Goal: Task Accomplishment & Management: Use online tool/utility

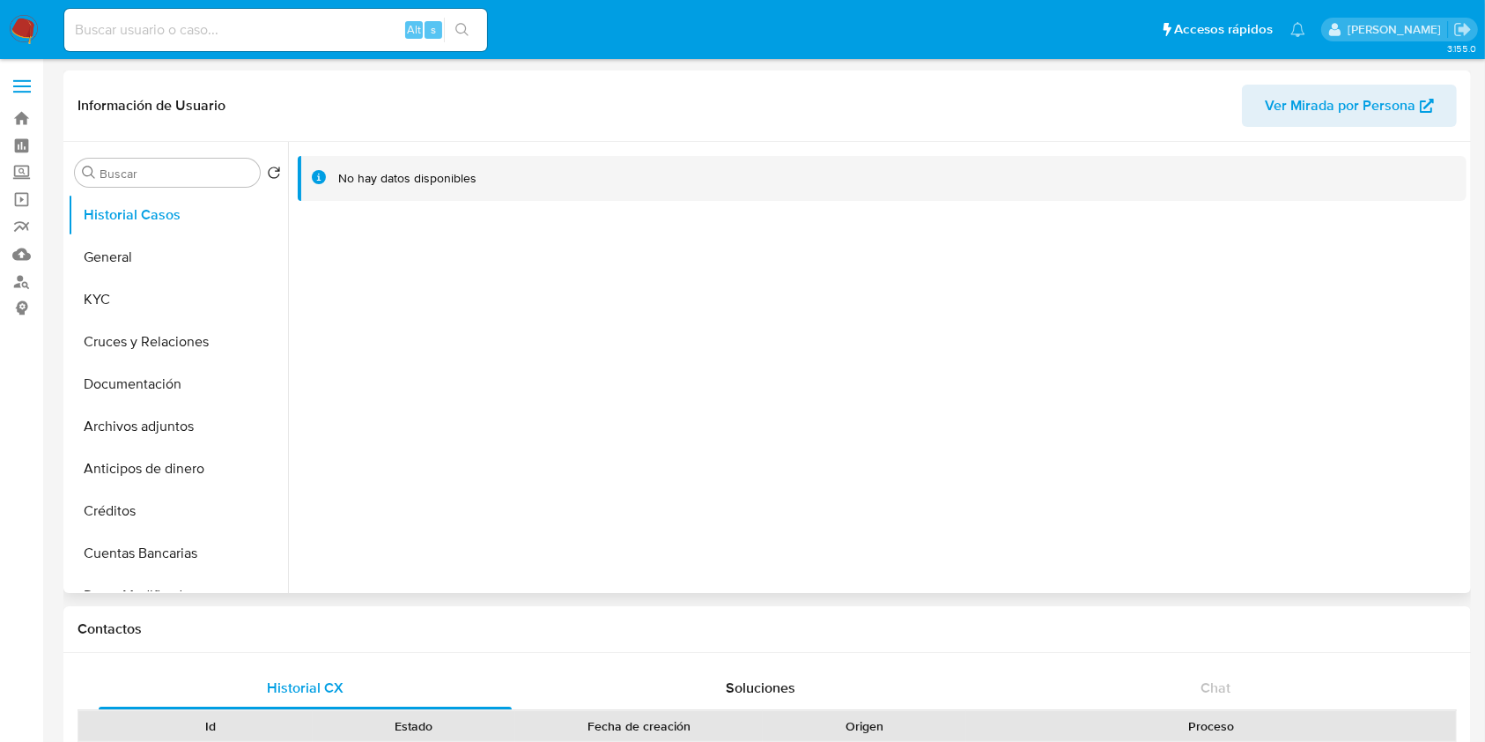
select select "10"
click at [140, 317] on button "KYC" at bounding box center [171, 299] width 206 height 42
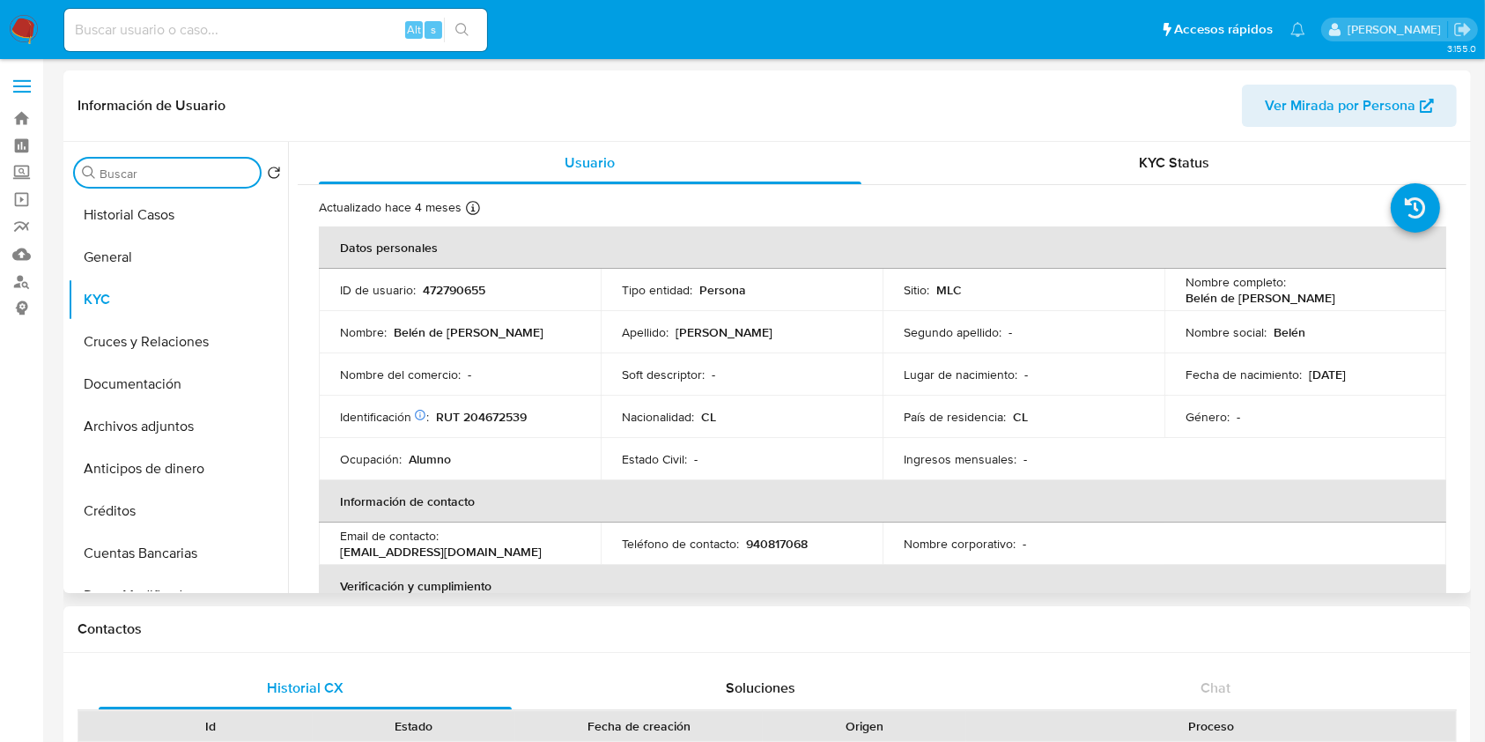
click at [213, 172] on input "Buscar" at bounding box center [176, 174] width 153 height 16
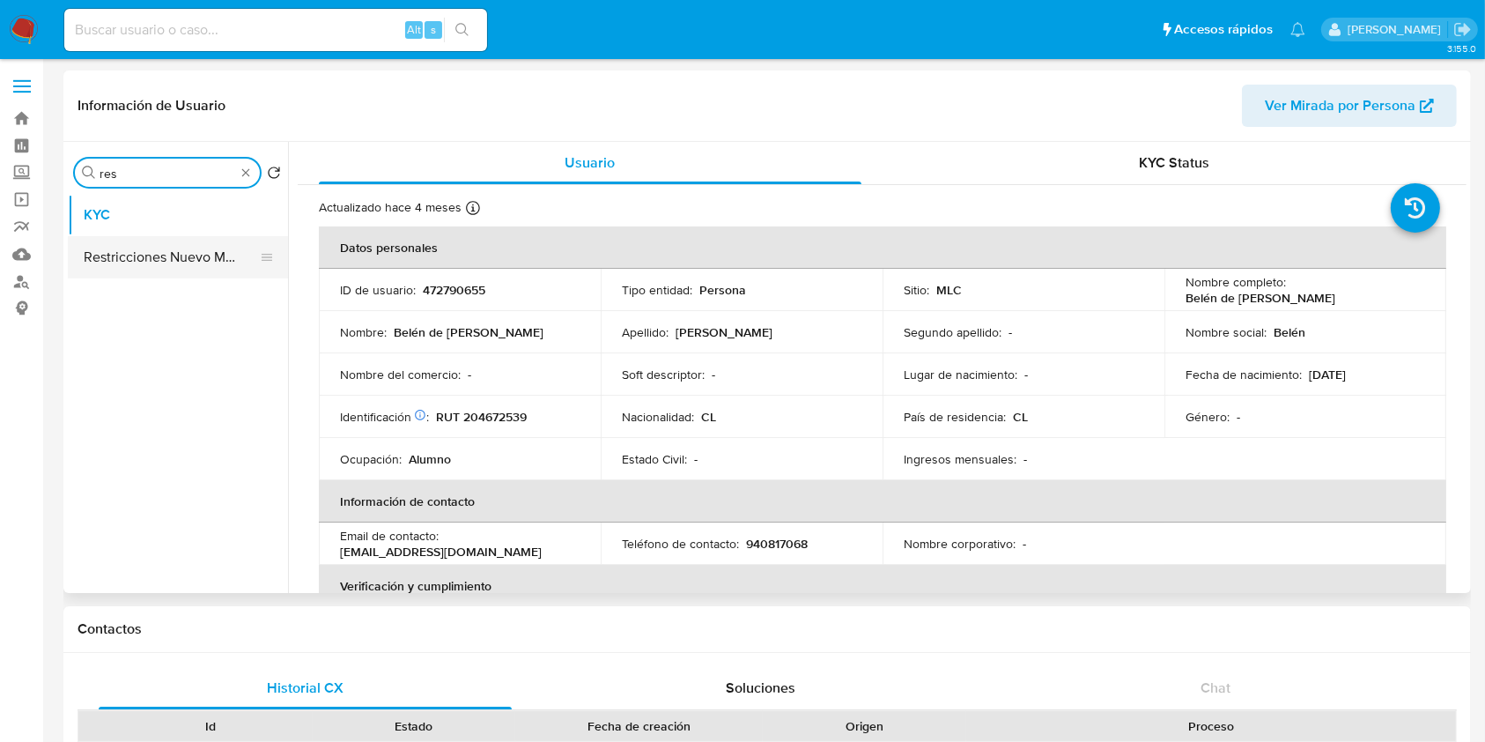
type input "res"
click at [203, 261] on button "Restricciones Nuevo Mundo" at bounding box center [171, 257] width 206 height 42
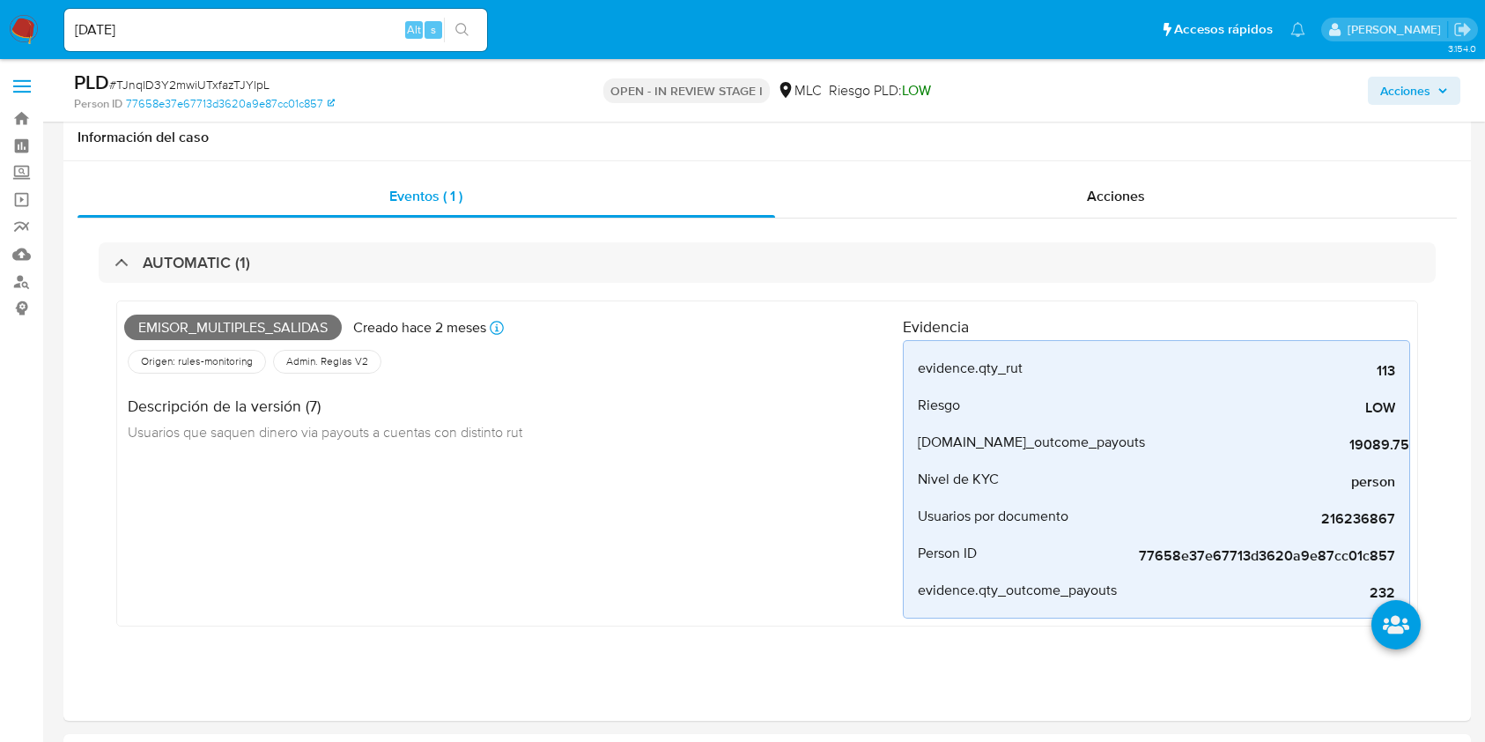
select select "10"
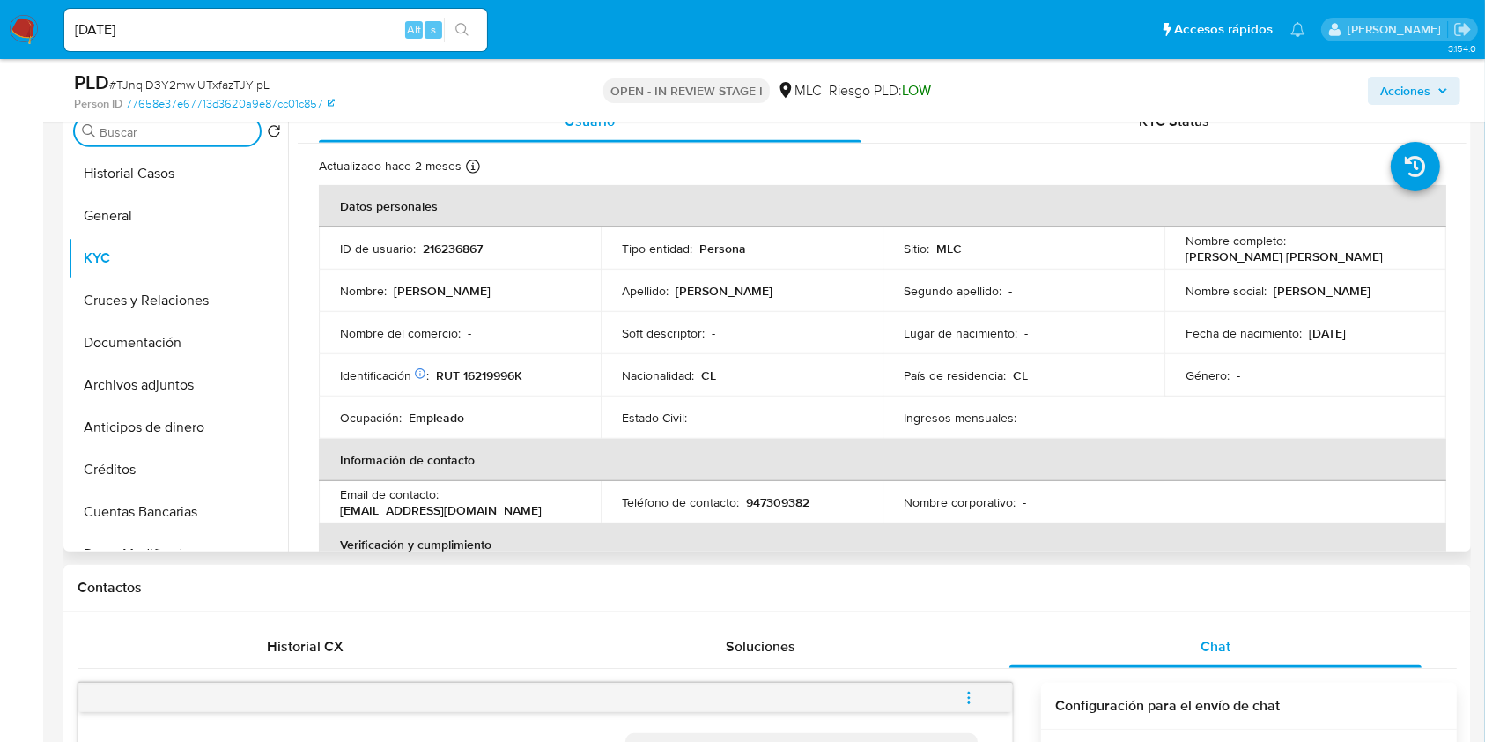
click at [129, 137] on input "Buscar" at bounding box center [176, 132] width 153 height 16
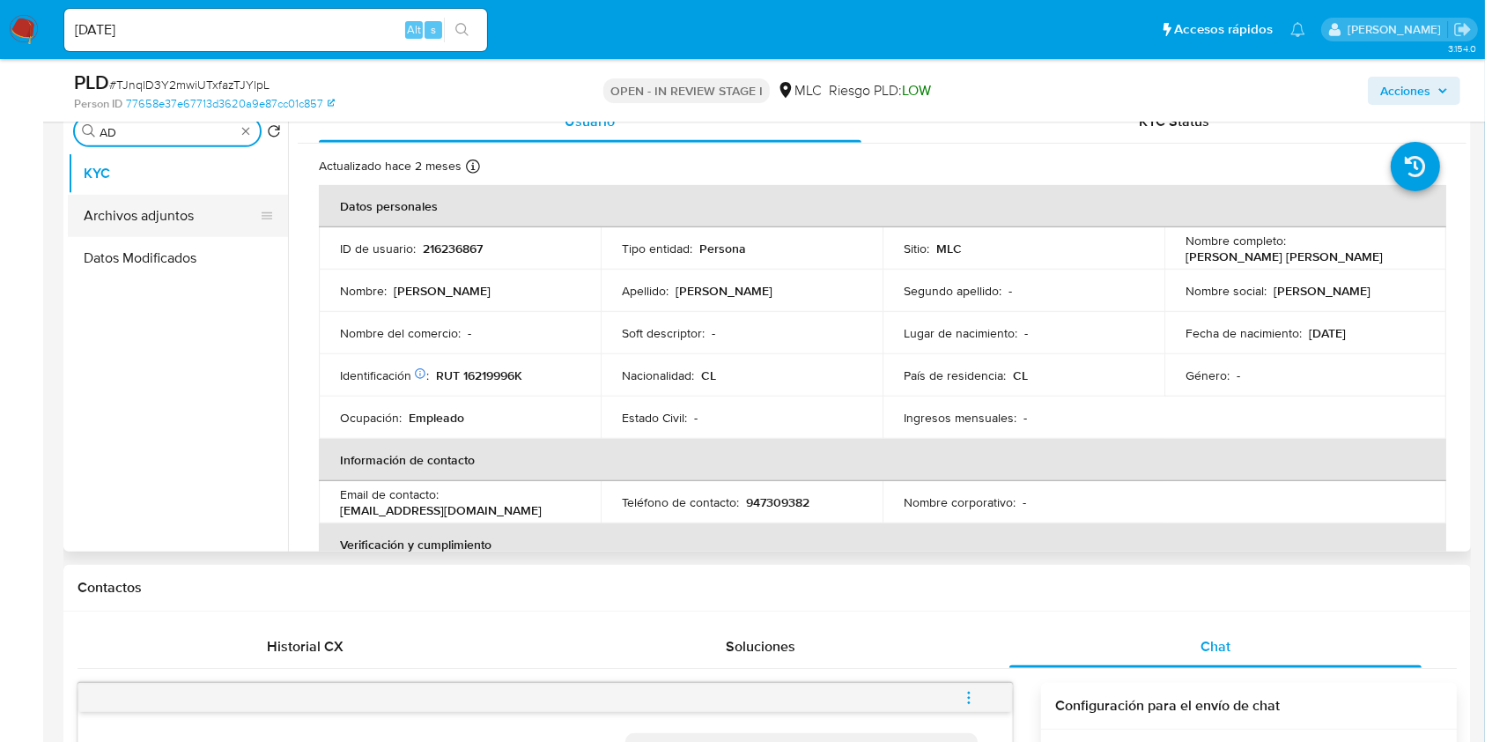
type input "AD"
click at [148, 212] on button "Archivos adjuntos" at bounding box center [171, 216] width 206 height 42
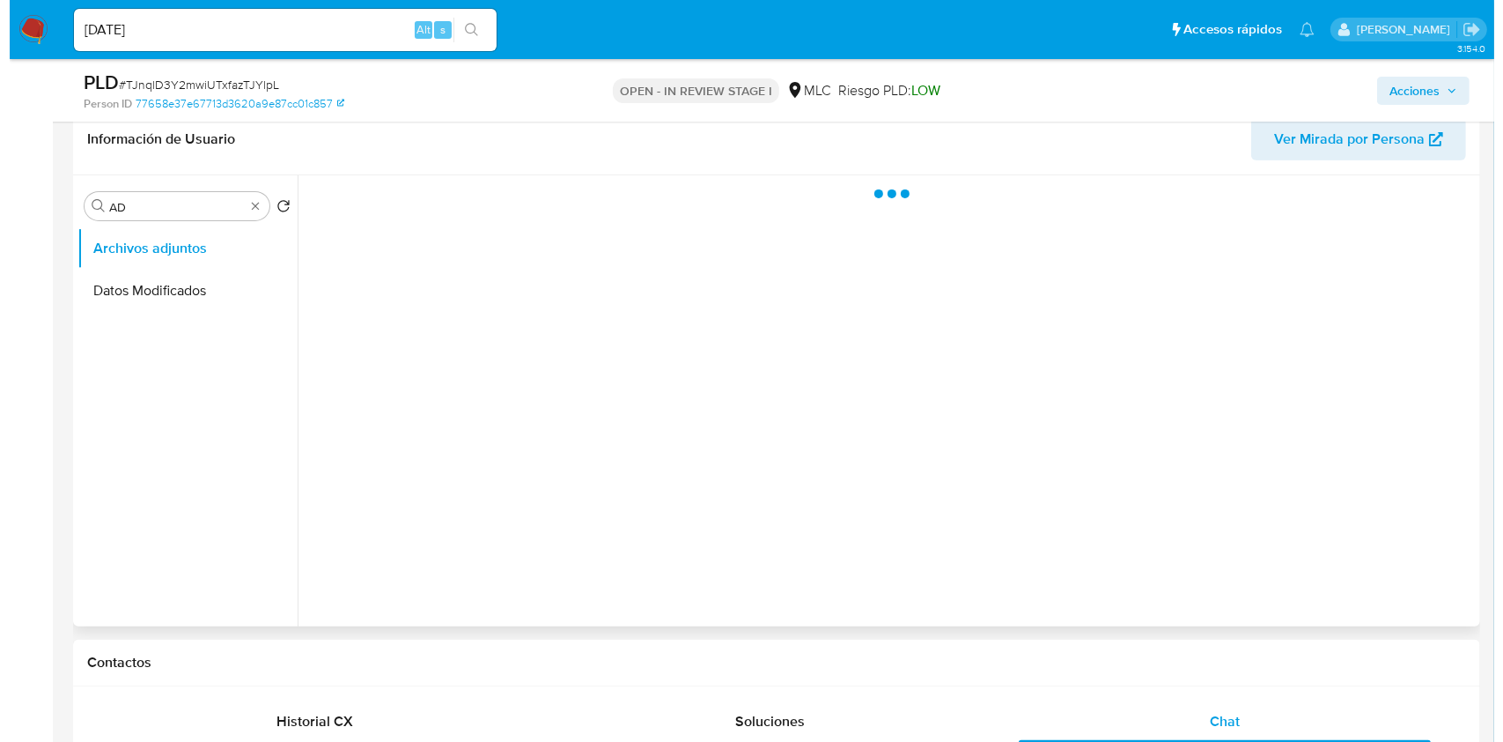
scroll to position [587, 0]
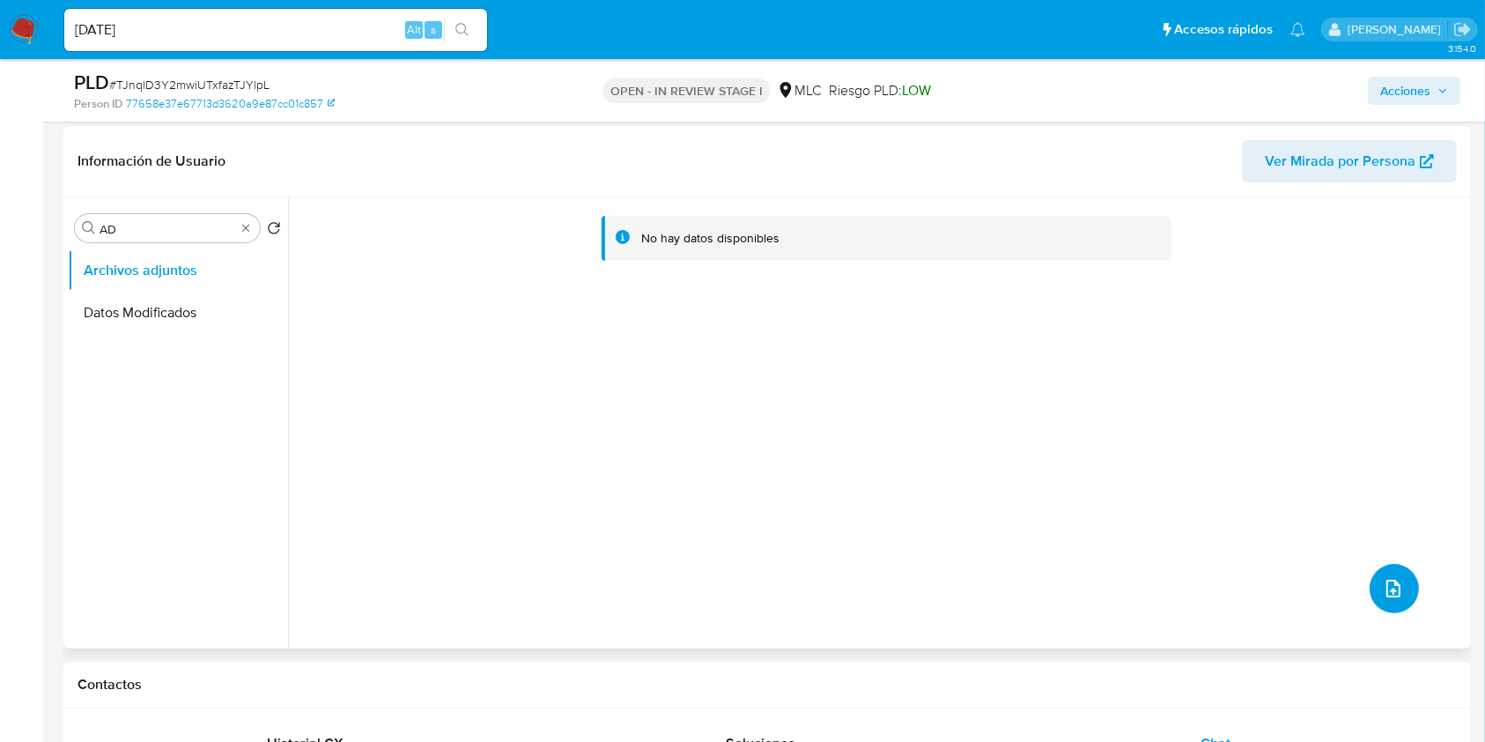
click at [1395, 589] on icon "upload-file" at bounding box center [1393, 588] width 21 height 21
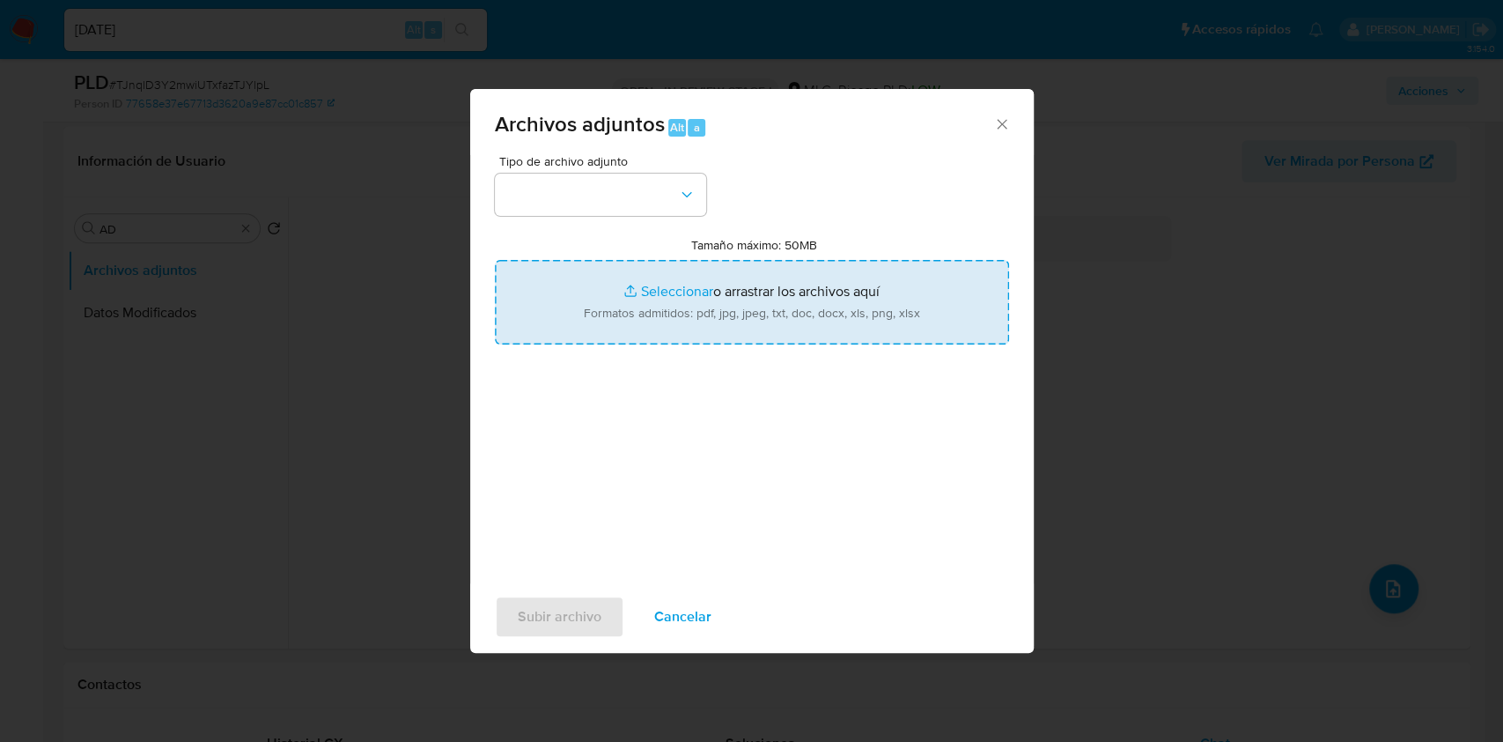
type input "C:\fakepath\216236867 - Tablas Transaccionales 2025 v1.2.xlsx"
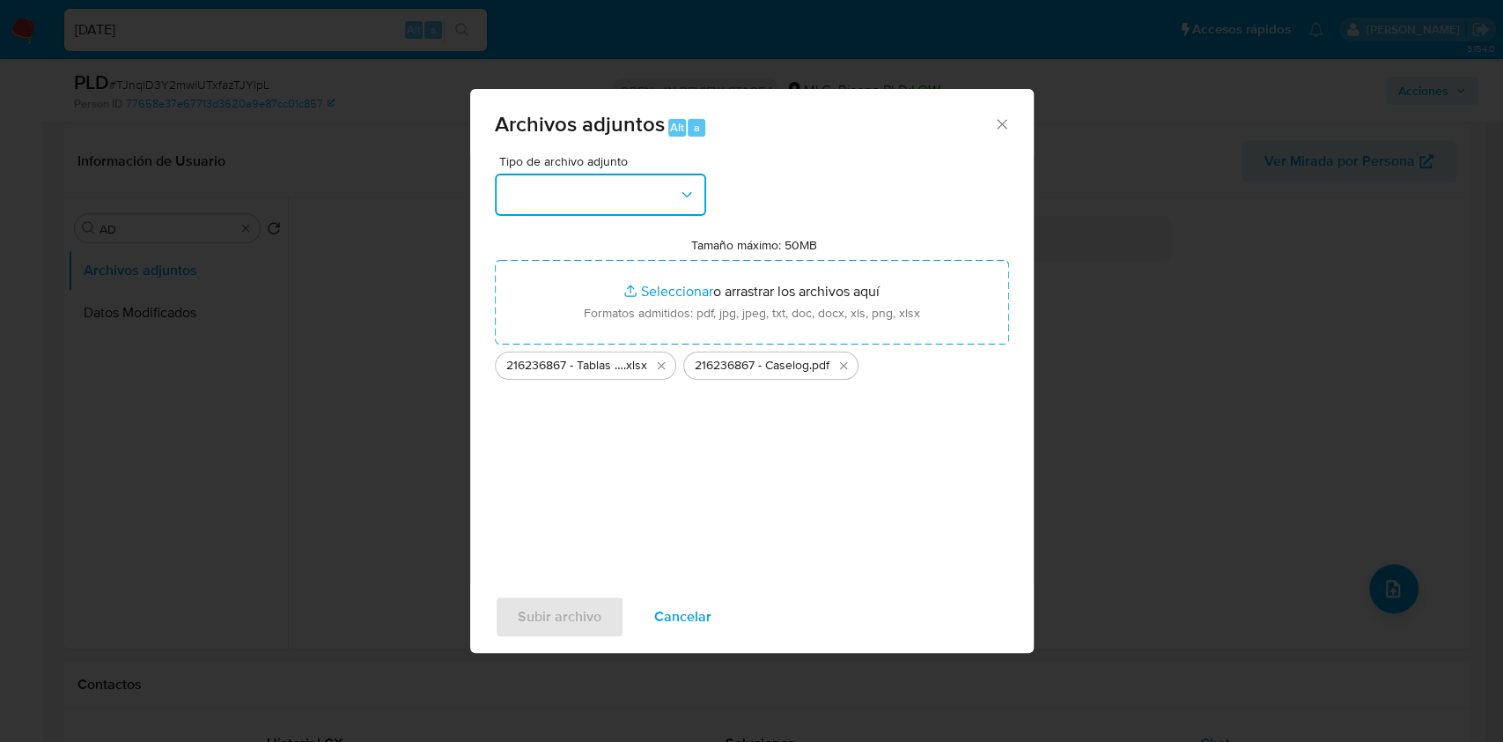
click at [656, 188] on button "button" at bounding box center [600, 194] width 211 height 42
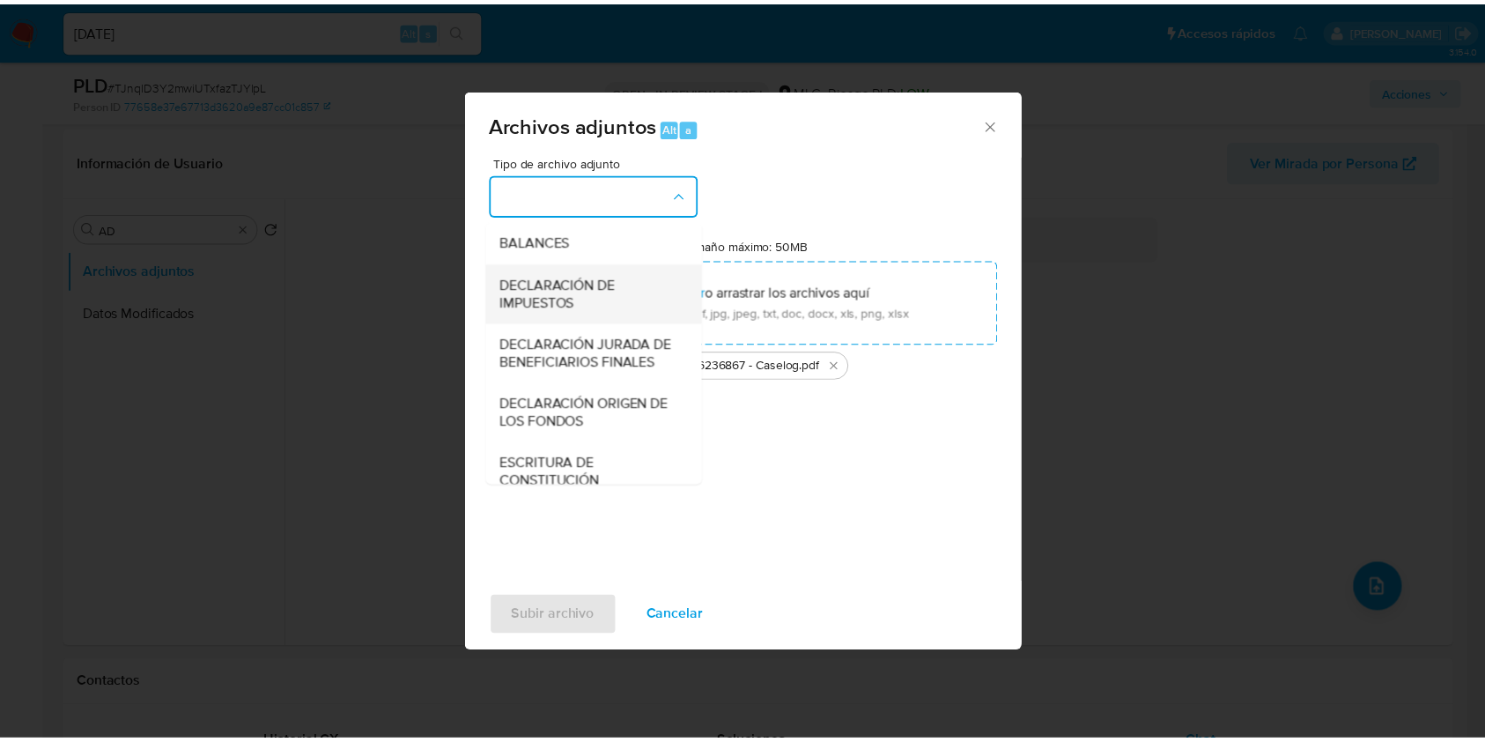
scroll to position [262, 0]
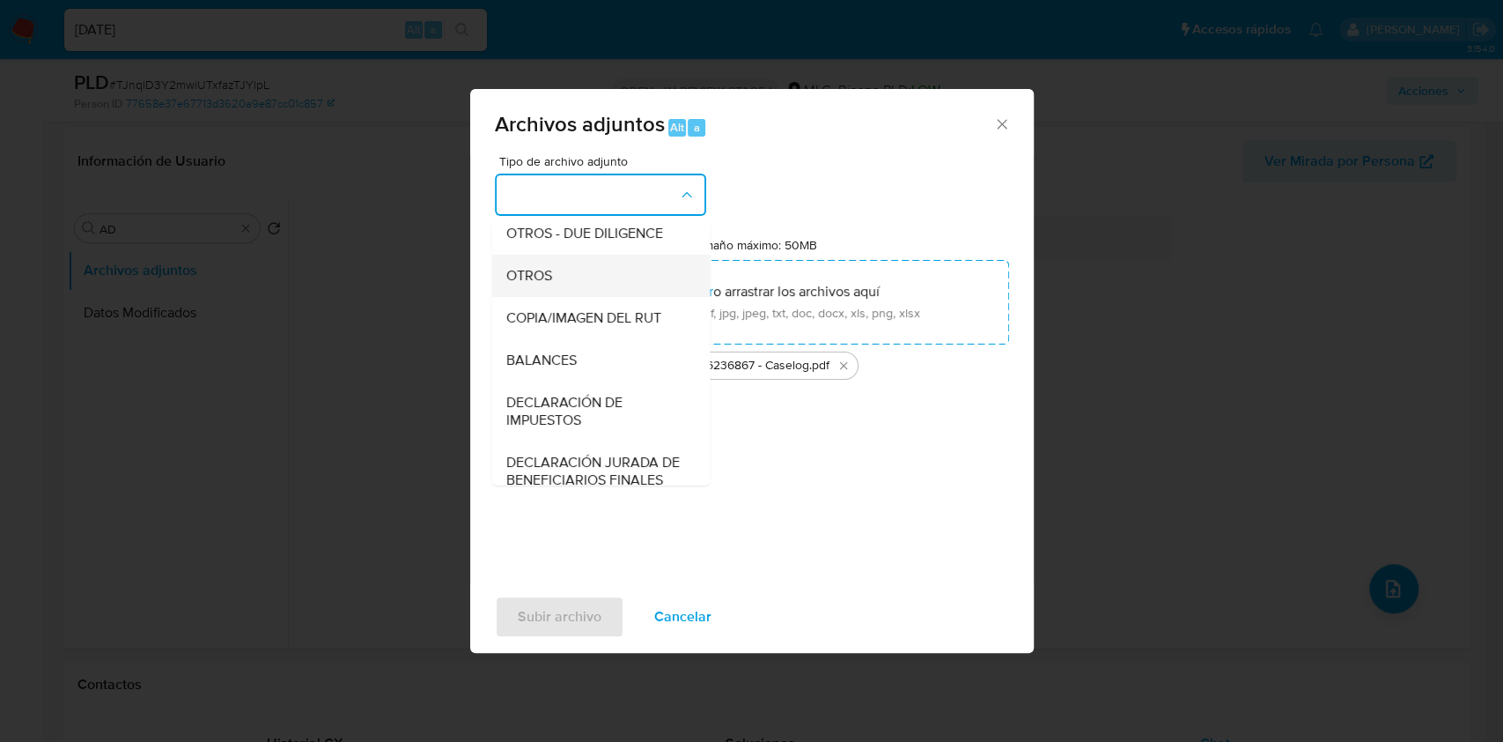
click at [538, 284] on span "OTROS" at bounding box center [529, 276] width 46 height 18
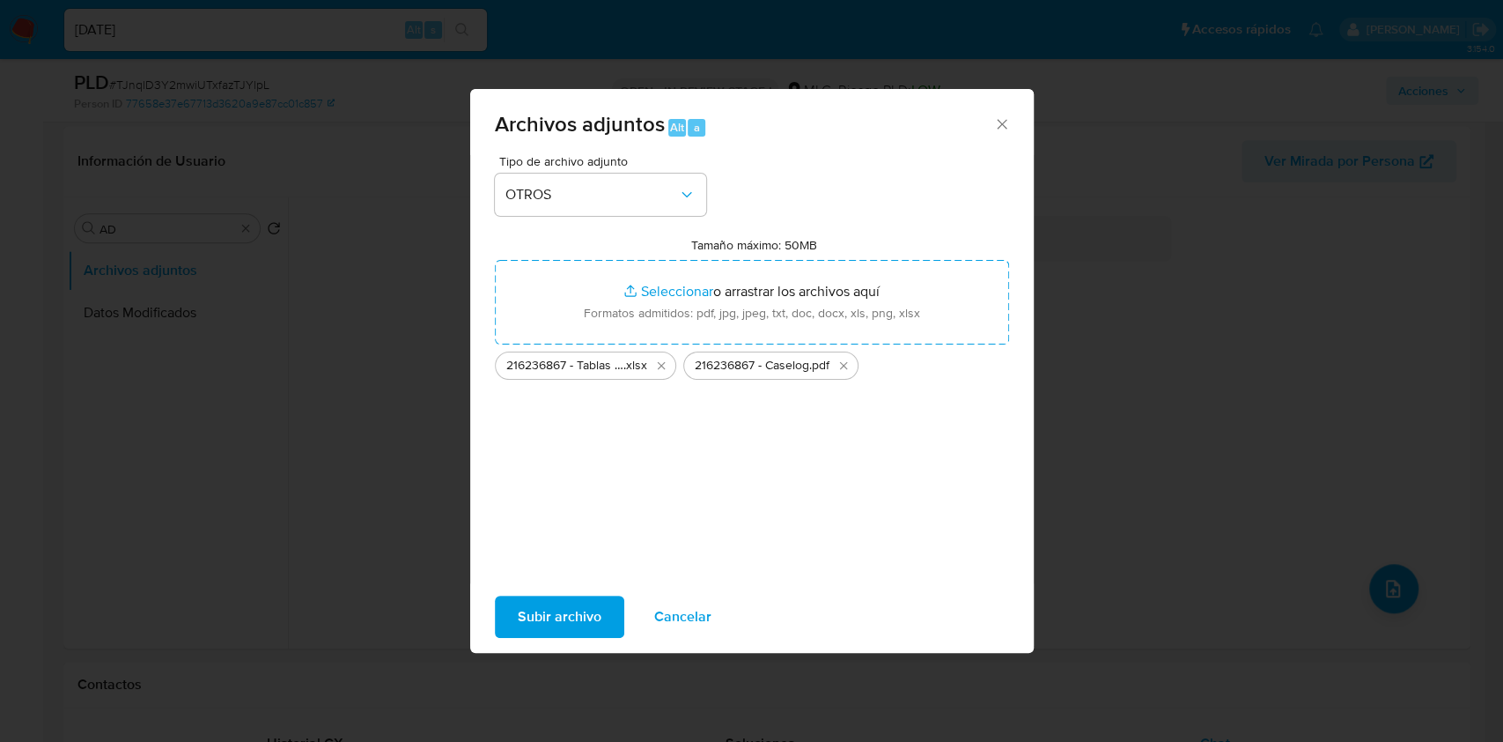
click at [587, 616] on span "Subir archivo" at bounding box center [560, 616] width 84 height 39
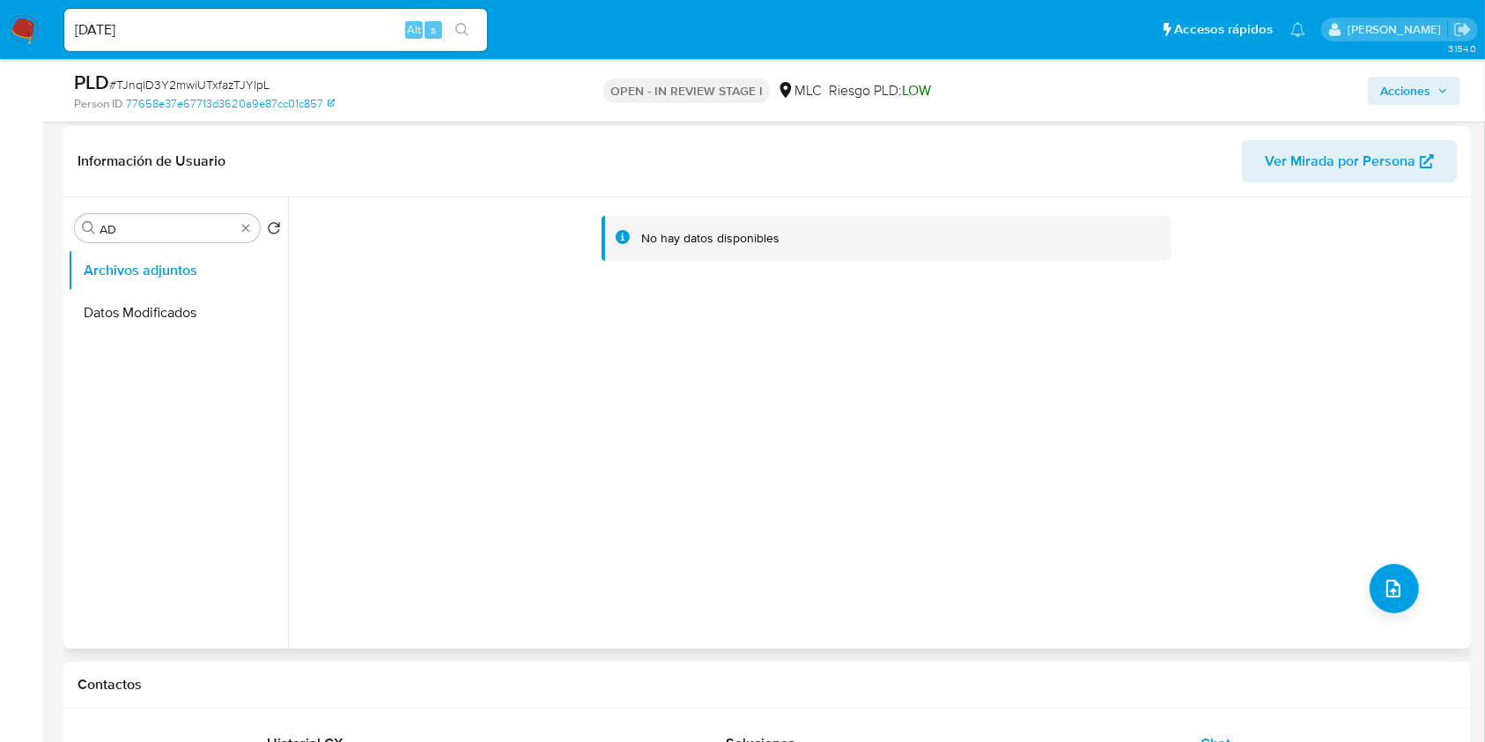
drag, startPoint x: 653, startPoint y: 451, endPoint x: 634, endPoint y: 432, distance: 26.8
click at [652, 449] on div "No hay datos disponibles" at bounding box center [877, 422] width 1178 height 451
click at [917, 530] on div "No hay datos disponibles" at bounding box center [877, 422] width 1178 height 451
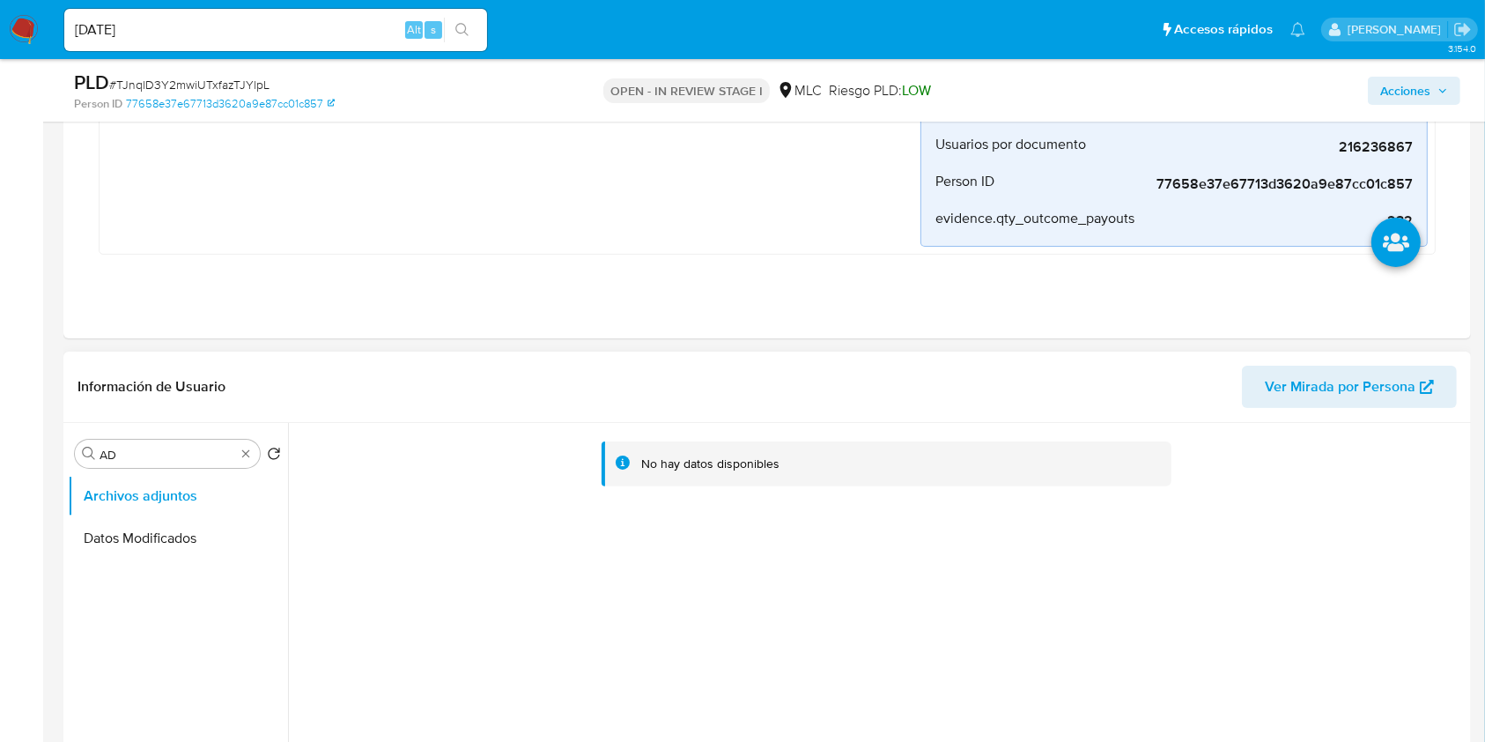
scroll to position [0, 0]
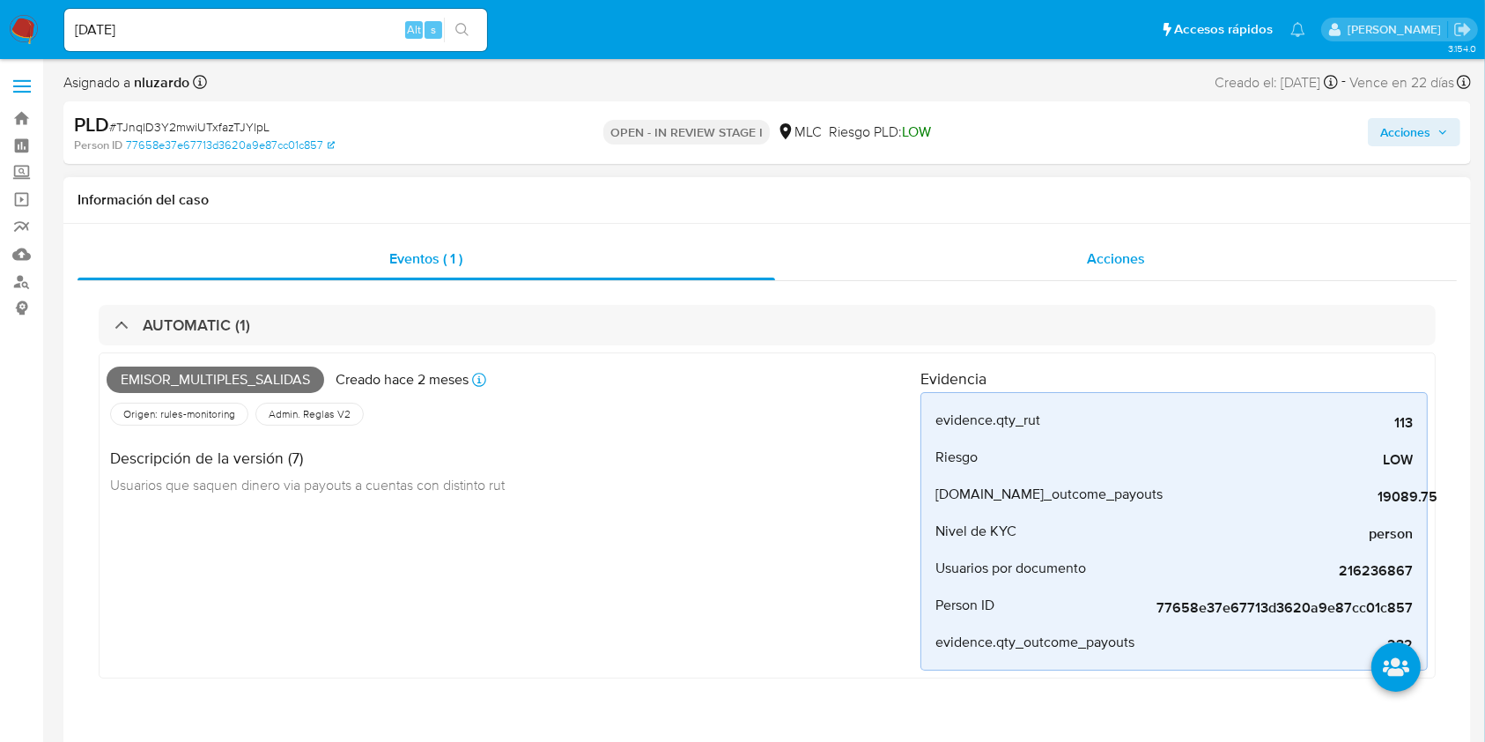
click at [1074, 240] on div "Acciones" at bounding box center [1116, 259] width 683 height 42
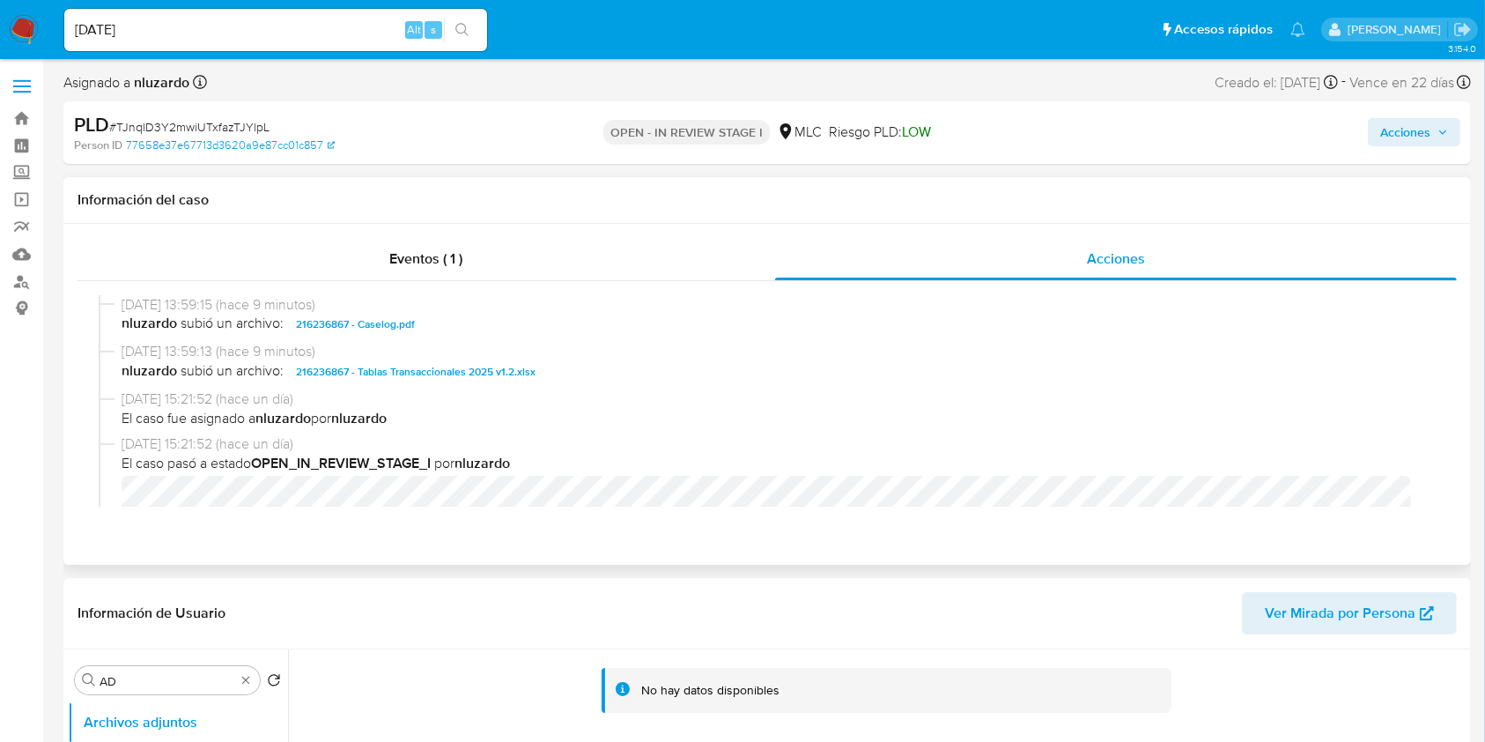
click at [500, 334] on span "nluzardo subió un archivo: 216236867 - Caselog.pdf" at bounding box center [775, 324] width 1307 height 21
copy span "216236867 - Caselog.pdf"
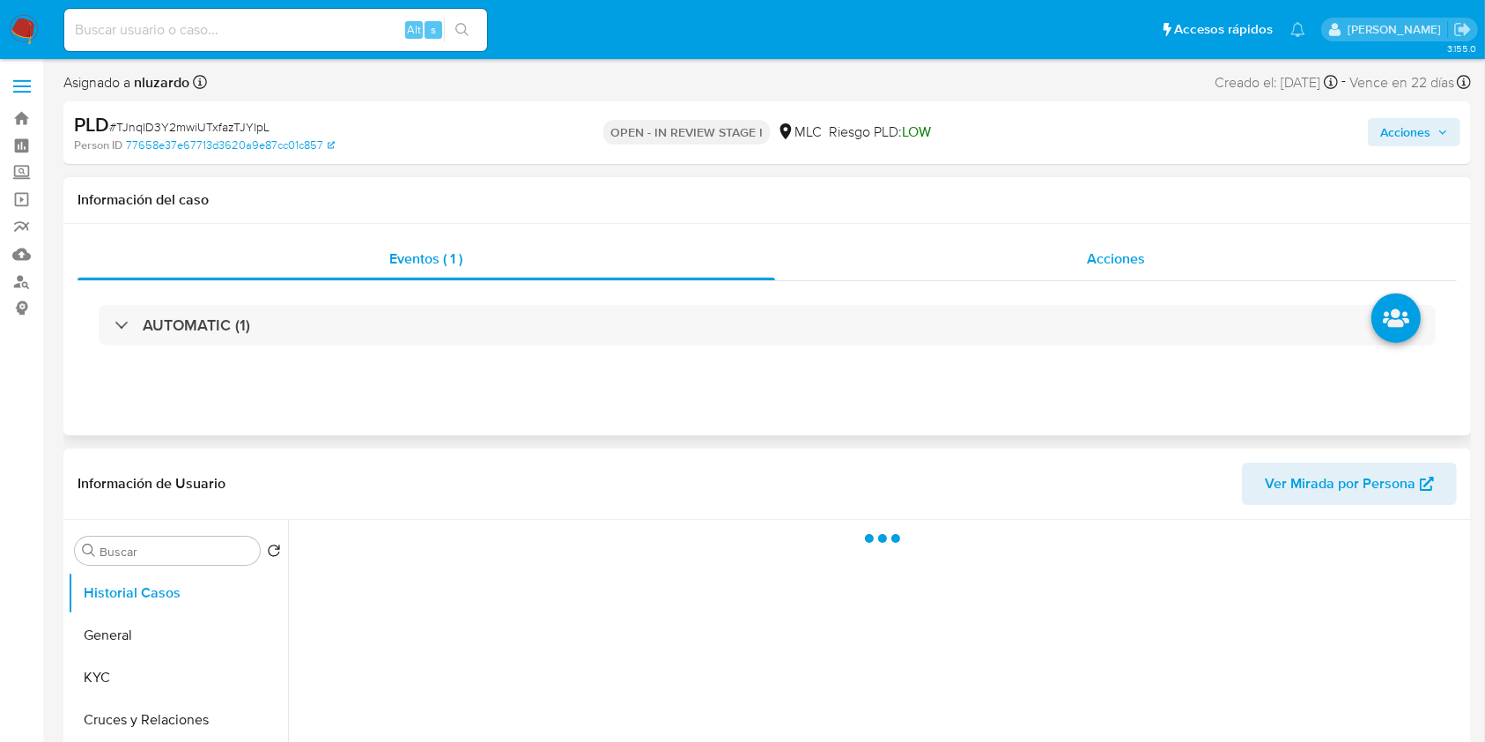
click at [1131, 262] on span "Acciones" at bounding box center [1116, 258] width 58 height 20
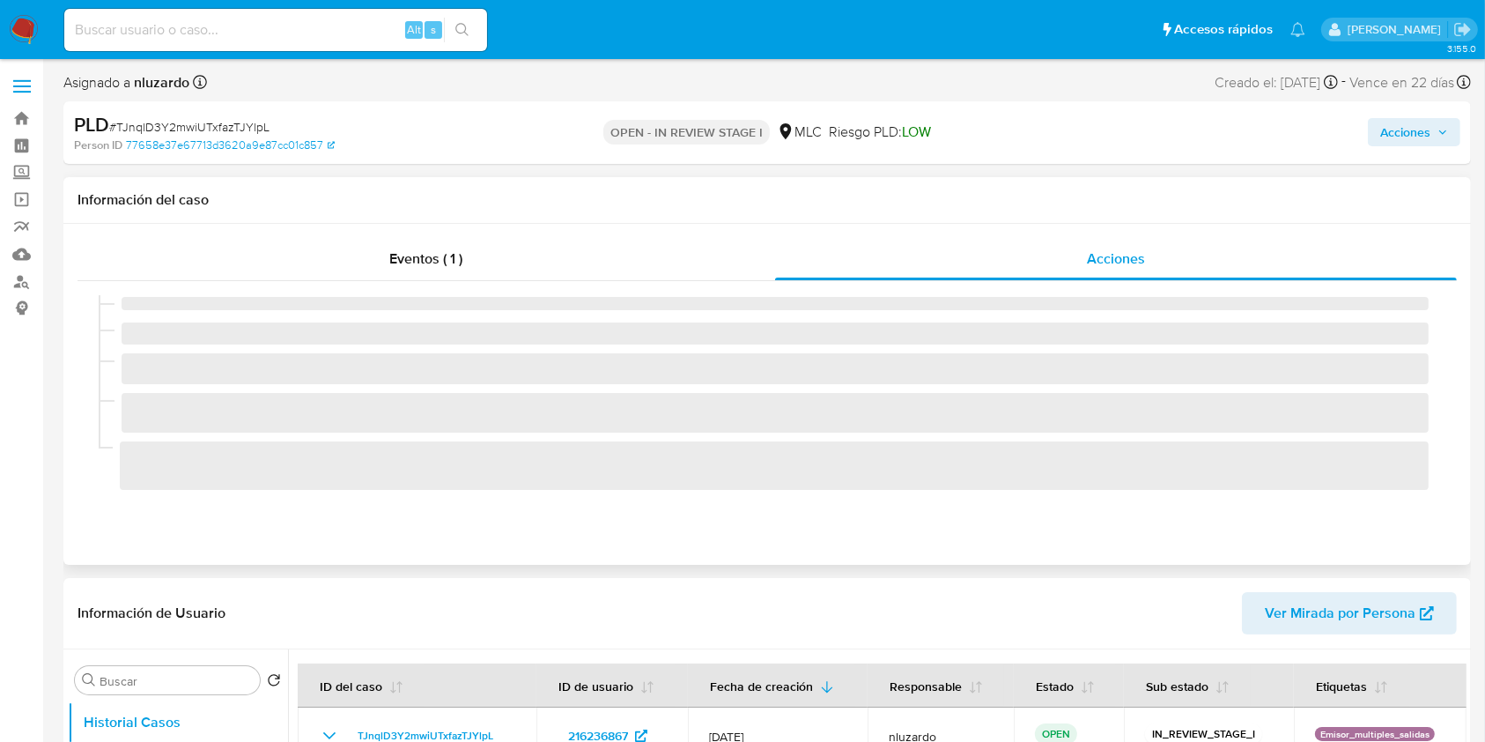
select select "10"
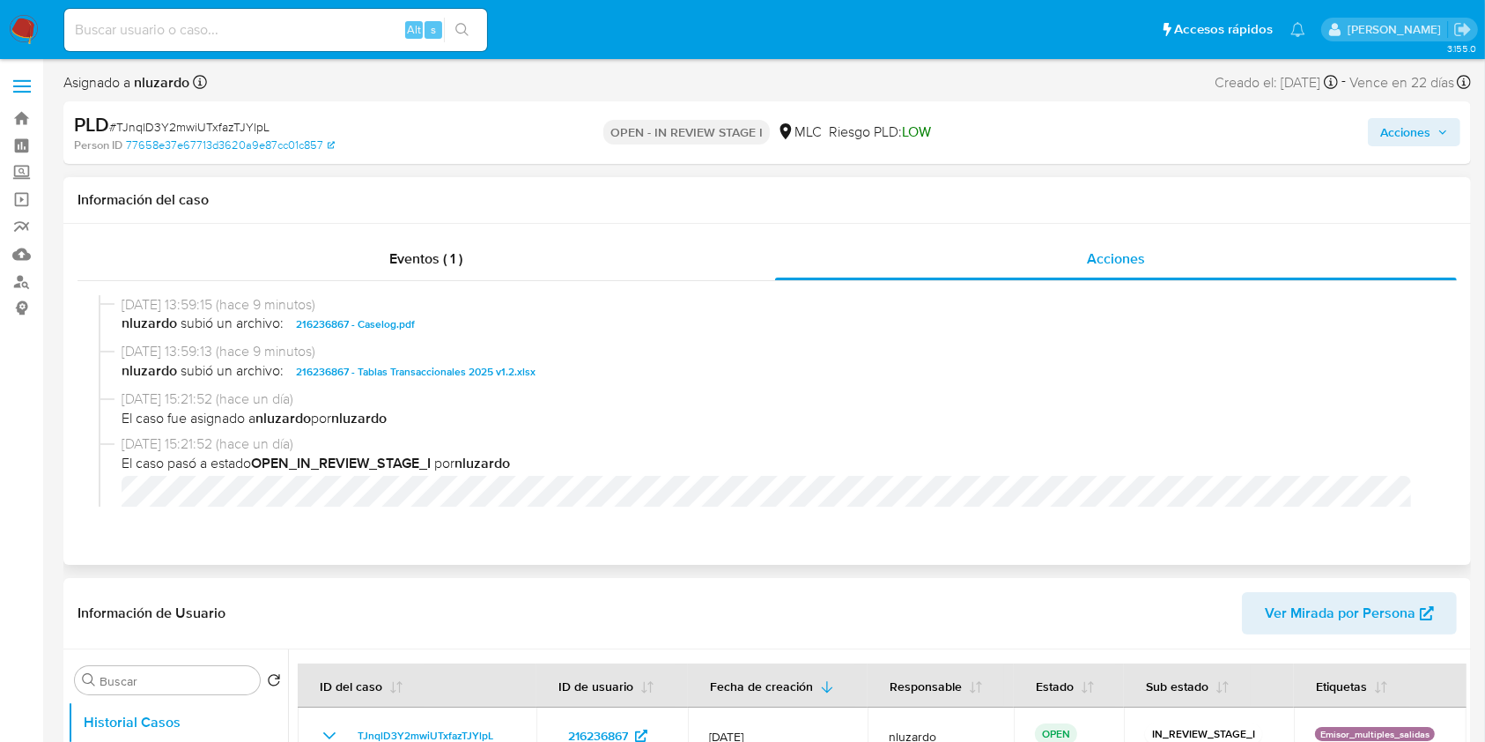
click at [472, 326] on span "nluzardo subió un archivo: 216236867 - Caselog.pdf" at bounding box center [775, 324] width 1307 height 21
copy span "216236867 - Caselog.pdf"
click at [1418, 142] on span "Acciones" at bounding box center [1405, 132] width 50 height 28
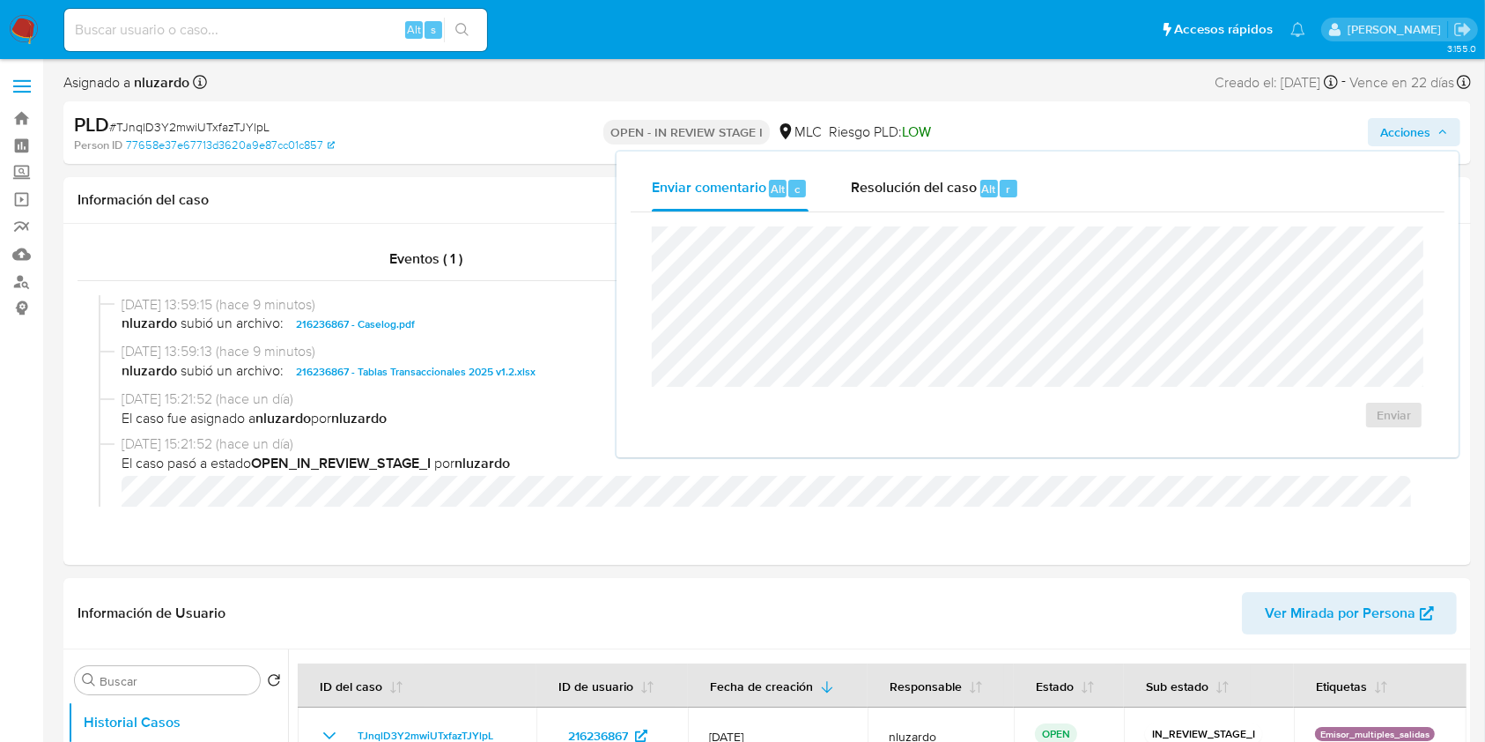
drag, startPoint x: 1049, startPoint y: 194, endPoint x: 985, endPoint y: 218, distance: 68.9
click at [1045, 196] on div "Enviar comentario Alt c Resolución del caso Alt r" at bounding box center [1038, 189] width 814 height 46
drag, startPoint x: 978, startPoint y: 216, endPoint x: 972, endPoint y: 203, distance: 14.6
click at [975, 203] on div "Enviar comentario Alt c Resolución del caso Alt r Enviar" at bounding box center [1038, 304] width 814 height 277
click at [967, 203] on div "Resolución del caso Alt r" at bounding box center [935, 189] width 168 height 46
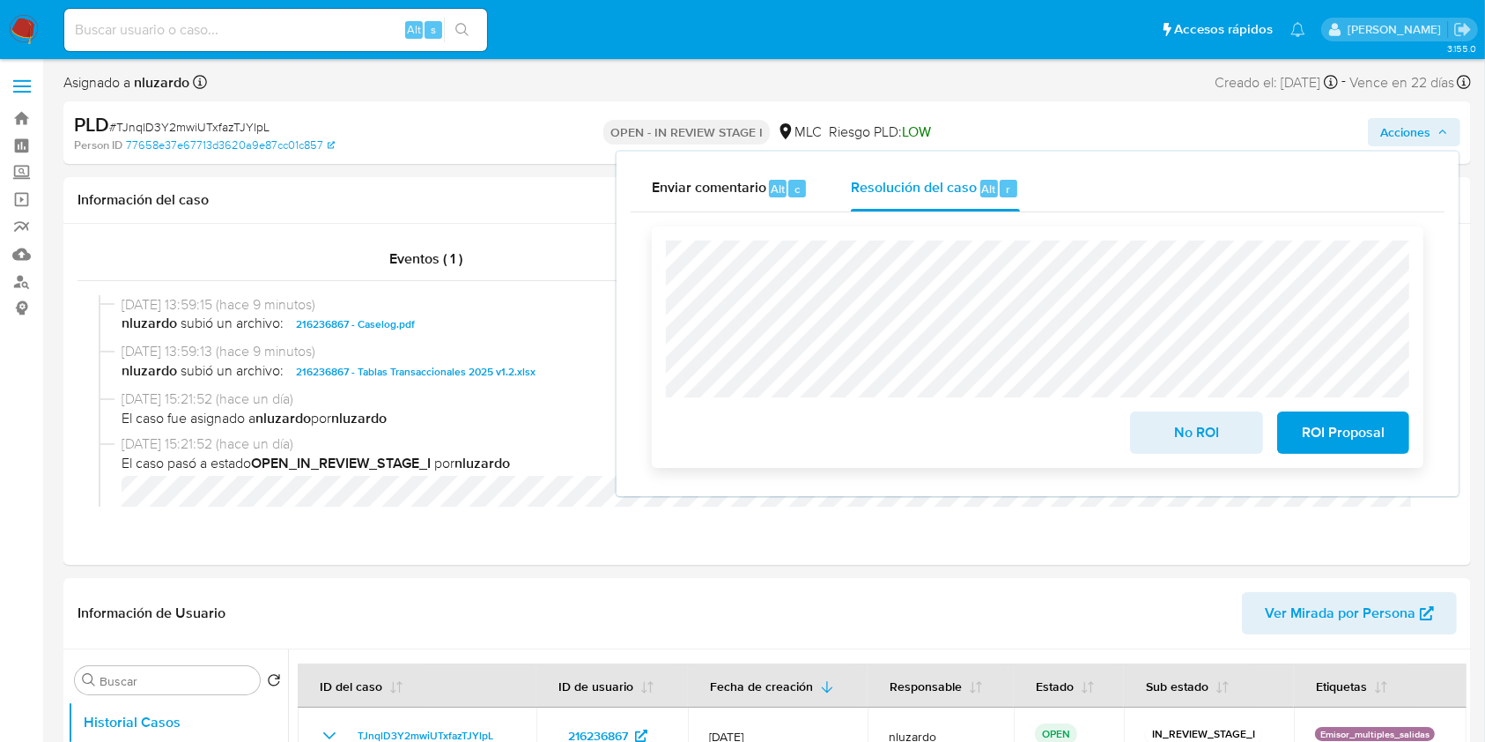
click at [1364, 432] on span "ROI Proposal" at bounding box center [1343, 432] width 86 height 39
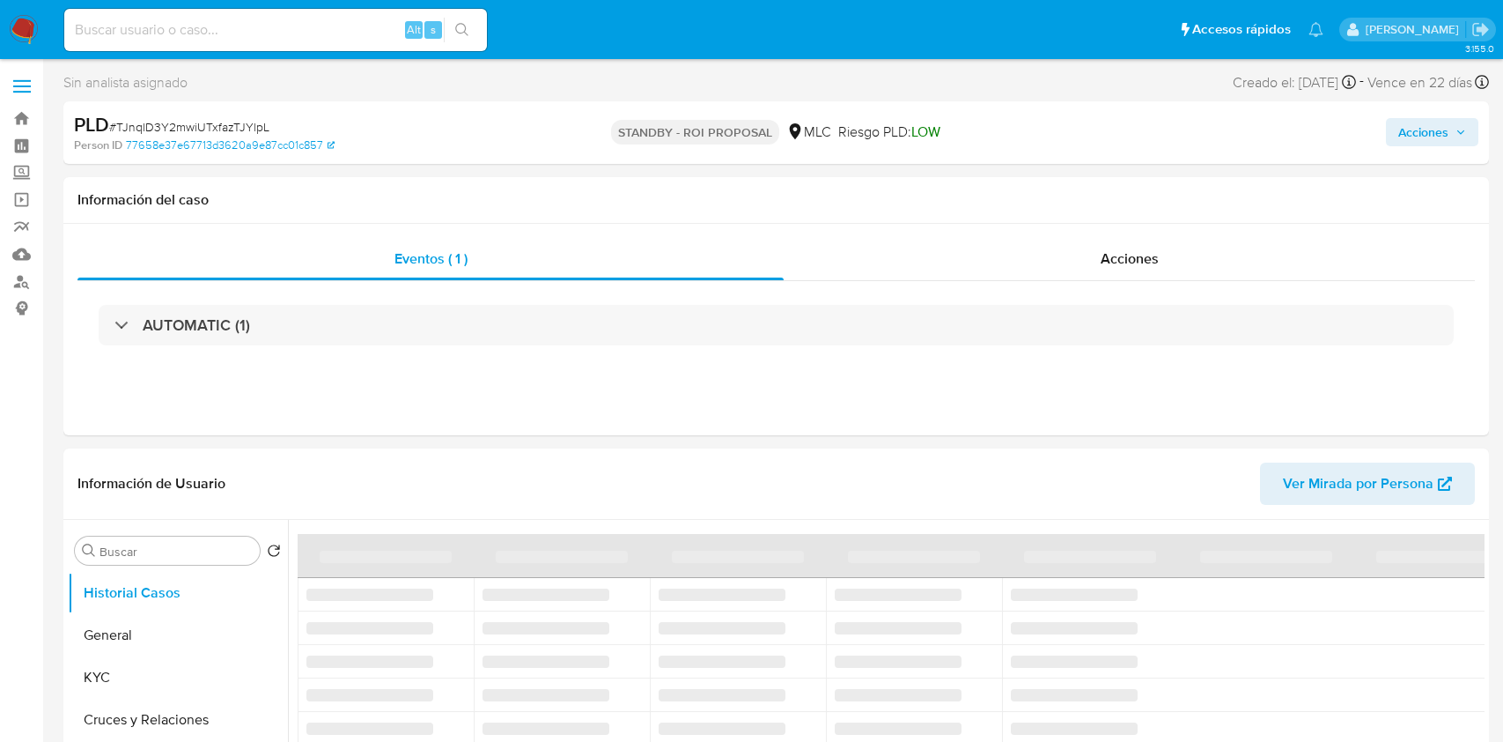
select select "10"
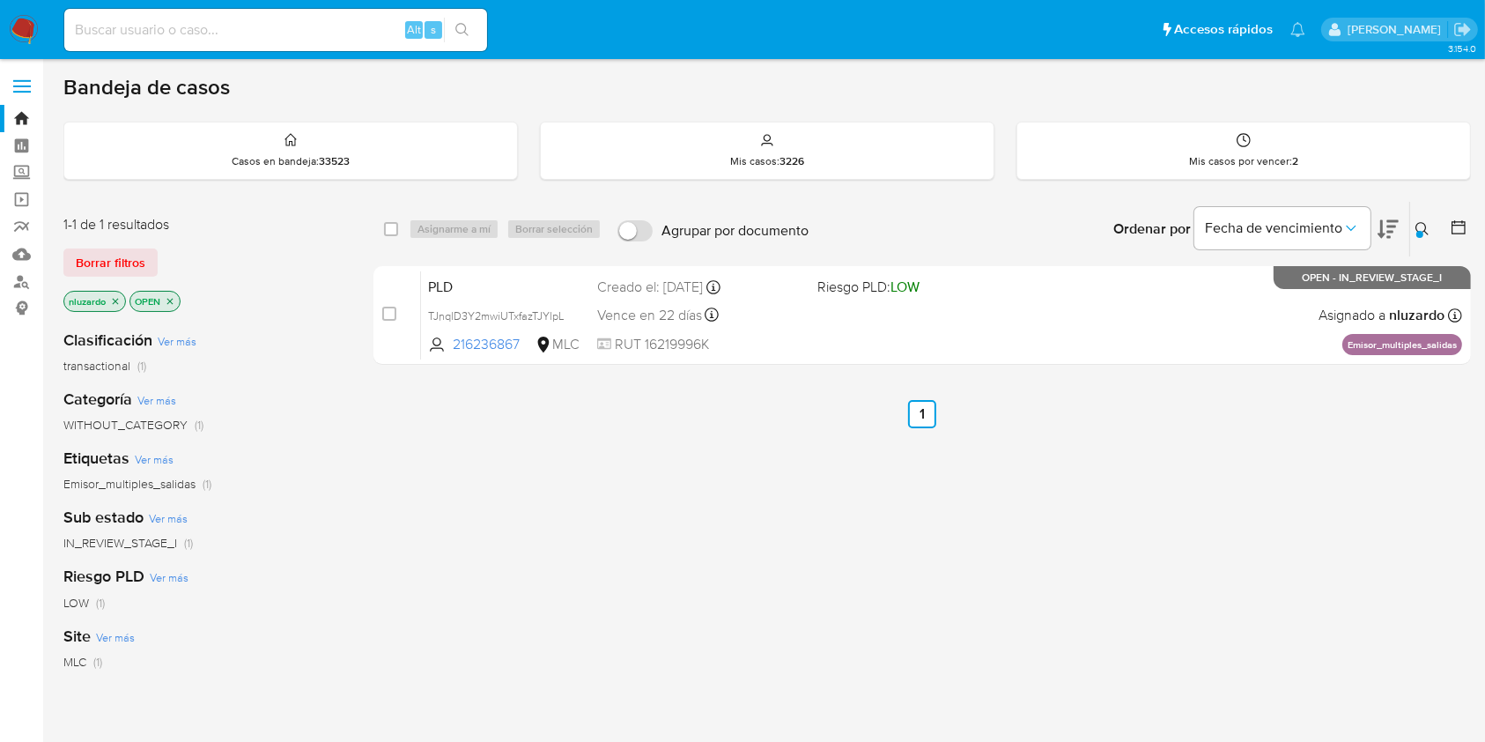
click at [1420, 236] on div at bounding box center [1419, 234] width 7 height 7
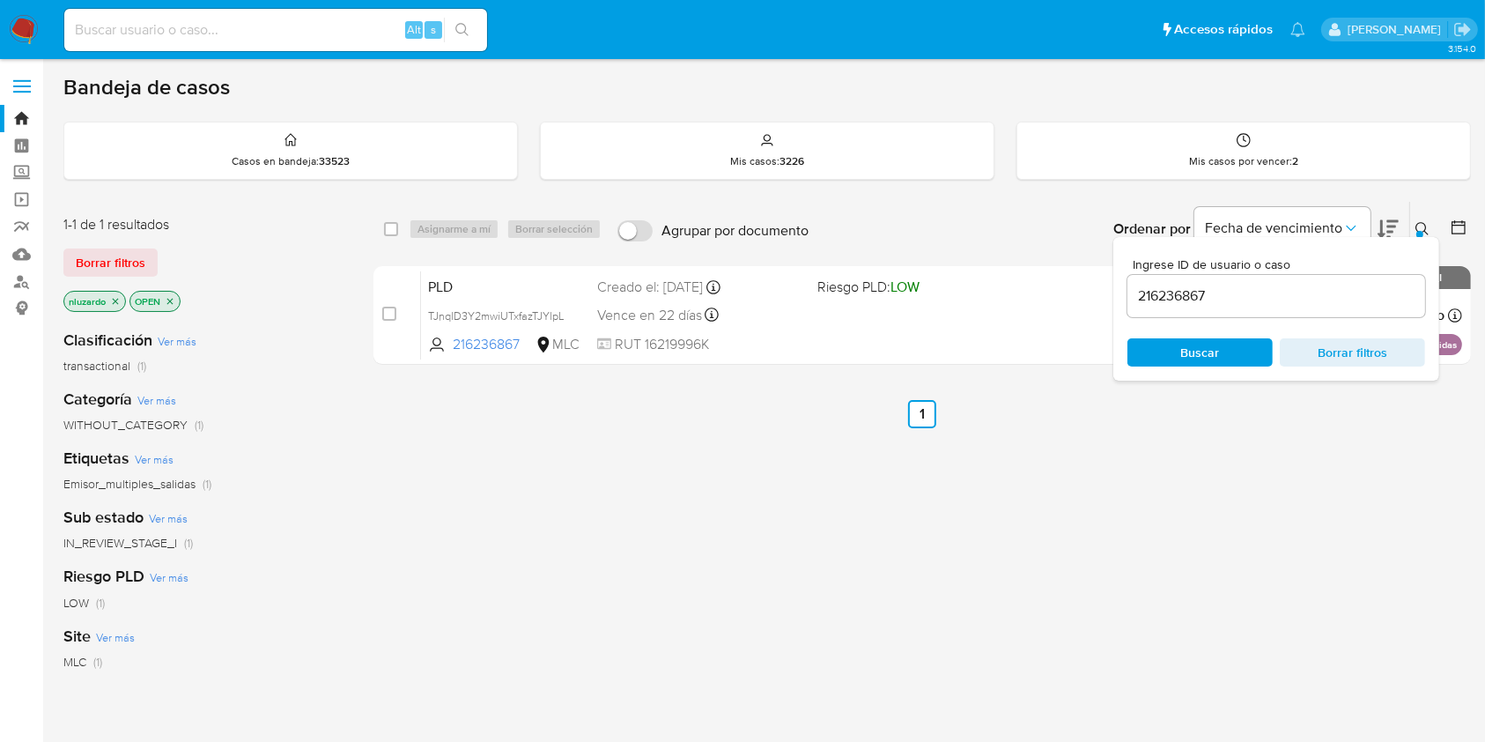
click at [1266, 285] on input "216236867" at bounding box center [1276, 295] width 298 height 23
type input "2412709688"
click at [1198, 350] on span "Buscar" at bounding box center [1200, 352] width 39 height 28
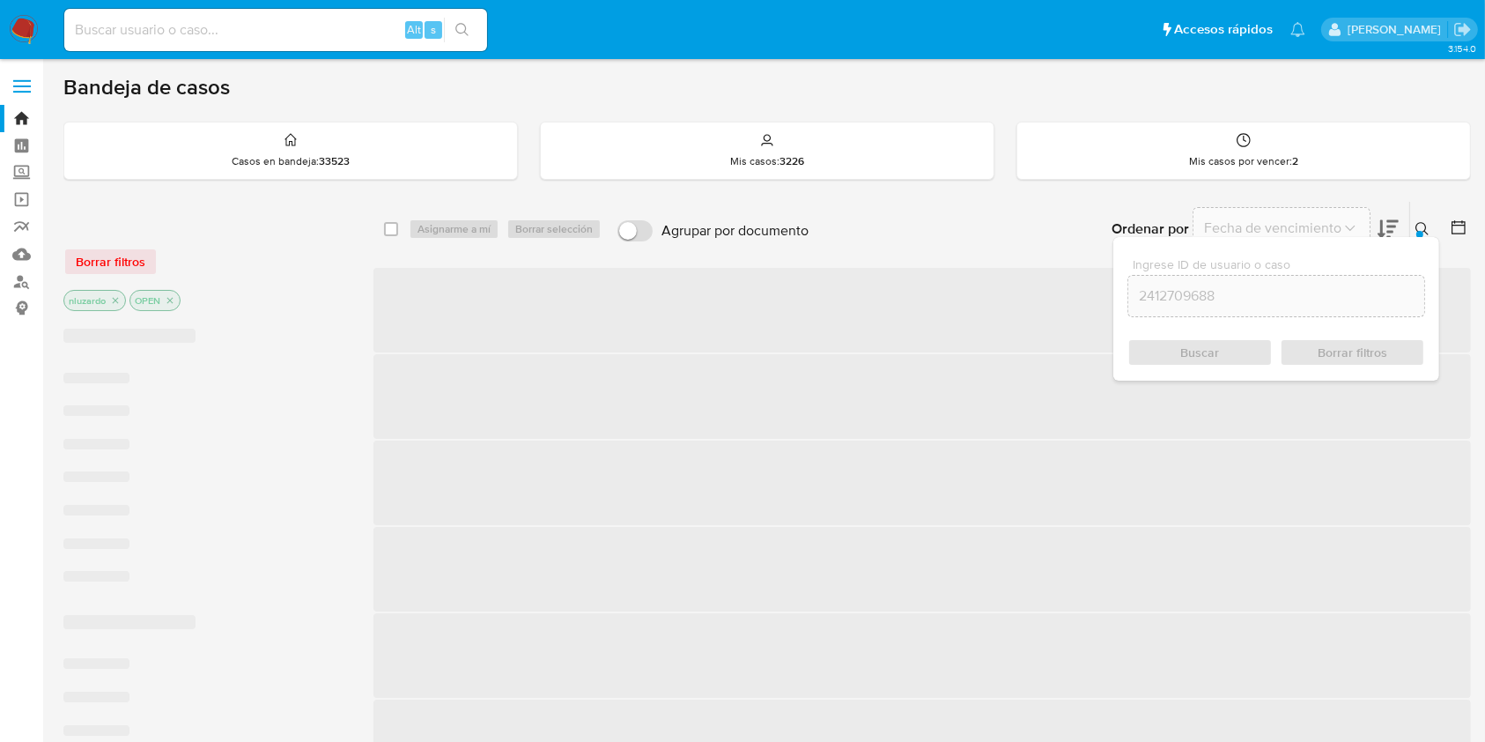
click at [1432, 229] on button at bounding box center [1424, 228] width 29 height 21
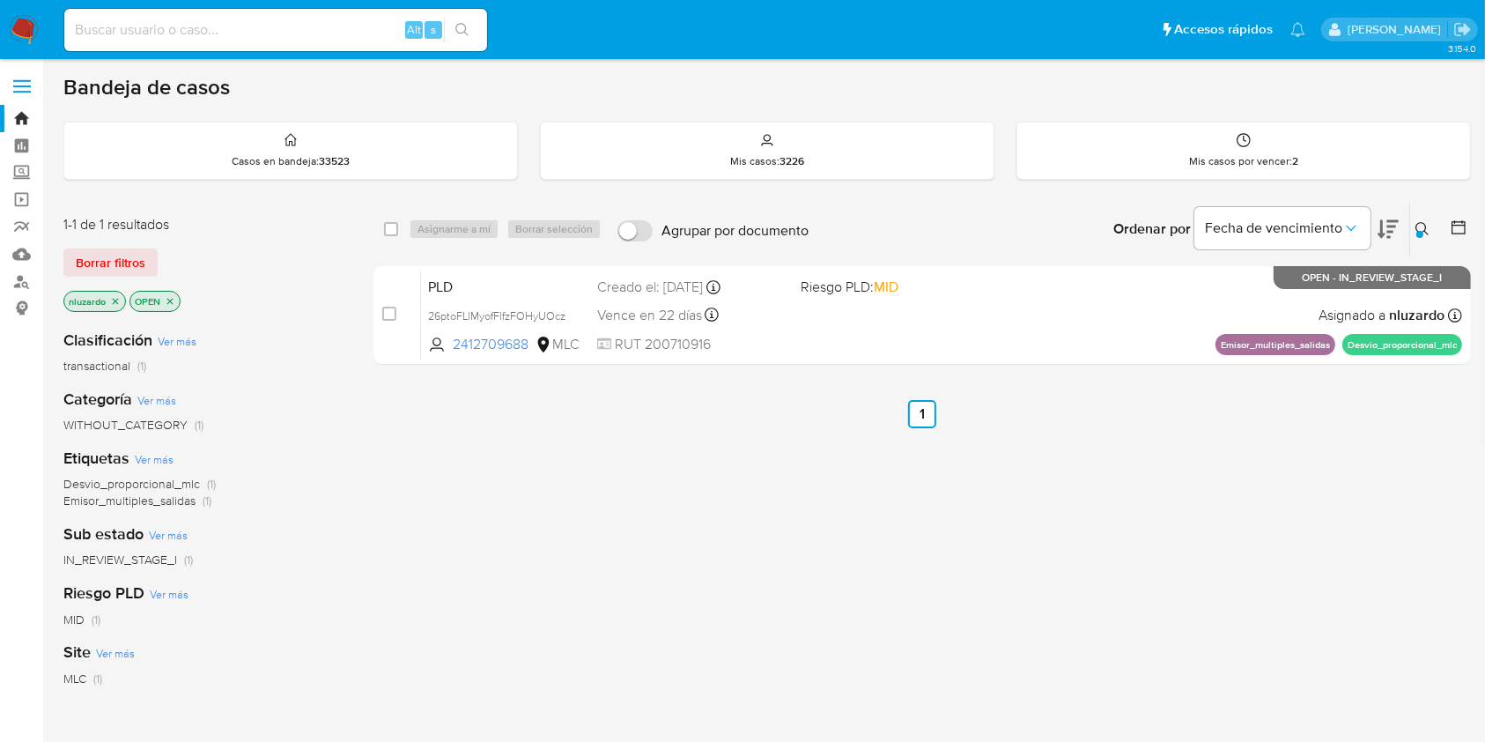
click at [1045, 497] on div "select-all-cases-checkbox Asignarme a mí Borrar selección Agrupar por documento…" at bounding box center [921, 600] width 1097 height 798
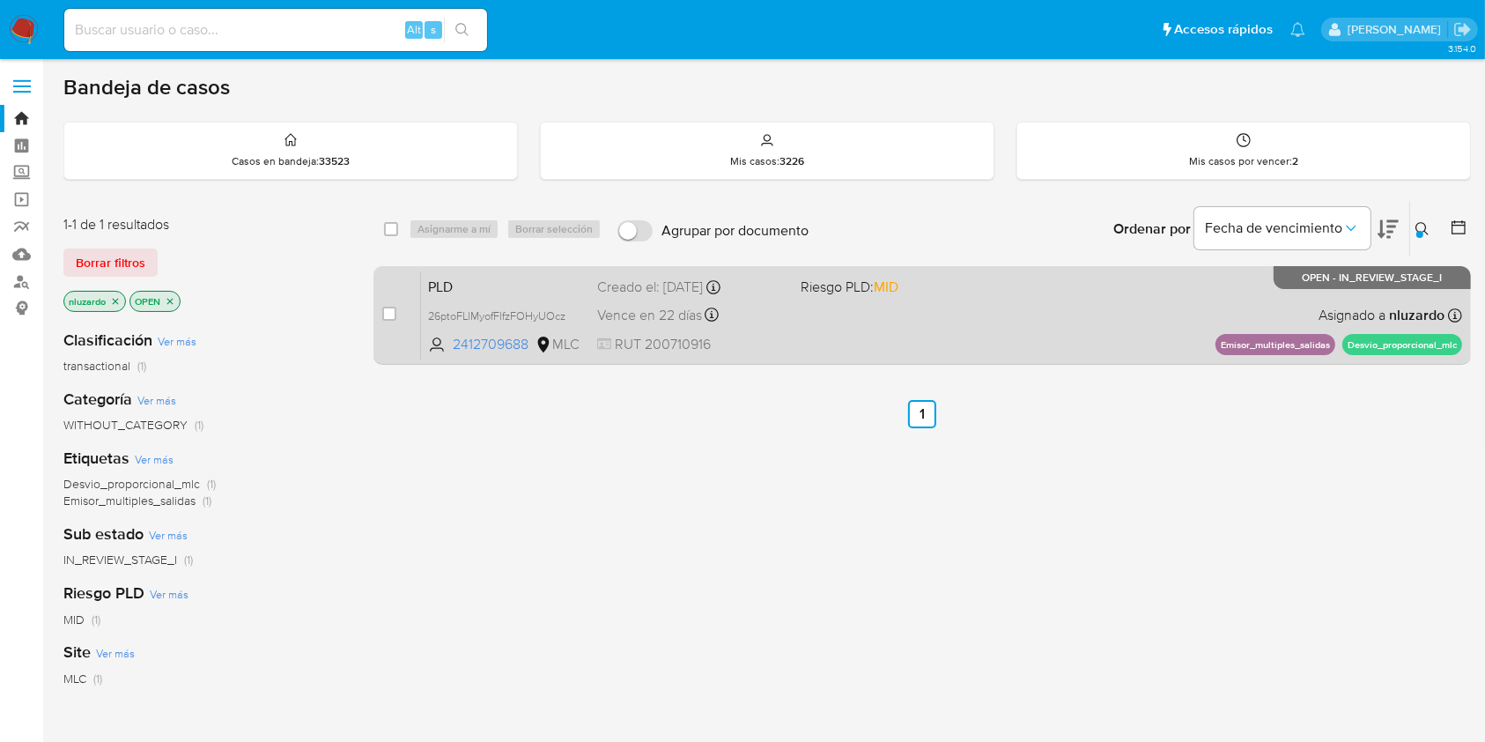
click at [1097, 325] on div "PLD 26ptoFLlMyofFlfzFOHyUOcz 2412709688 MLC Riesgo PLD: MID Creado el: 12/06/20…" at bounding box center [941, 314] width 1041 height 89
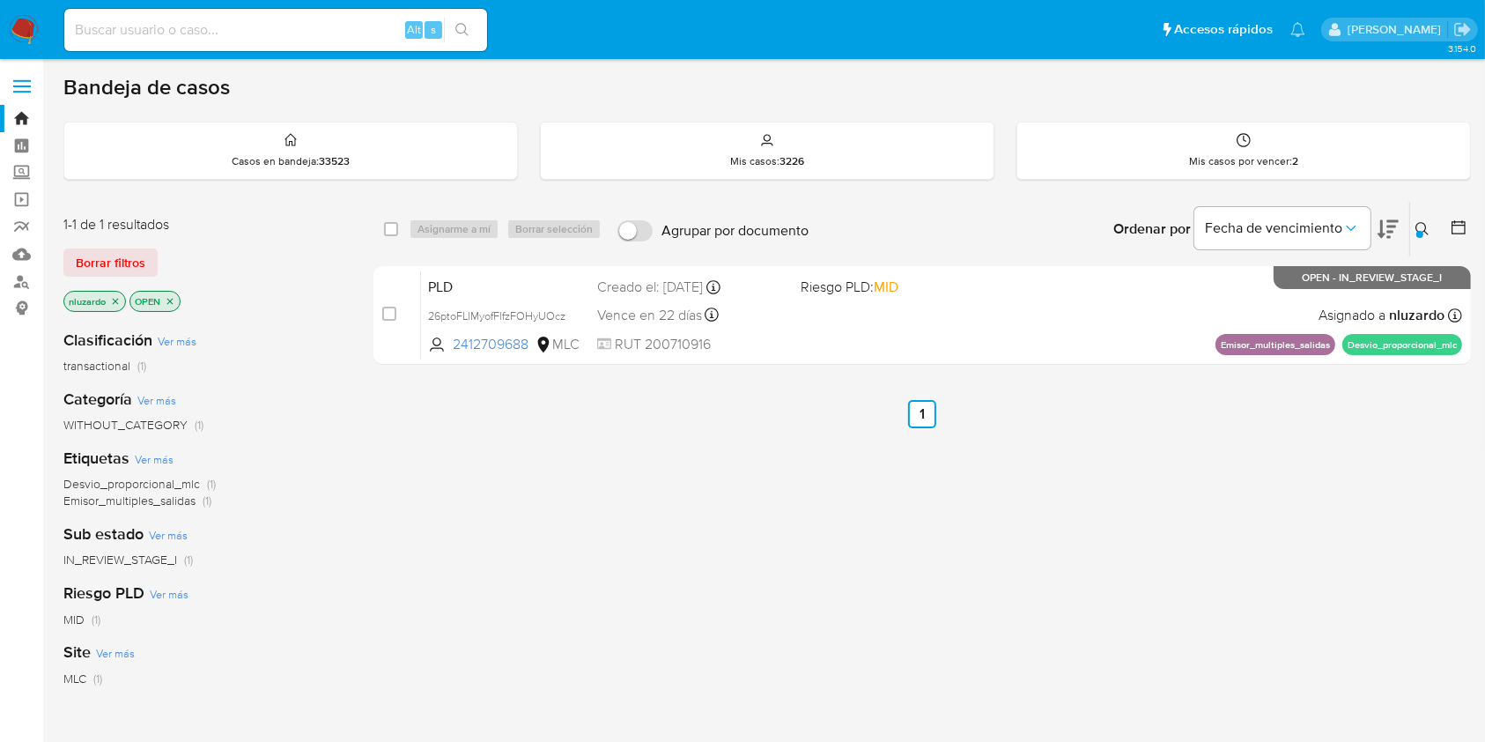
click at [469, 440] on div "select-all-cases-checkbox Asignarme a mí Borrar selección Agrupar por documento…" at bounding box center [921, 600] width 1097 height 798
click at [1428, 215] on div "Ingrese ID de usuario o caso 2412709688 Buscar Borrar filtros" at bounding box center [1424, 229] width 30 height 55
click at [1422, 222] on icon at bounding box center [1422, 229] width 14 height 14
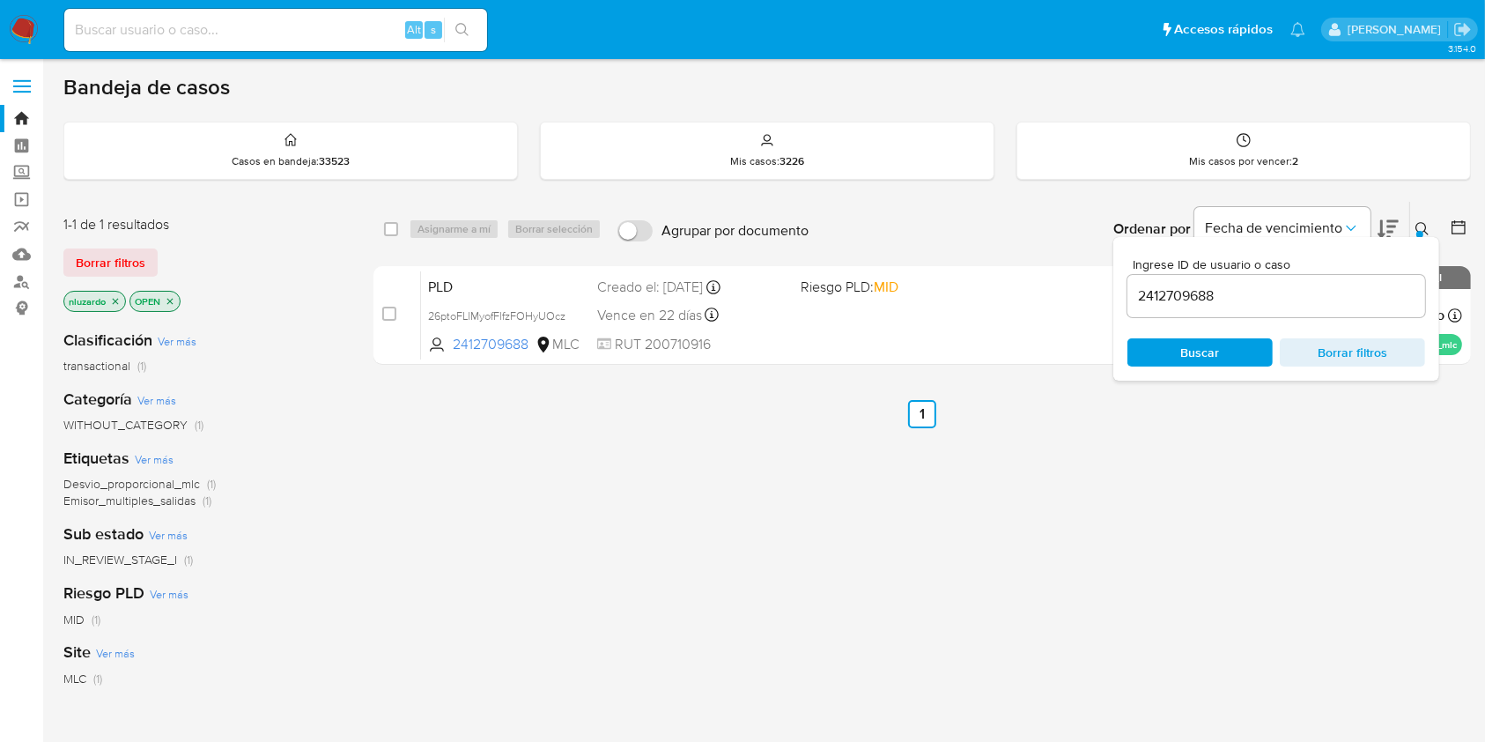
click at [709, 523] on div "select-all-cases-checkbox Asignarme a mí Borrar selección Agrupar por documento…" at bounding box center [921, 600] width 1097 height 798
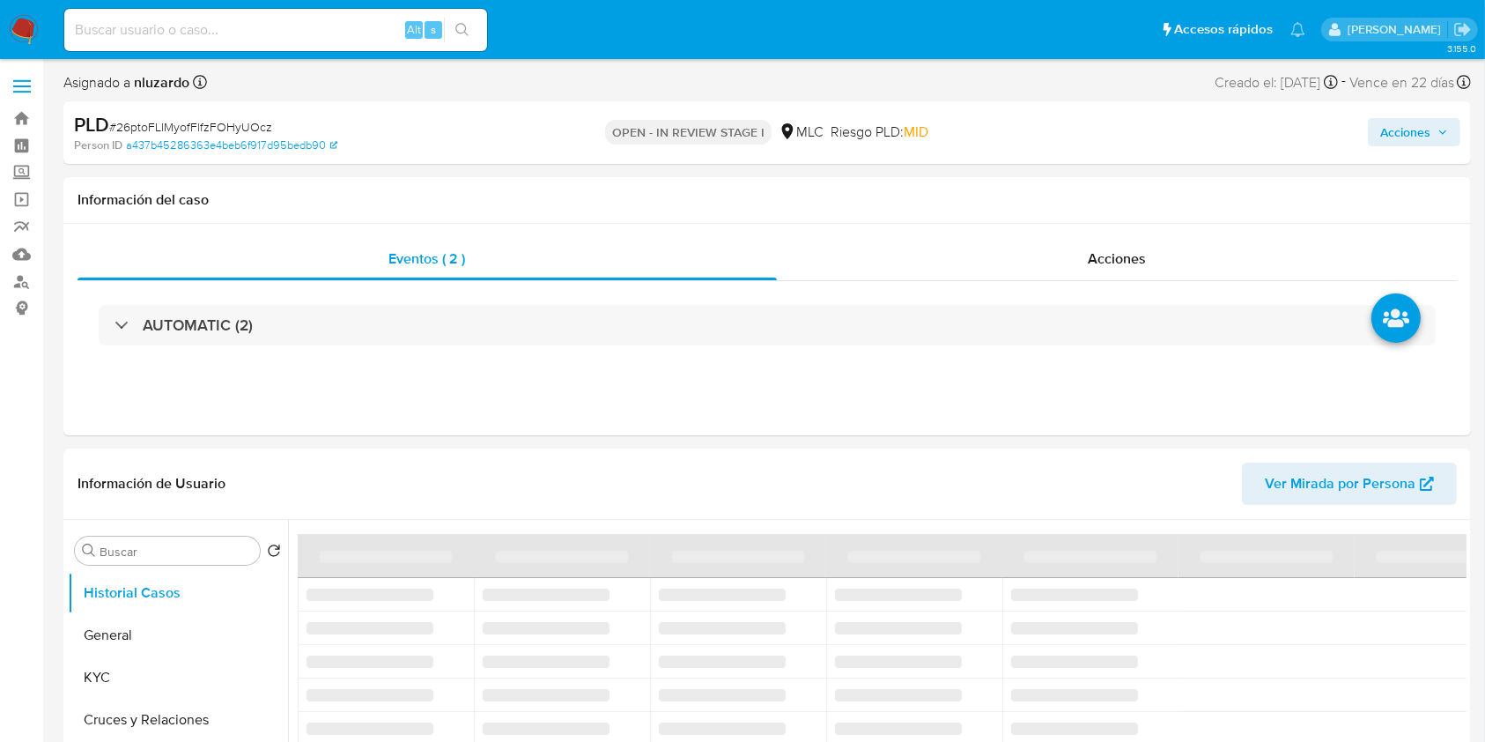
select select "10"
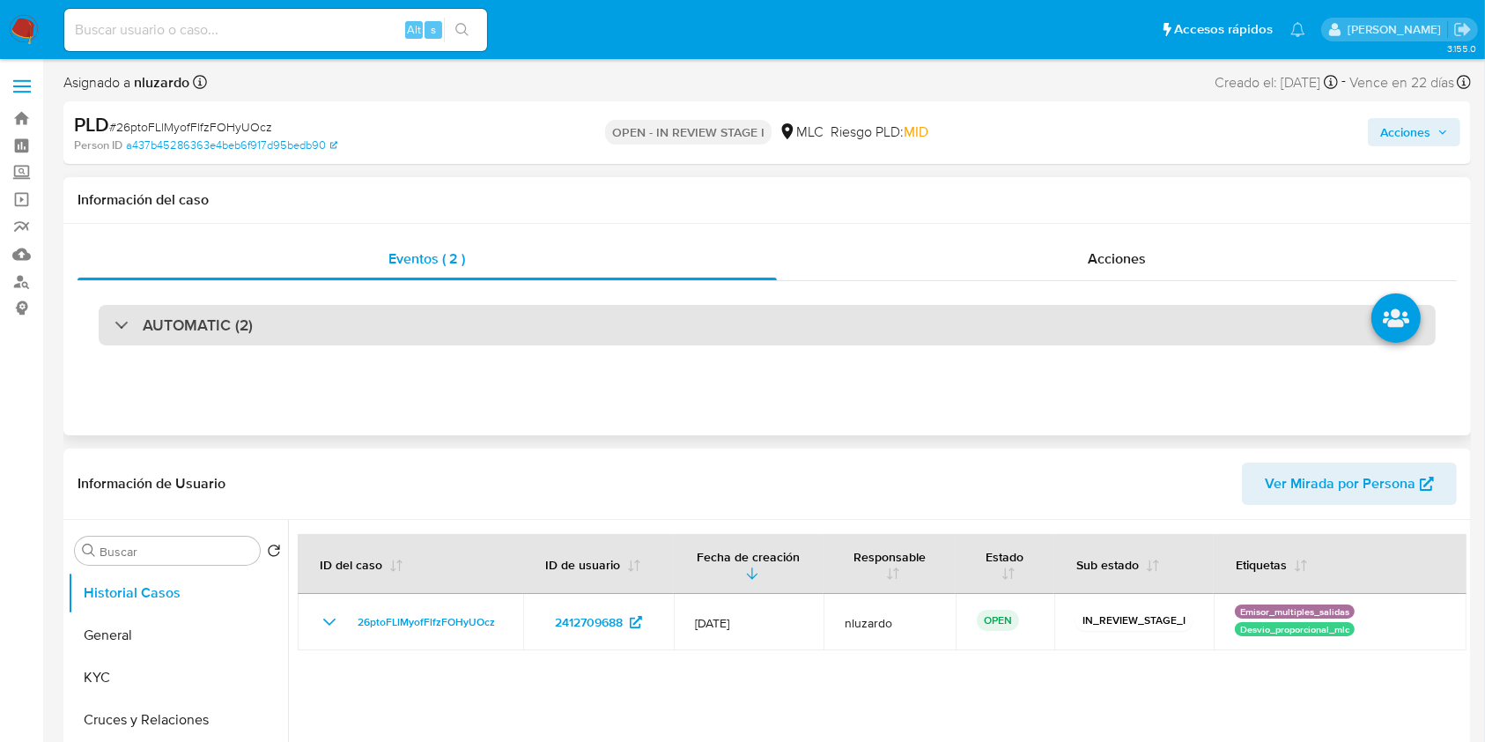
click at [299, 321] on div "AUTOMATIC (2)" at bounding box center [767, 325] width 1337 height 41
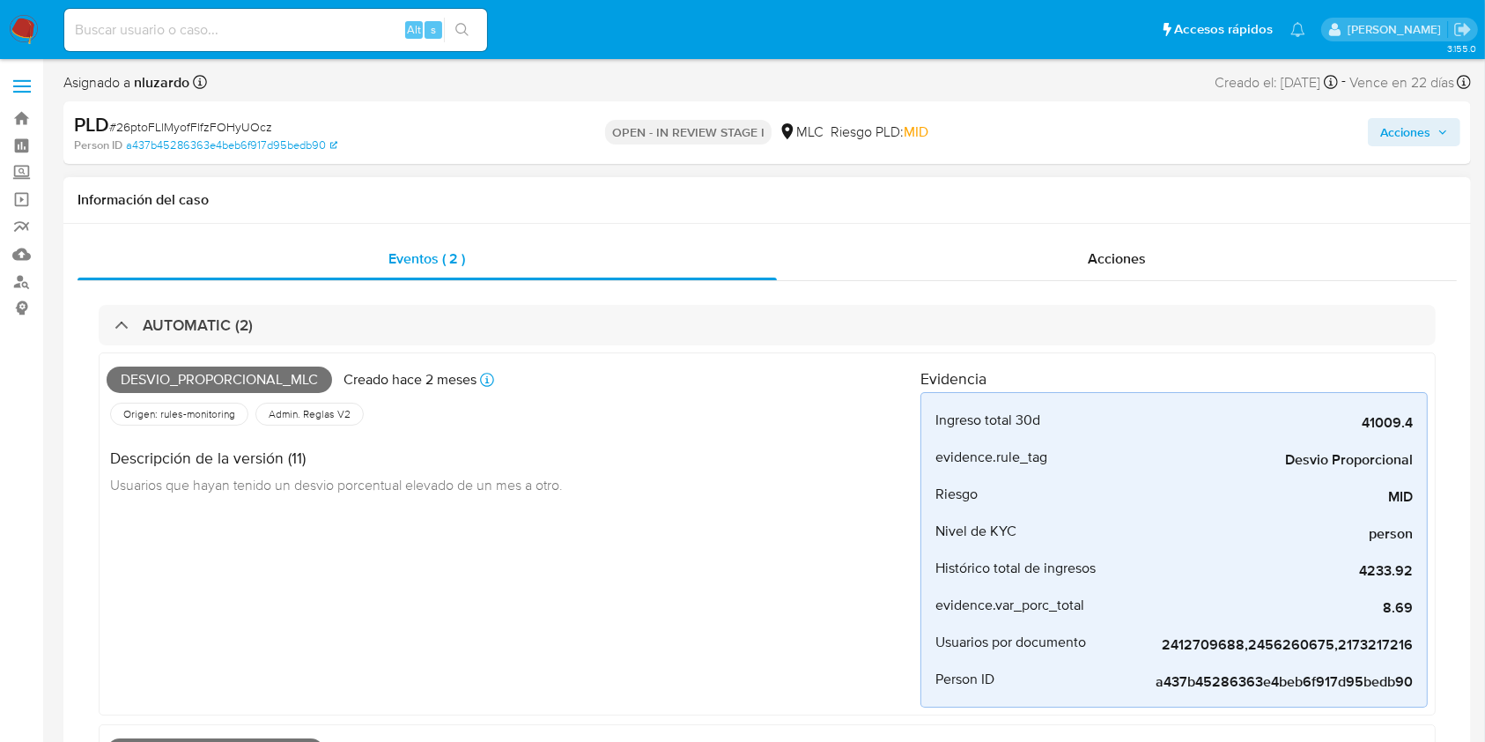
click at [268, 389] on span "Desvio_proporcional_mlc" at bounding box center [219, 379] width 225 height 26
click at [276, 377] on span "Desvio_proporcional_mlc" at bounding box center [219, 379] width 225 height 26
copy span "Desvio_proporcional_mlc"
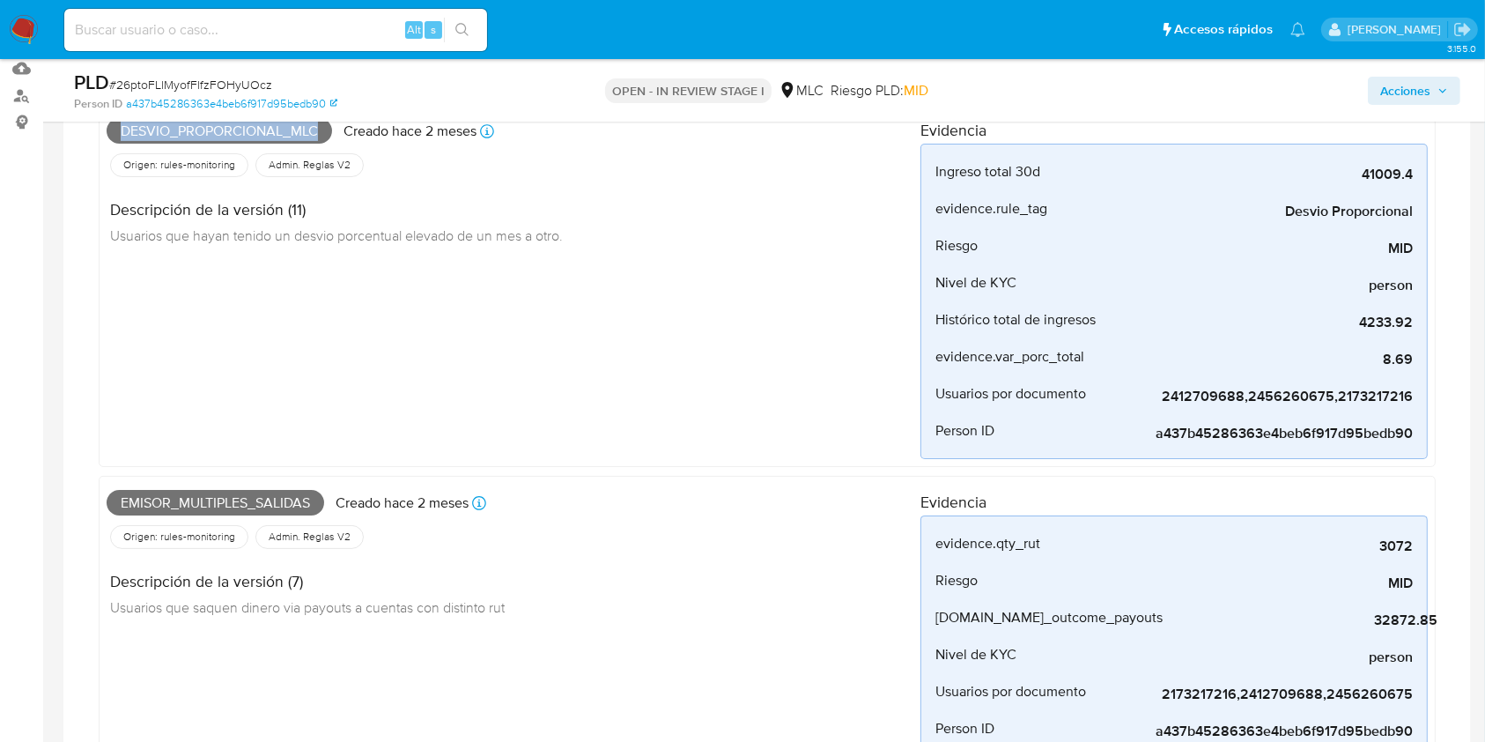
scroll to position [352, 0]
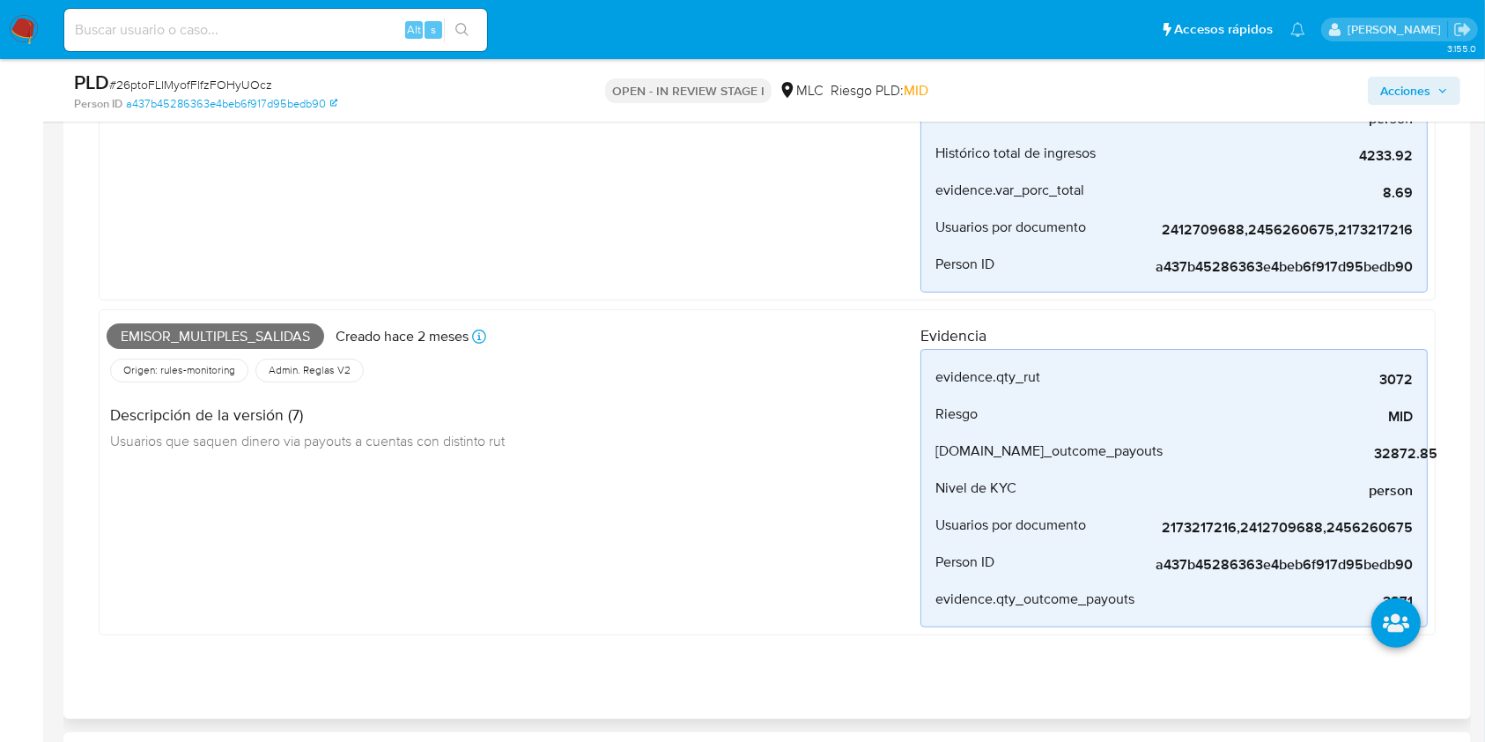
click at [232, 319] on div "Emisor_multiples_salidas Creado hace 2 meses Creado: 12/06/2025 06:05:16" at bounding box center [514, 336] width 814 height 39
click at [232, 328] on span "Emisor_multiples_salidas" at bounding box center [216, 336] width 218 height 26
copy span "Emisor_multiples_salidas"
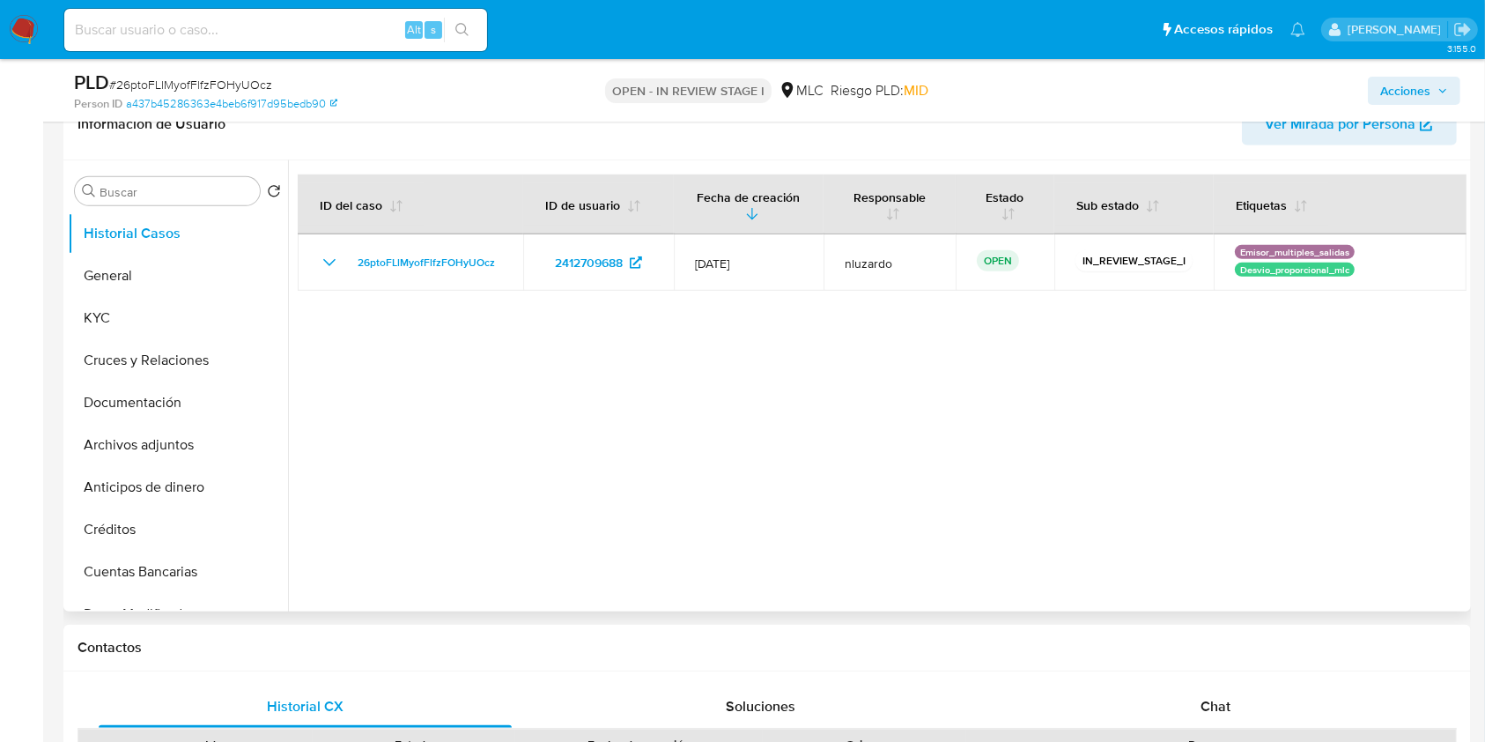
scroll to position [1057, 0]
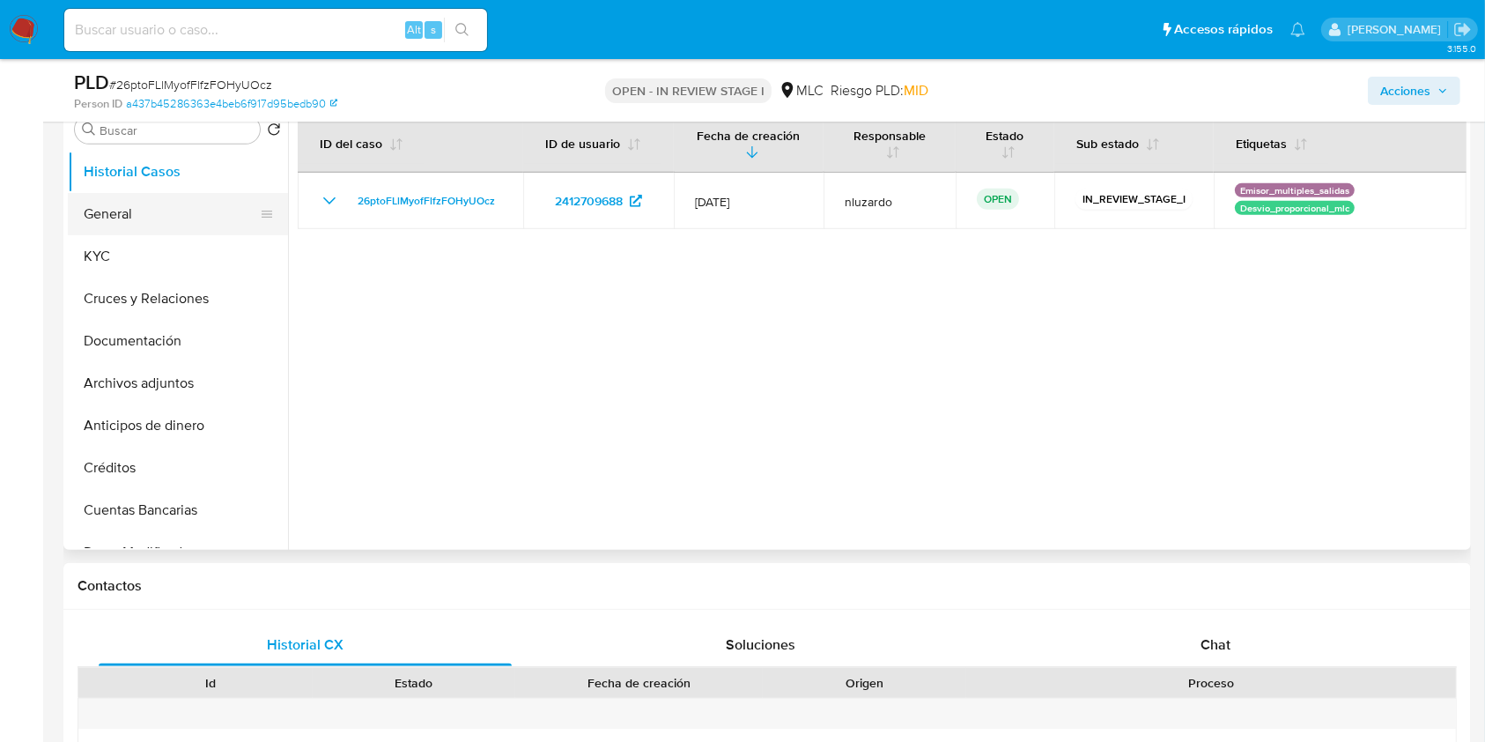
click at [169, 215] on button "General" at bounding box center [171, 214] width 206 height 42
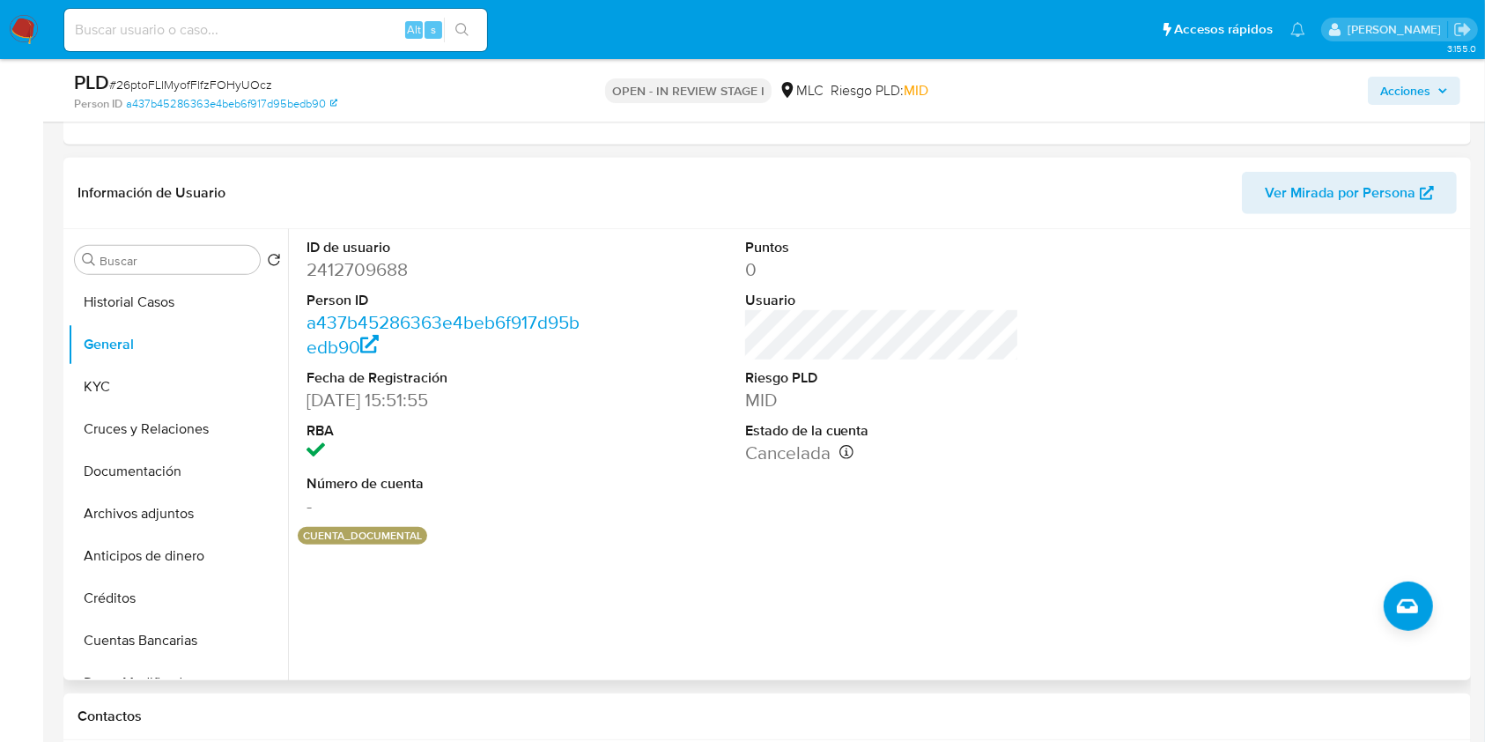
scroll to position [939, 0]
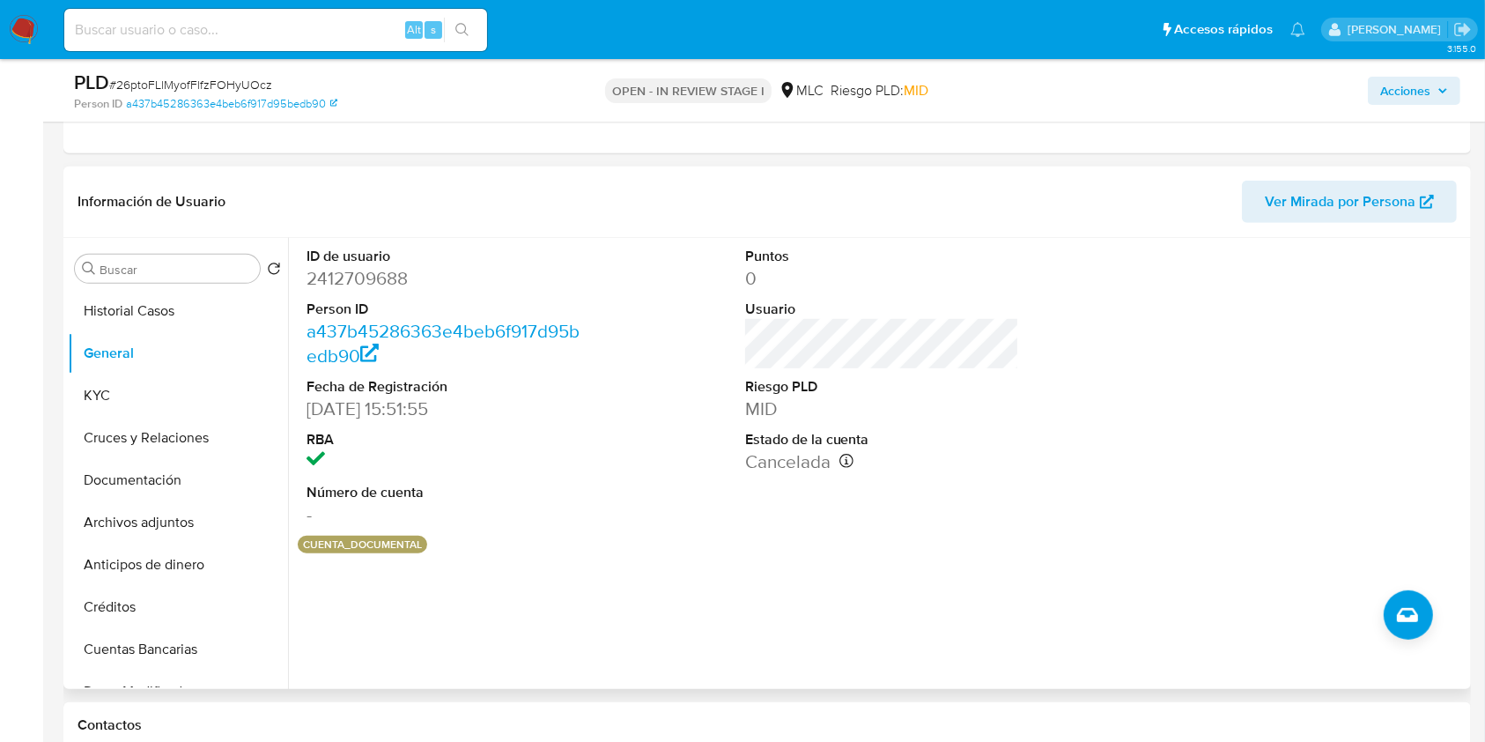
click at [405, 272] on dd "2412709688" at bounding box center [443, 278] width 275 height 25
click at [343, 261] on dt "ID de usuario" at bounding box center [443, 256] width 275 height 19
click at [345, 278] on dd "2412709688" at bounding box center [443, 278] width 275 height 25
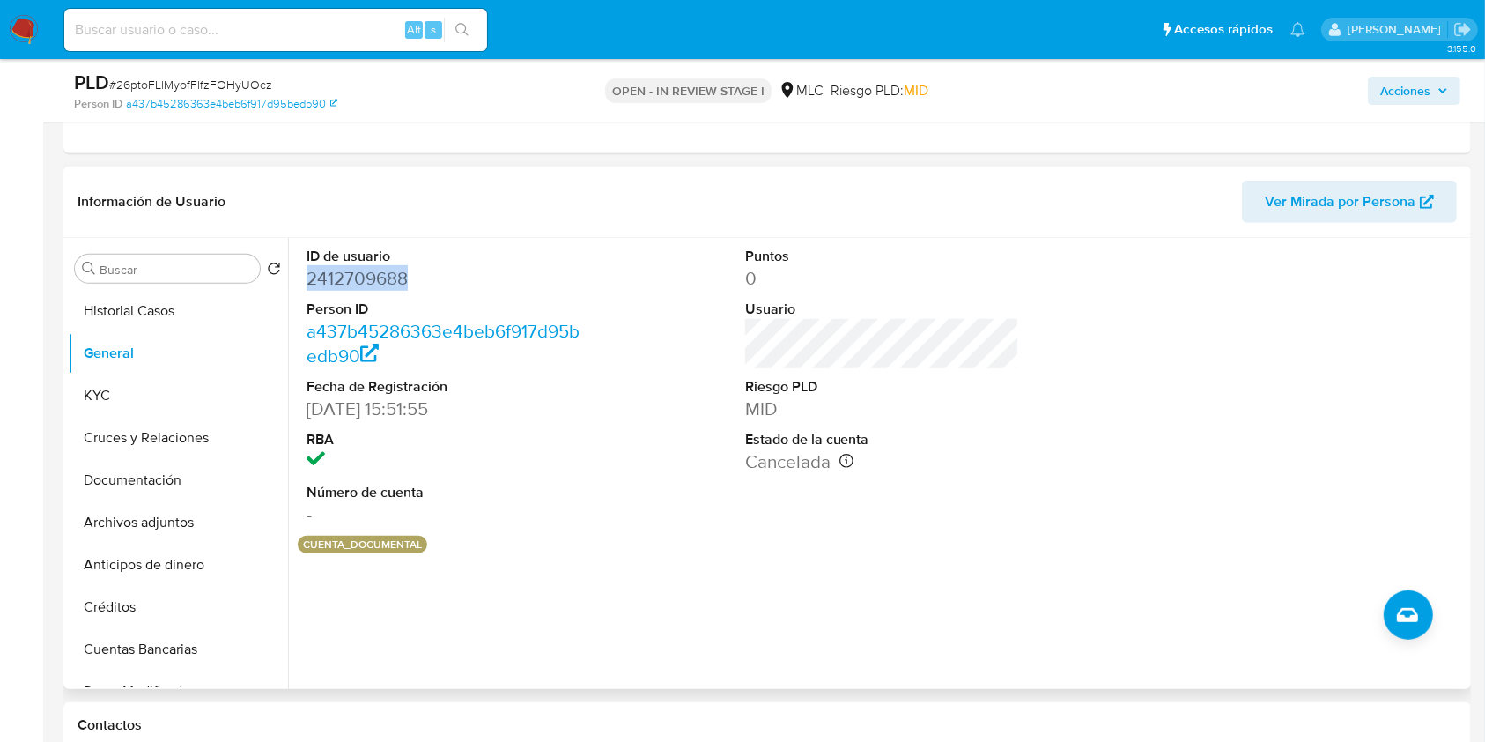
click at [345, 278] on dd "2412709688" at bounding box center [443, 278] width 275 height 25
copy dd "2412709688"
click at [151, 370] on button "General" at bounding box center [171, 353] width 206 height 42
click at [131, 395] on button "KYC" at bounding box center [171, 395] width 206 height 42
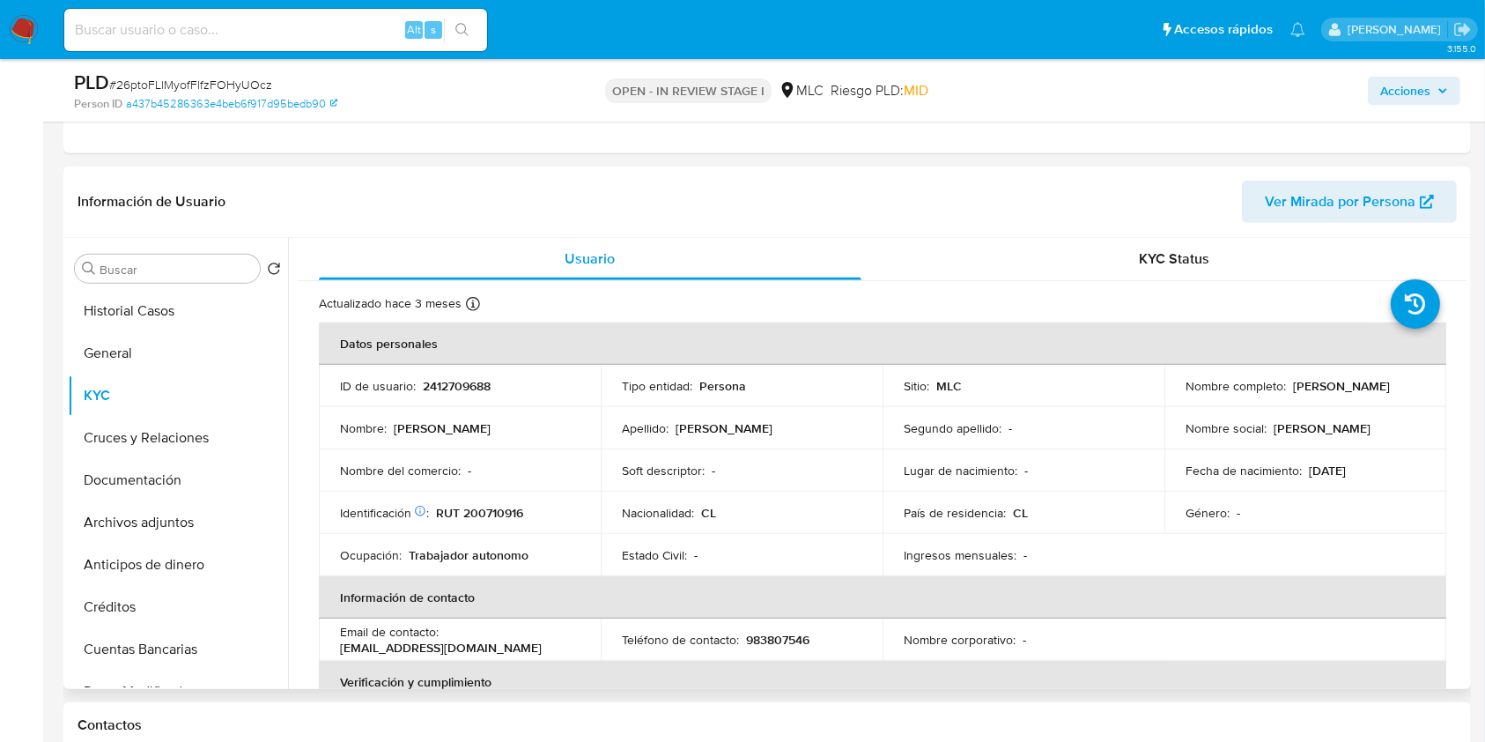
click at [1296, 383] on p "Marcelo Ignacio" at bounding box center [1341, 386] width 97 height 16
drag, startPoint x: 1383, startPoint y: 381, endPoint x: 1396, endPoint y: 381, distance: 13.2
click at [1396, 381] on div "Nombre completo : Marcelo Ignacio" at bounding box center [1305, 386] width 240 height 16
copy p "Marcelo Ignacio"
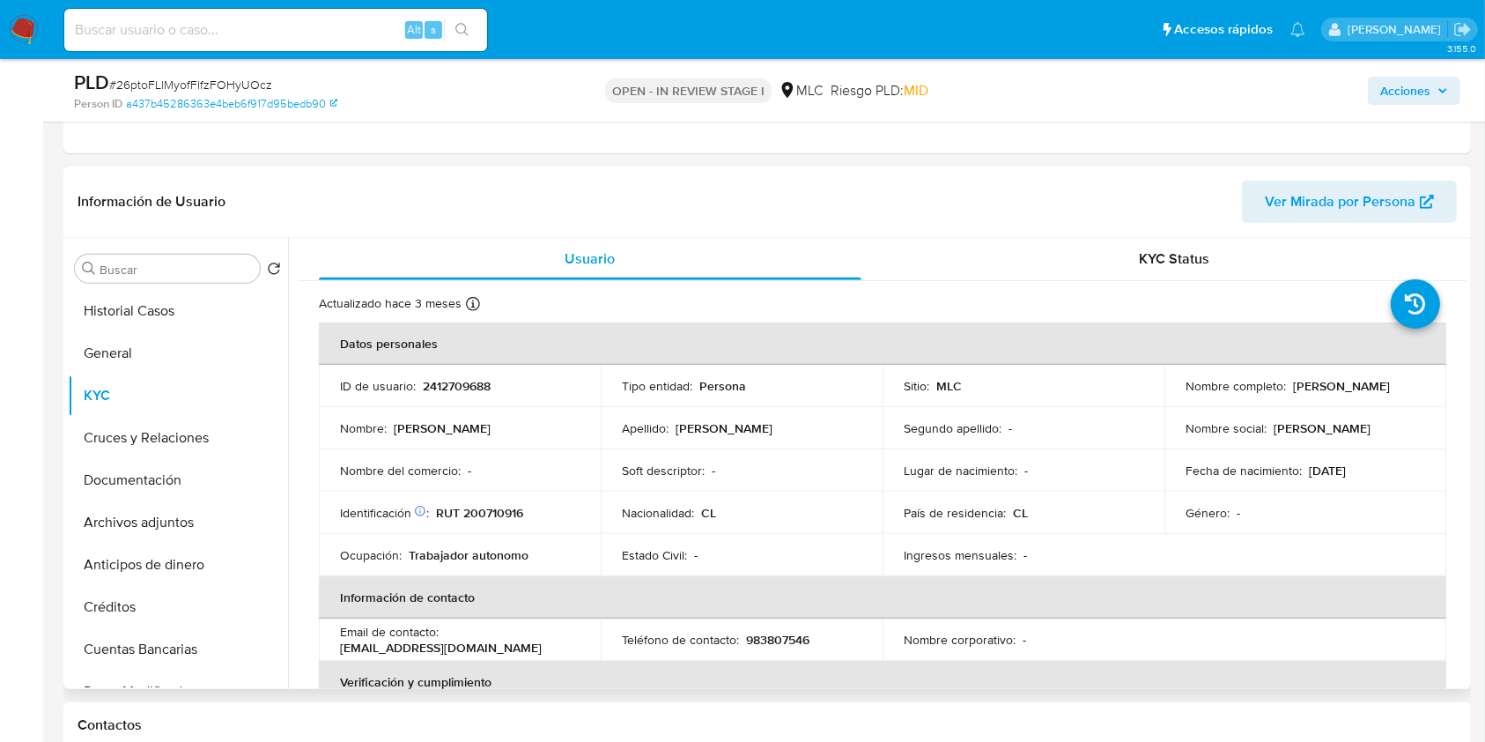
click at [480, 505] on p "RUT 200710916" at bounding box center [479, 513] width 87 height 16
copy p "200710916"
click at [1011, 491] on td "País de residencia : CL" at bounding box center [1023, 512] width 282 height 42
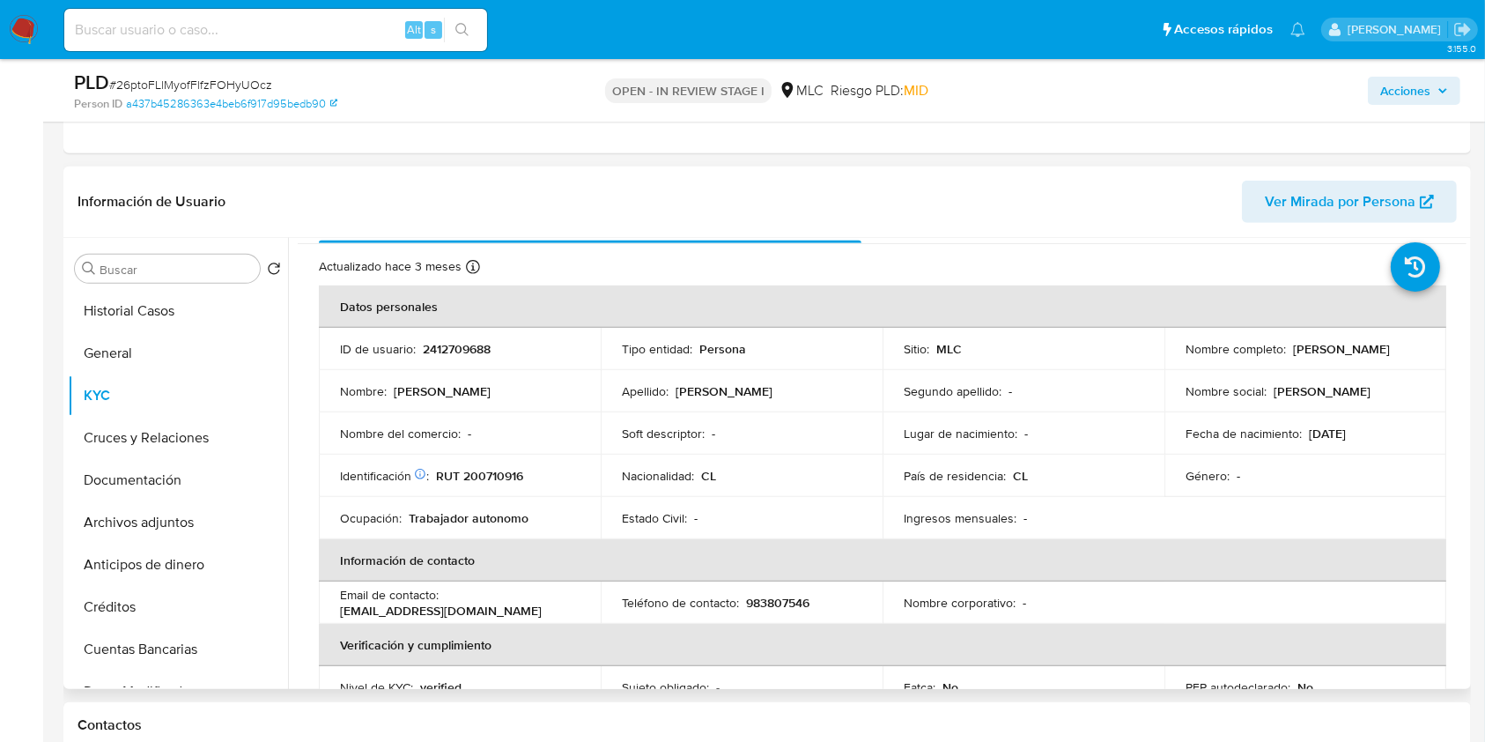
scroll to position [48, 0]
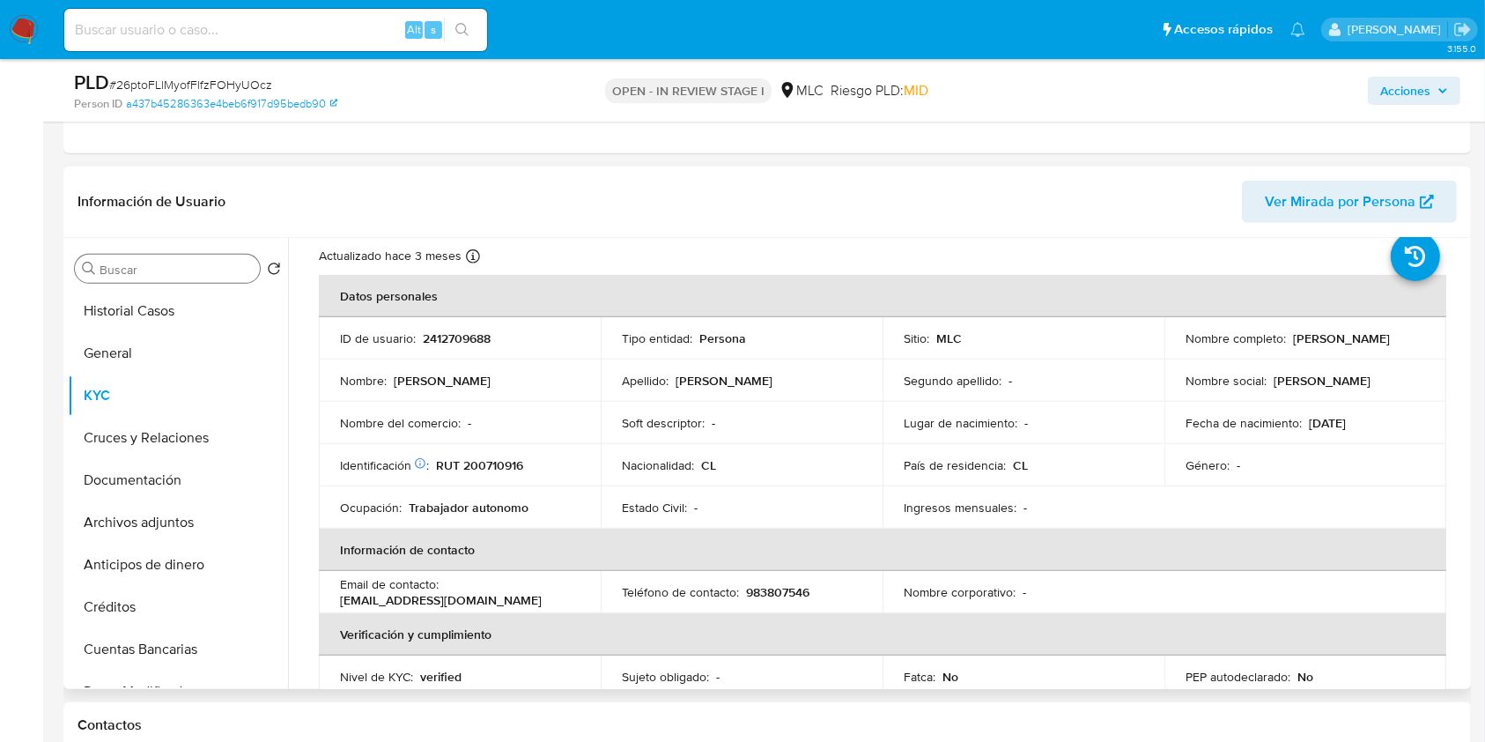
click at [183, 276] on div "Buscar" at bounding box center [167, 269] width 185 height 28
click at [184, 271] on input "Buscar" at bounding box center [176, 270] width 153 height 16
click at [115, 271] on input "Buscar" at bounding box center [176, 270] width 153 height 16
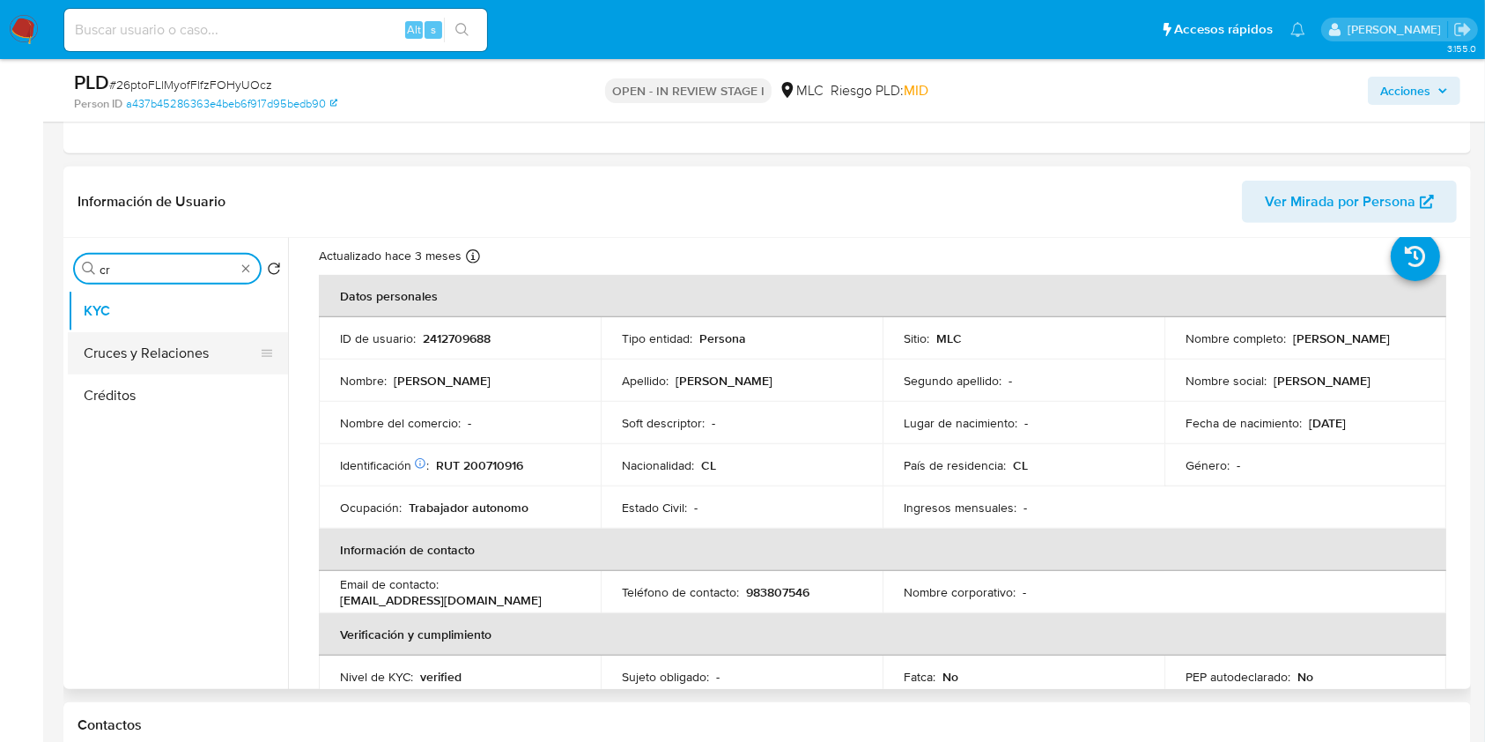
type input "cr"
click at [134, 349] on button "Cruces y Relaciones" at bounding box center [171, 353] width 206 height 42
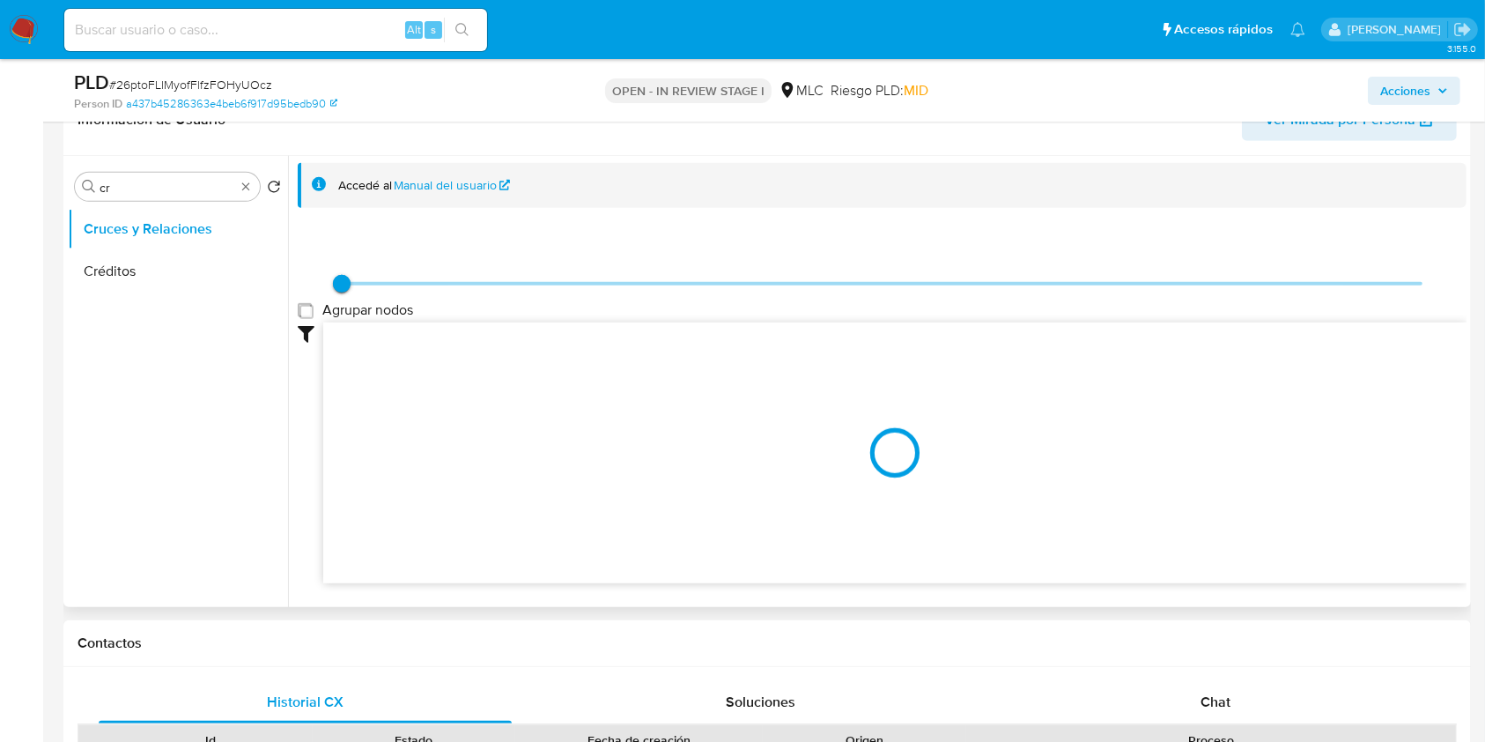
scroll to position [1057, 0]
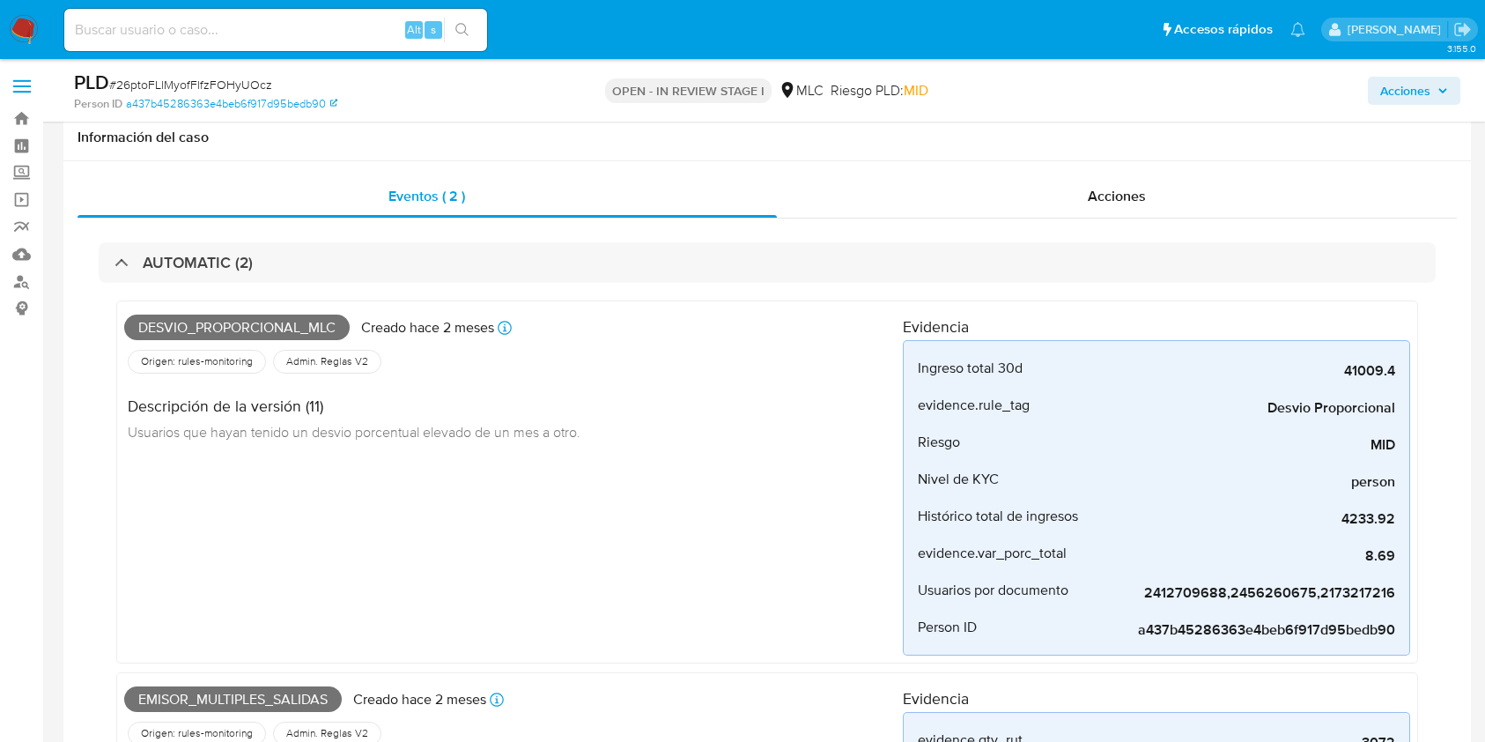
select select "10"
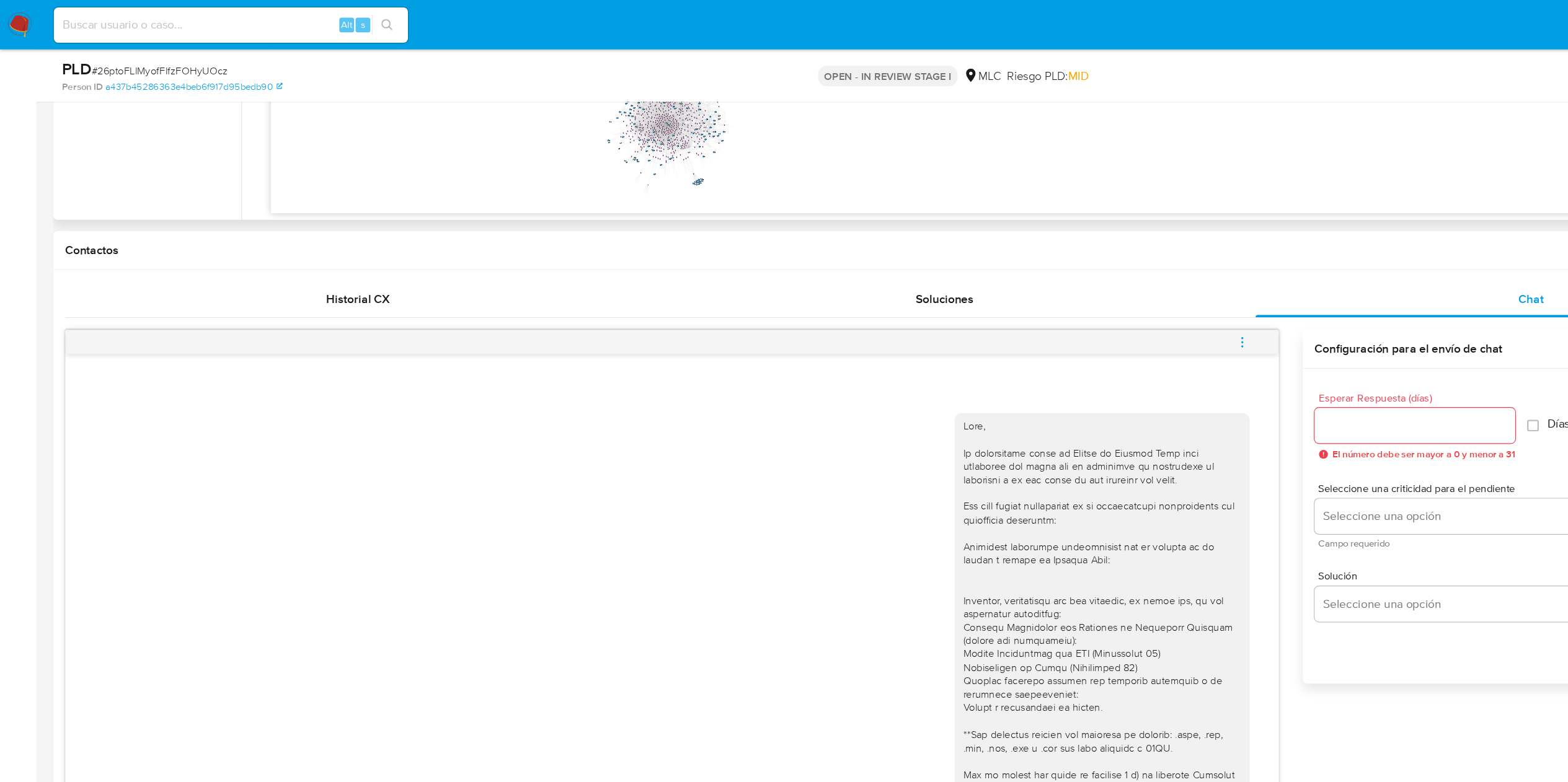
scroll to position [940, 0]
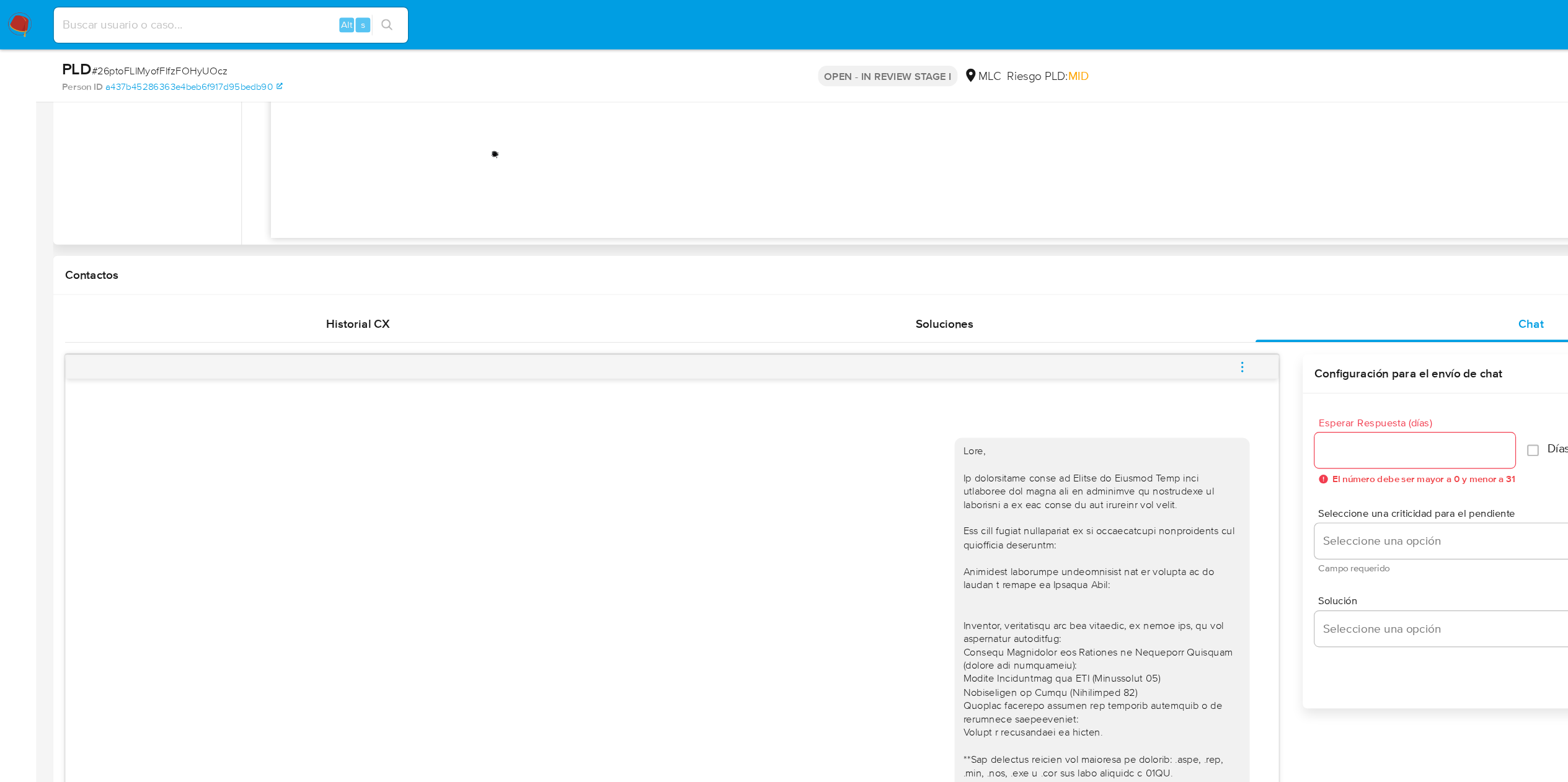
drag, startPoint x: 0, startPoint y: 106, endPoint x: 92, endPoint y: 142, distance: 98.8
drag, startPoint x: 6, startPoint y: 30, endPoint x: 68, endPoint y: 189, distance: 170.7
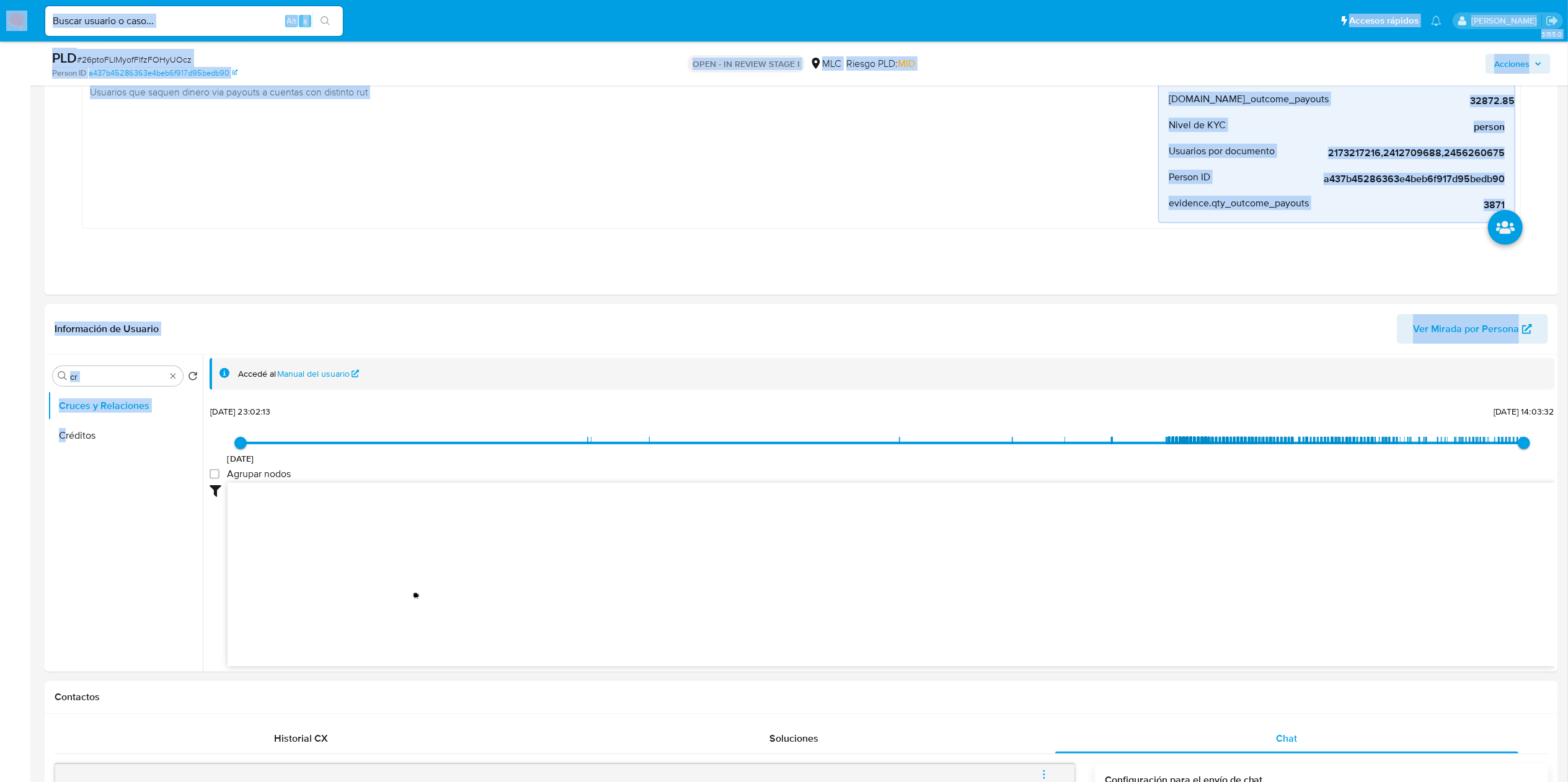
scroll to position [444, 0]
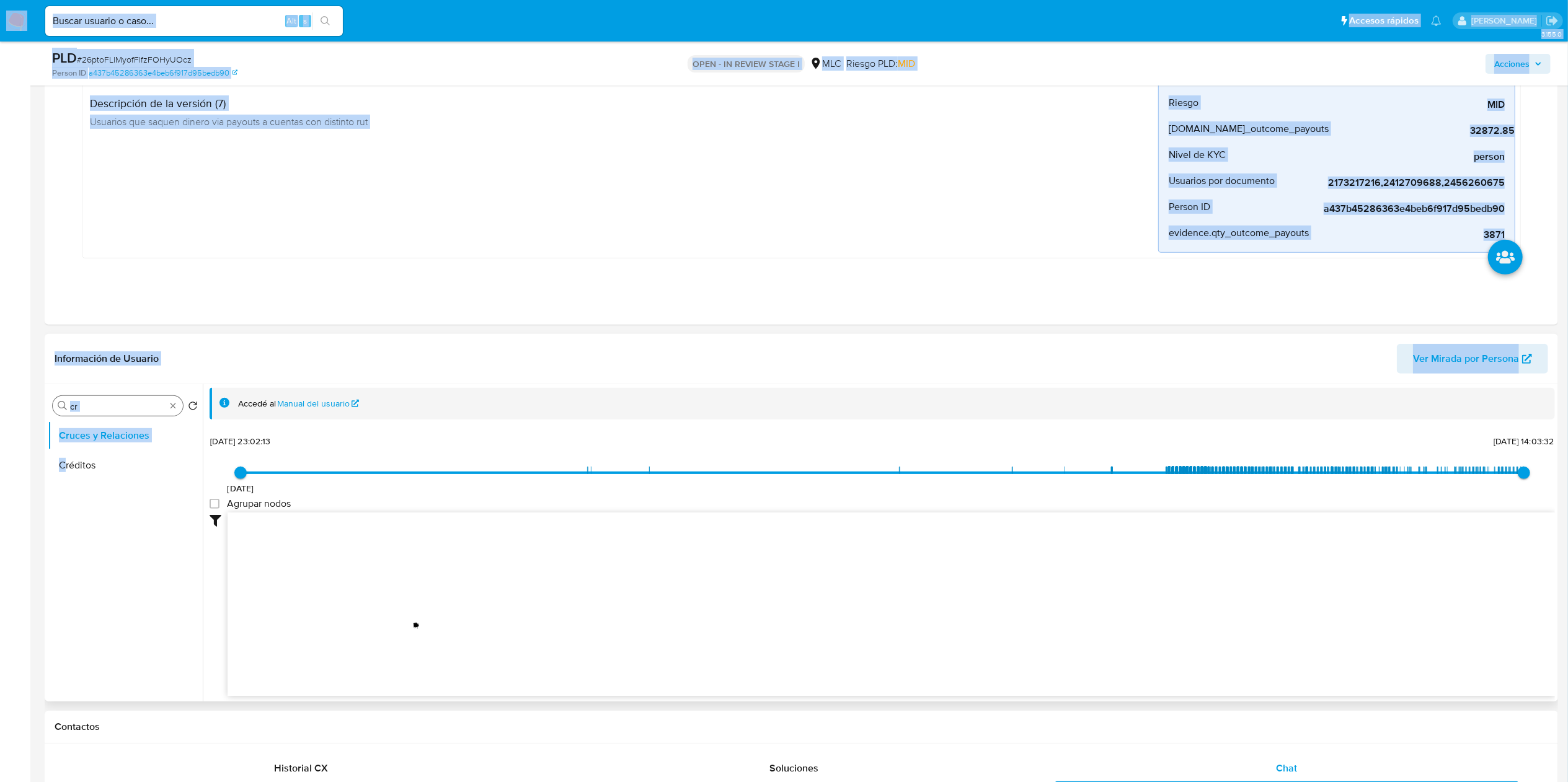
click at [110, 407] on input "cr" at bounding box center [118, 407] width 96 height 11
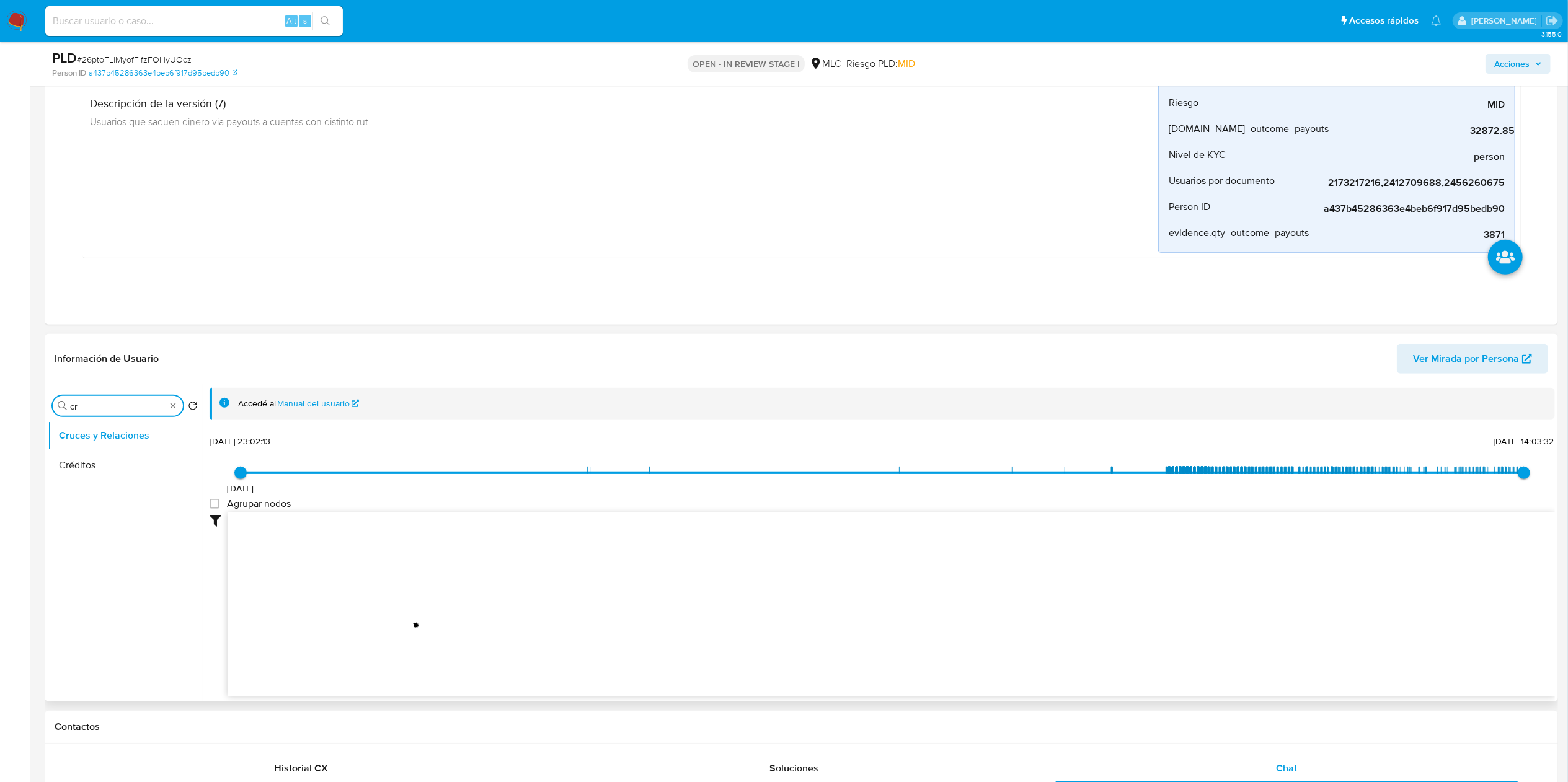
click at [110, 407] on input "cr" at bounding box center [118, 407] width 96 height 11
type input "doc"
click at [145, 490] on ul "Cruces y Relaciones Documentación" at bounding box center [125, 560] width 155 height 279
click at [137, 483] on ul "Cruces y Relaciones Documentación" at bounding box center [125, 560] width 155 height 279
click at [137, 473] on button "Documentación" at bounding box center [120, 465] width 145 height 30
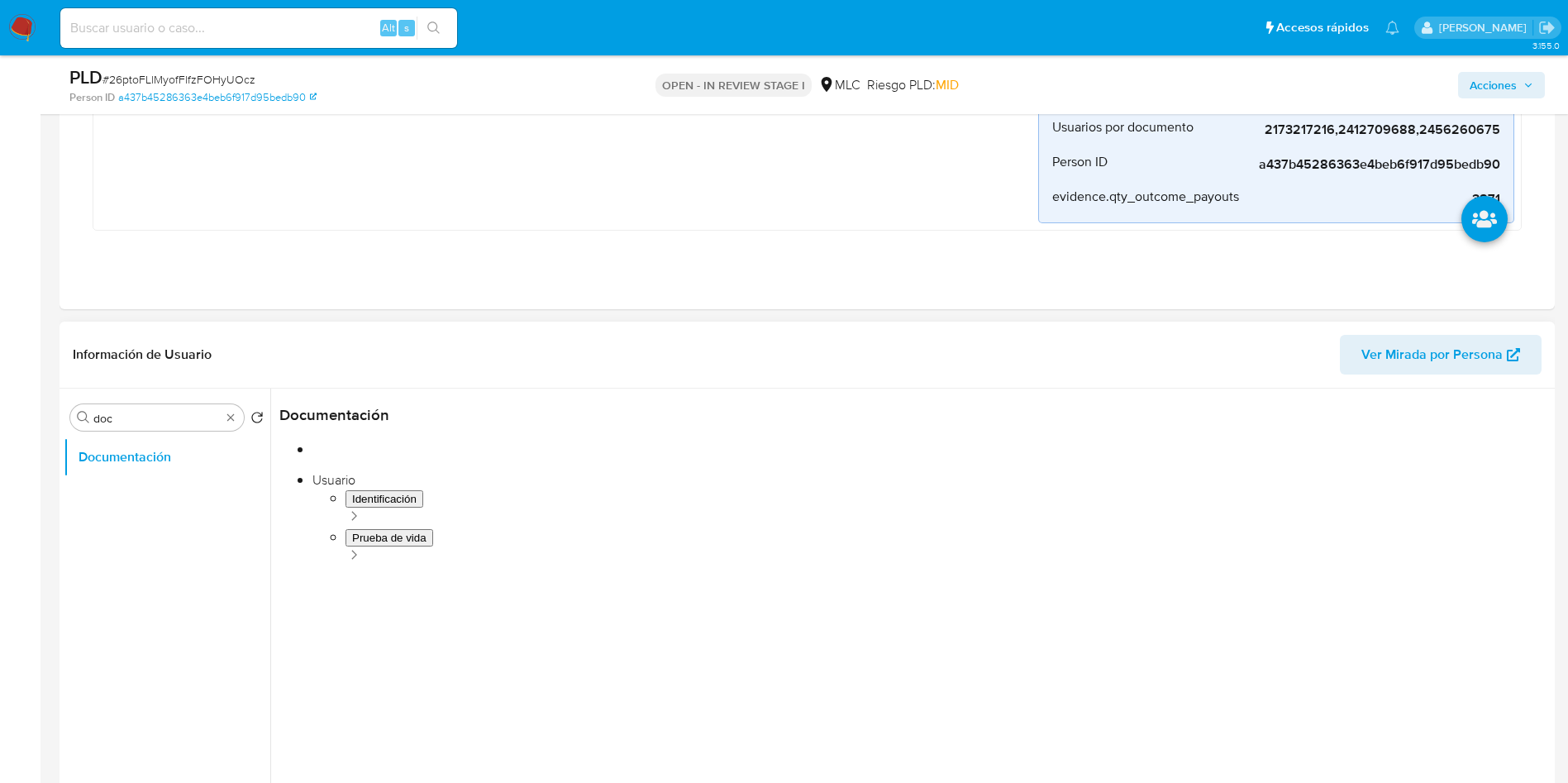
scroll to position [840, 0]
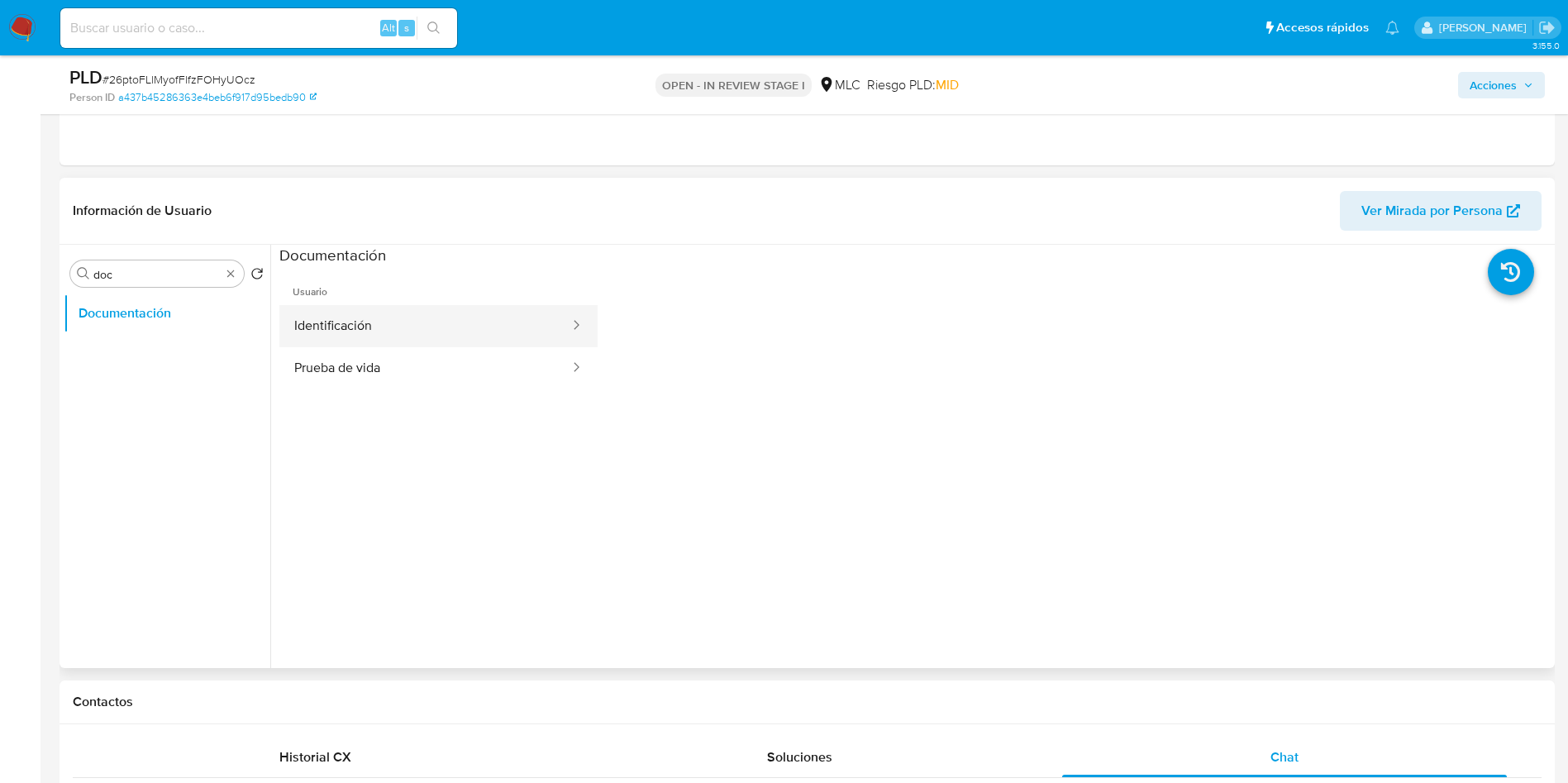
click at [399, 334] on button "Identificación" at bounding box center [425, 326] width 292 height 42
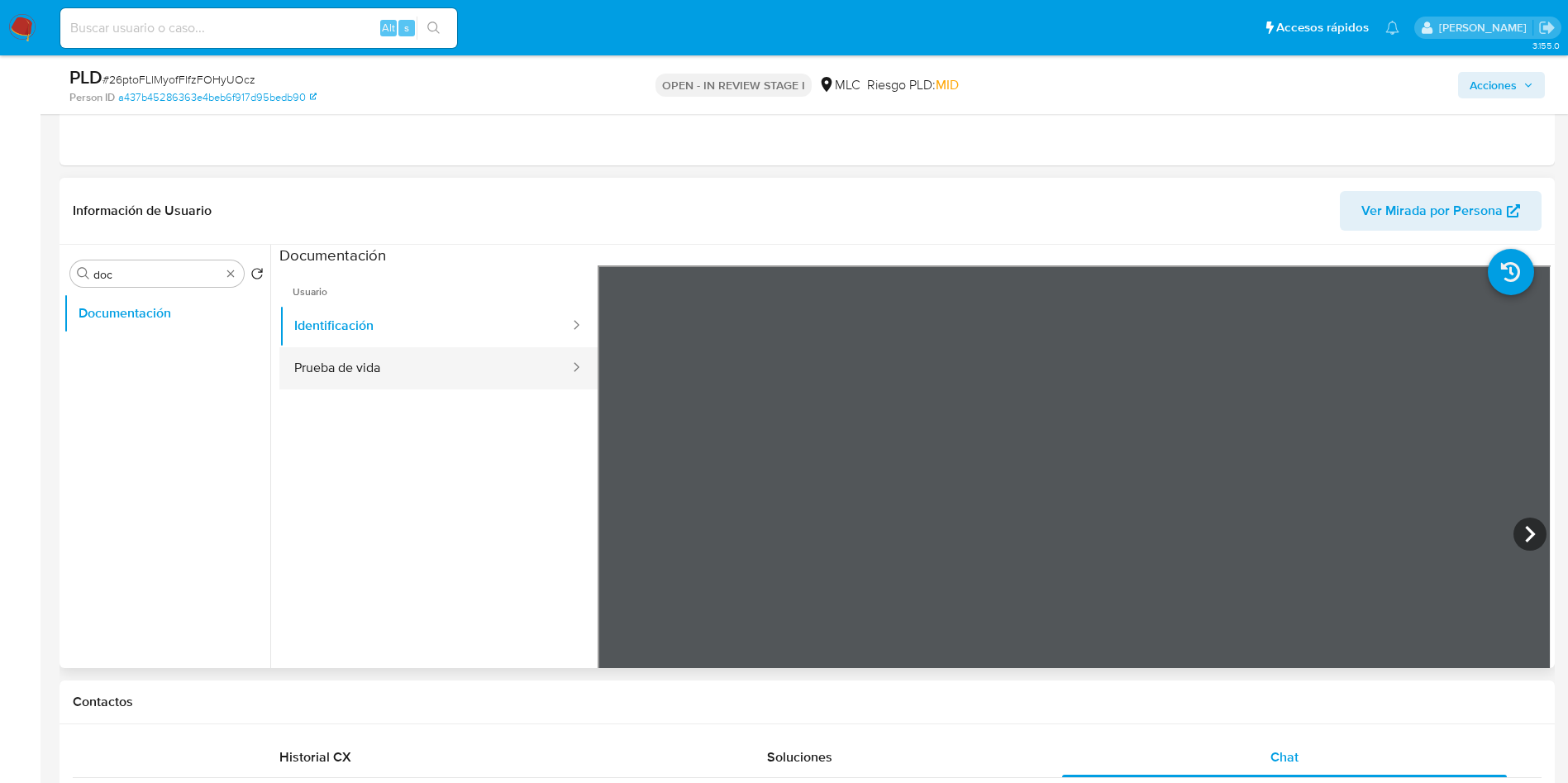
click at [423, 375] on button "Prueba de vida" at bounding box center [425, 368] width 292 height 42
click at [347, 303] on span "Usuario" at bounding box center [438, 285] width 318 height 39
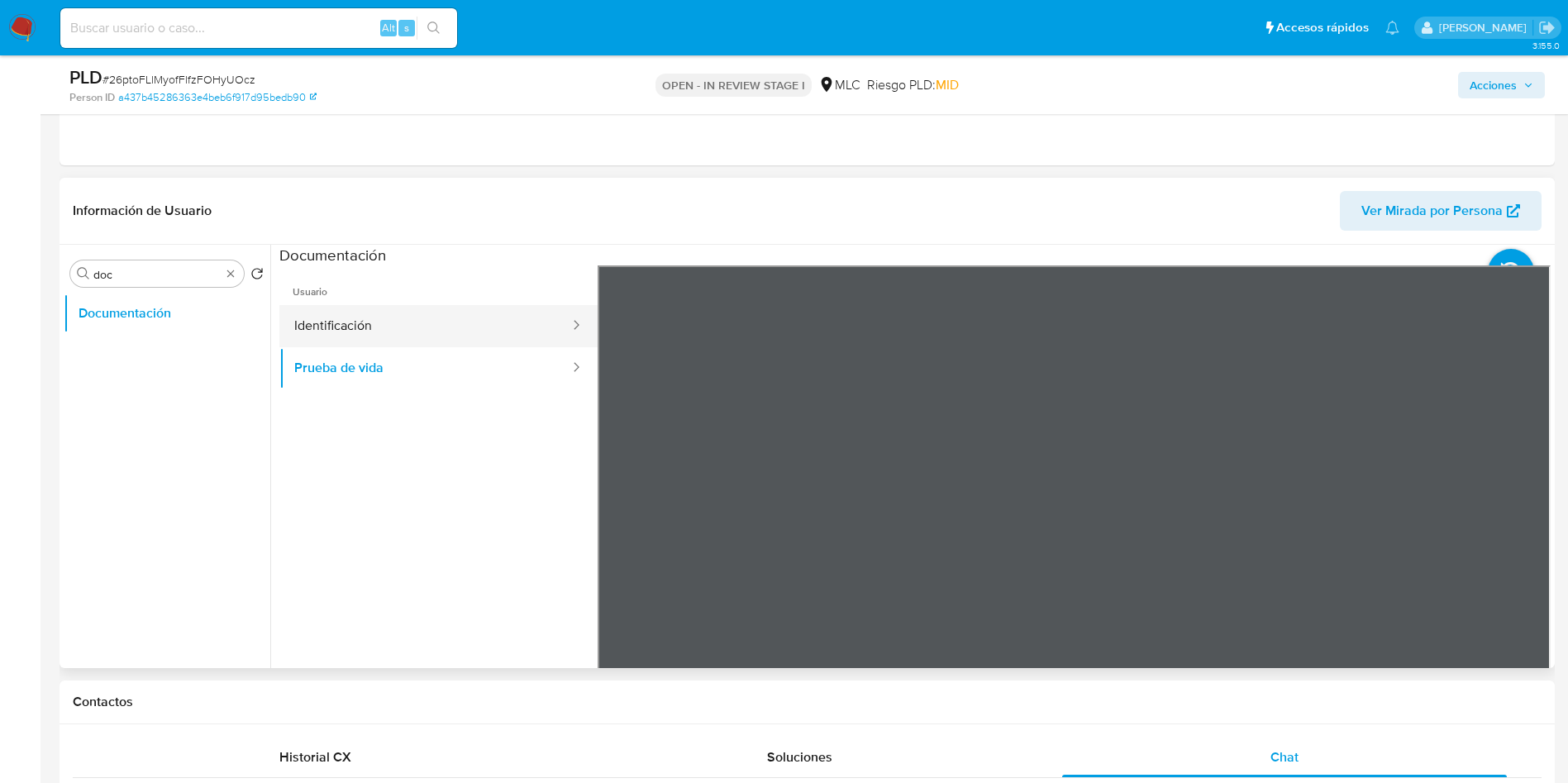
click at [347, 315] on button "Identificación" at bounding box center [425, 326] width 292 height 42
click at [1393, 541] on icon at bounding box center [1530, 534] width 10 height 17
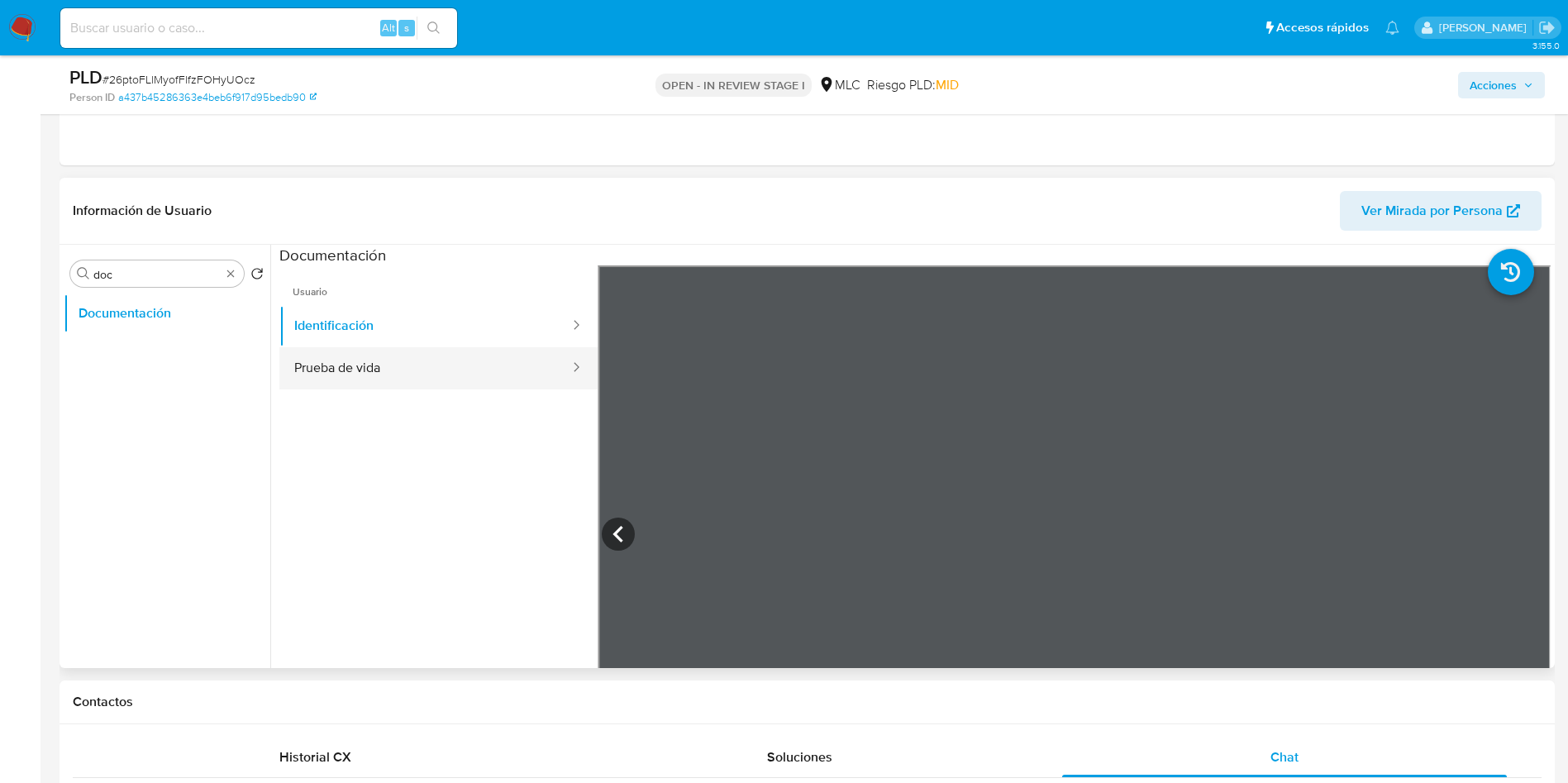
click at [371, 375] on button "Prueba de vida" at bounding box center [425, 368] width 292 height 42
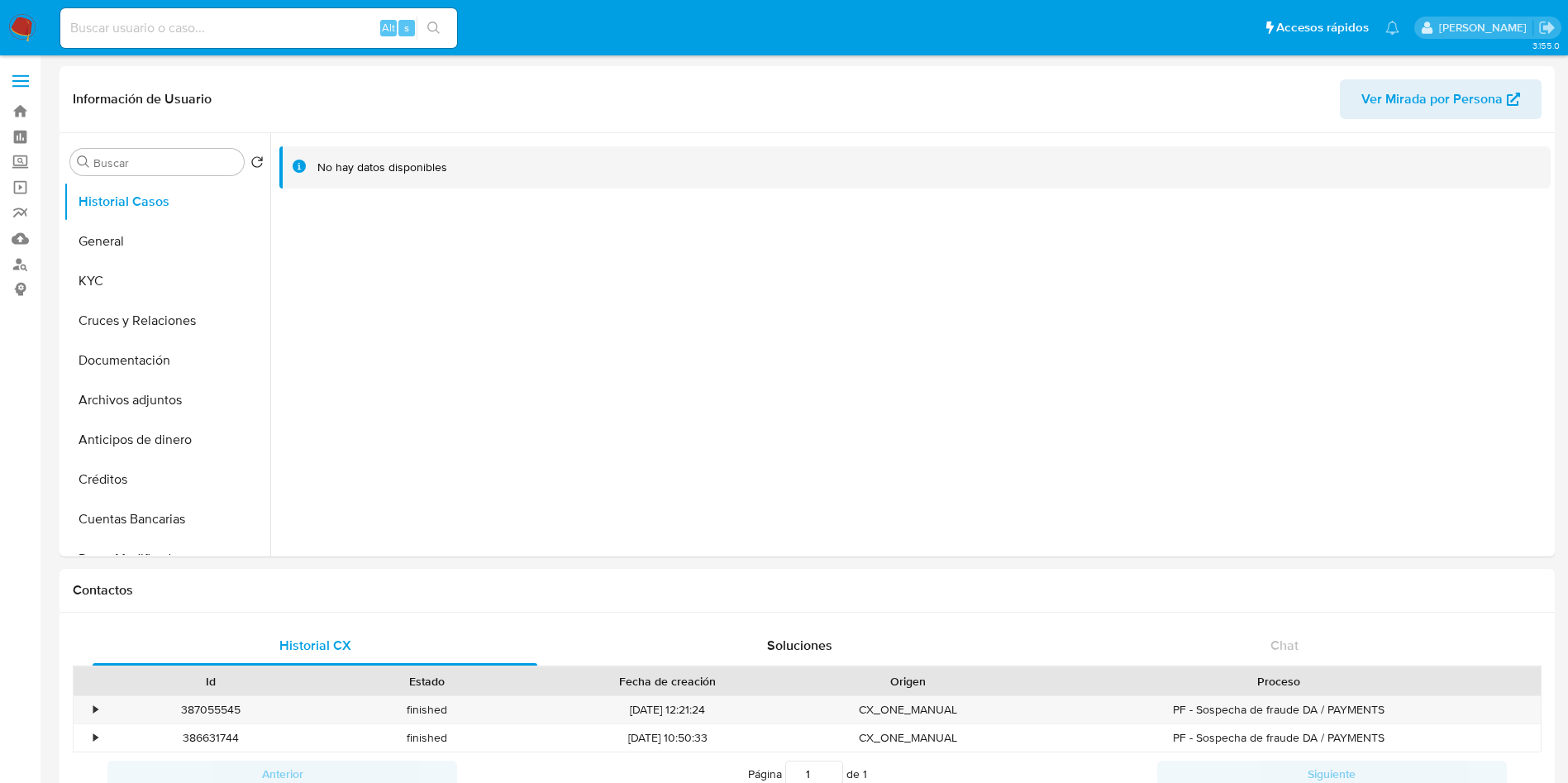
select select "10"
click at [84, 245] on button "General" at bounding box center [160, 241] width 193 height 39
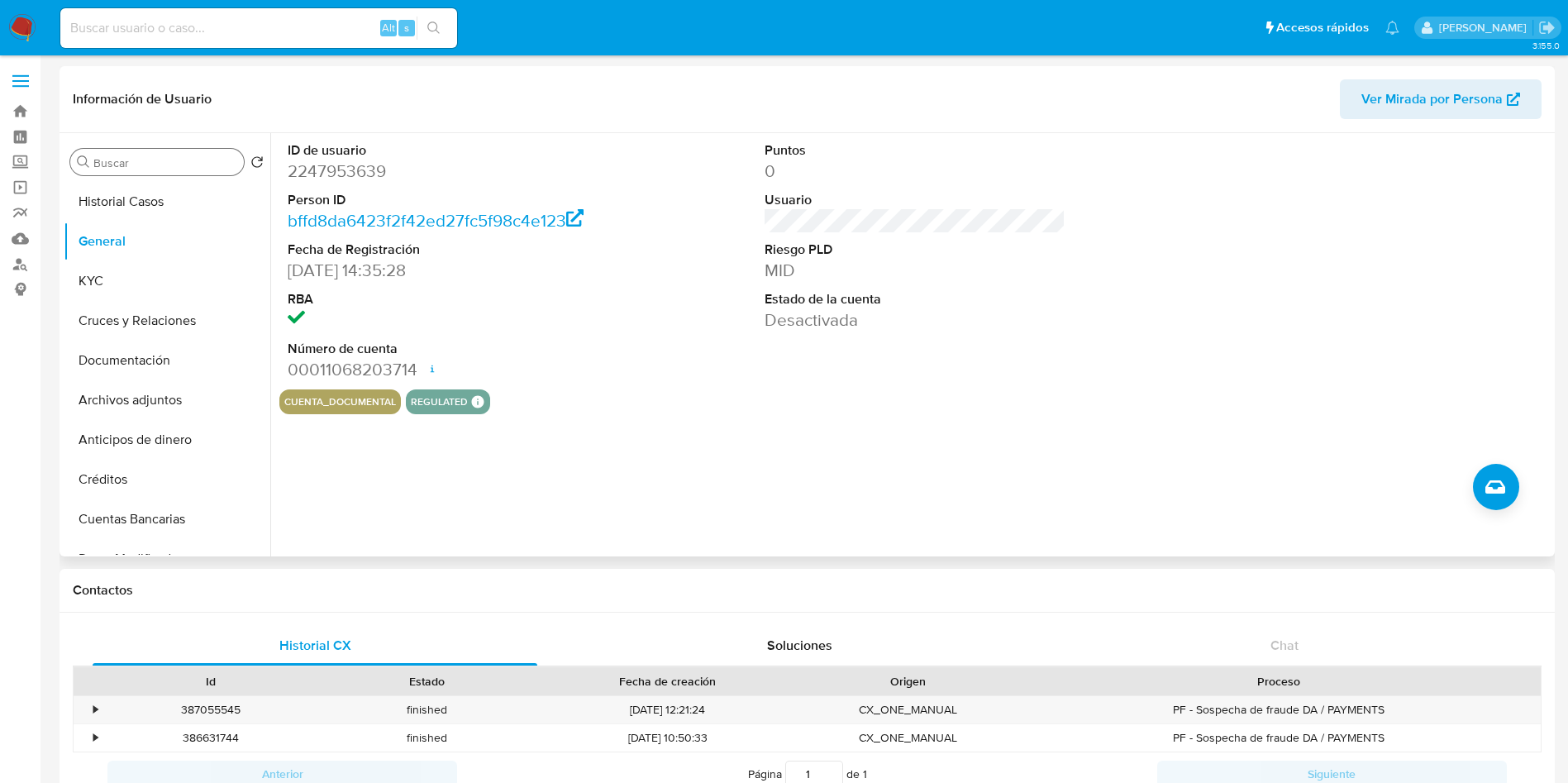
click at [152, 166] on input "Buscar" at bounding box center [165, 163] width 144 height 15
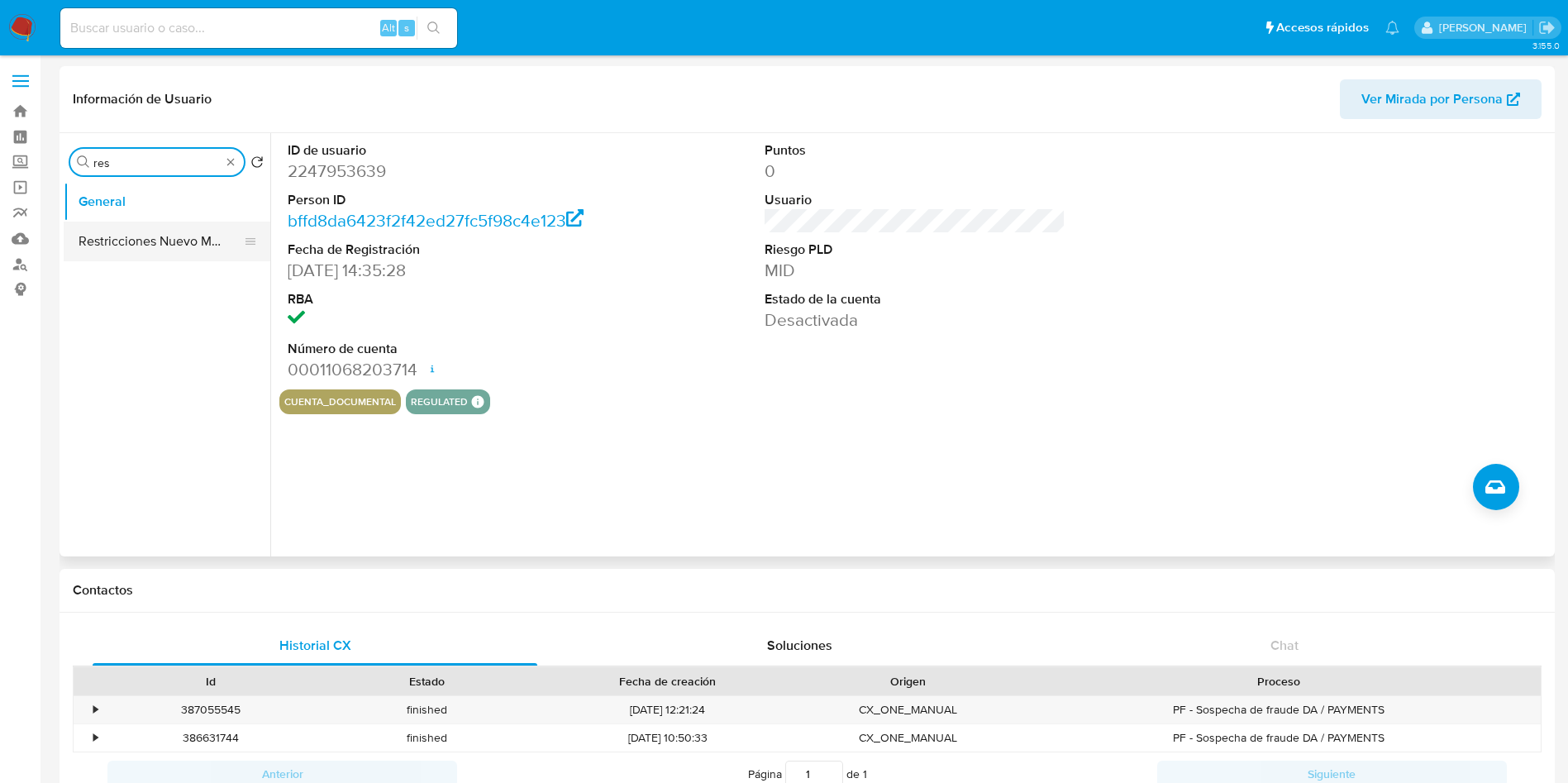
type input "res"
click at [163, 253] on button "Restricciones Nuevo Mundo" at bounding box center [160, 241] width 193 height 39
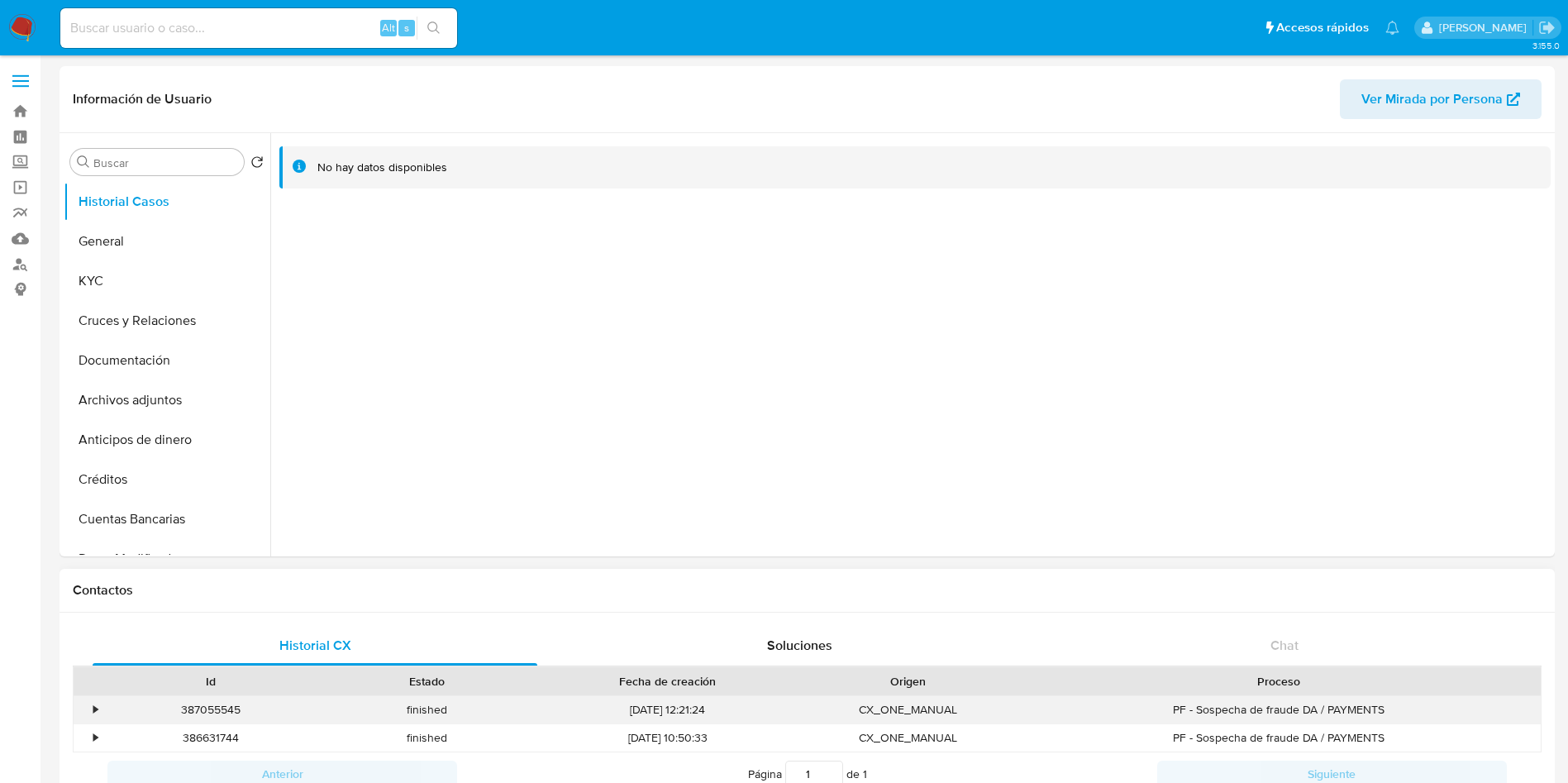
select select "10"
drag, startPoint x: 147, startPoint y: 152, endPoint x: 135, endPoint y: 161, distance: 15.0
click at [137, 158] on div "Buscar" at bounding box center [157, 162] width 174 height 26
click at [133, 161] on input "Buscar" at bounding box center [165, 163] width 144 height 15
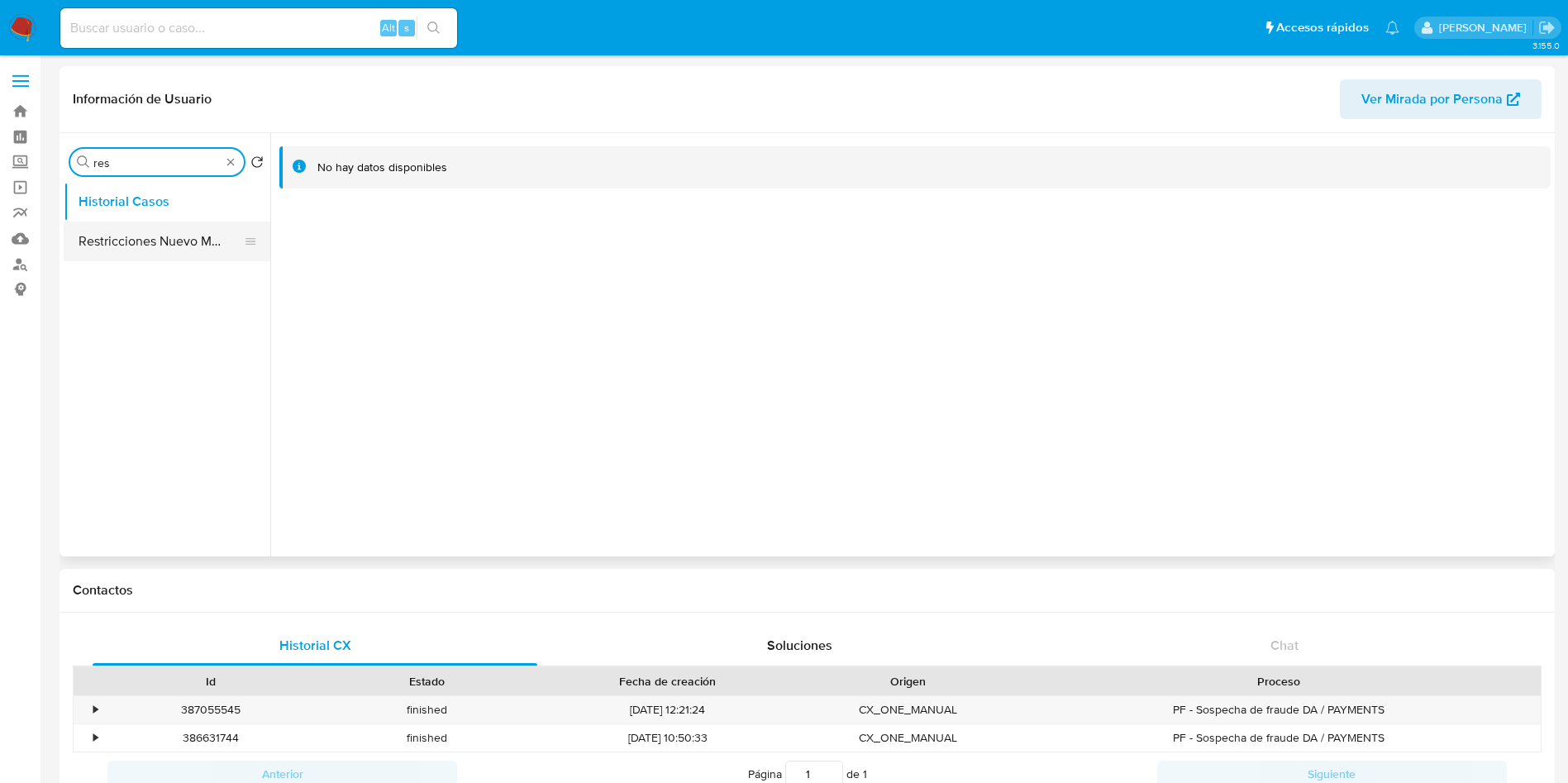
type input "res"
click at [160, 239] on button "Restricciones Nuevo Mundo" at bounding box center [160, 241] width 193 height 39
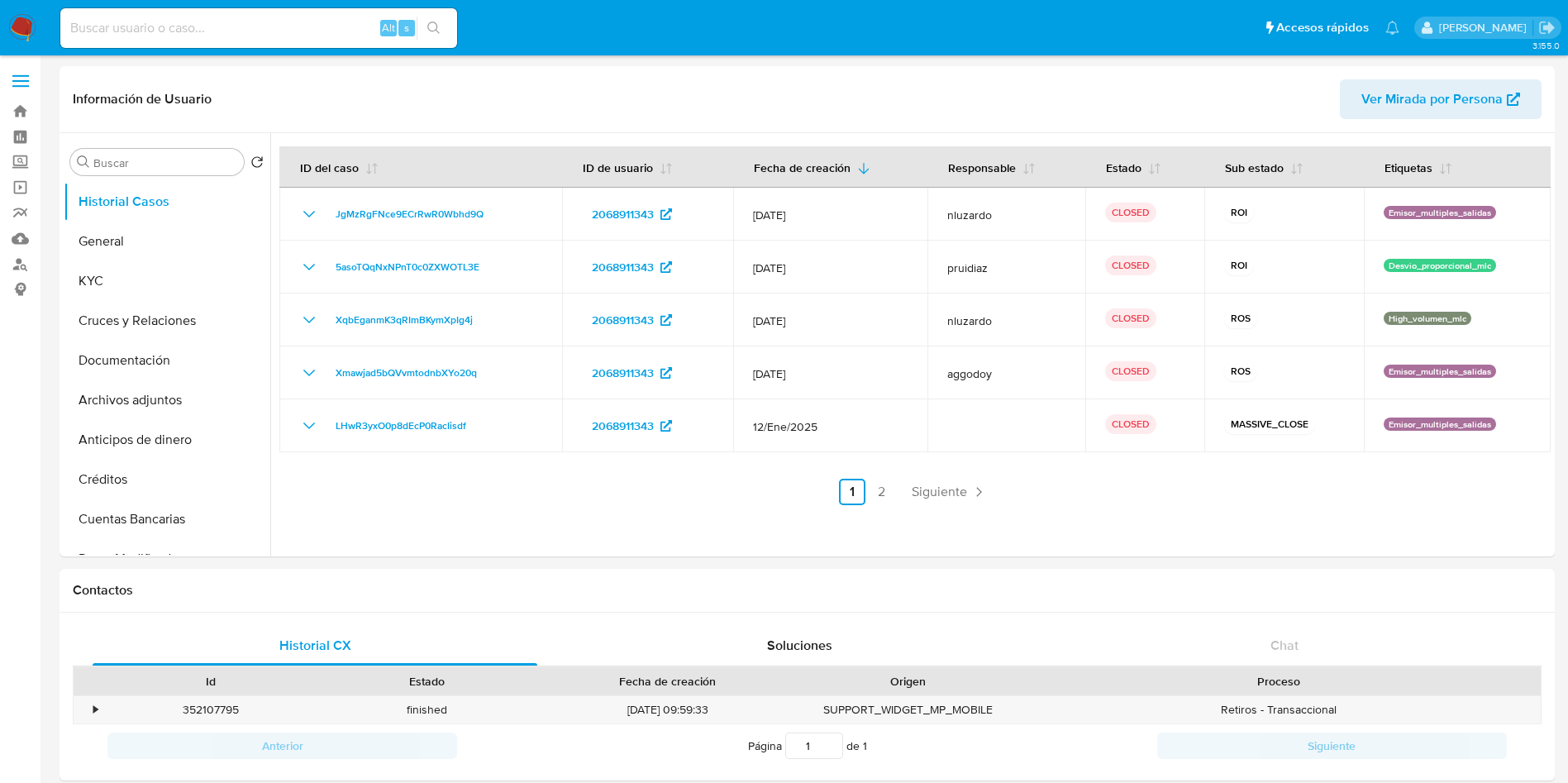
select select "10"
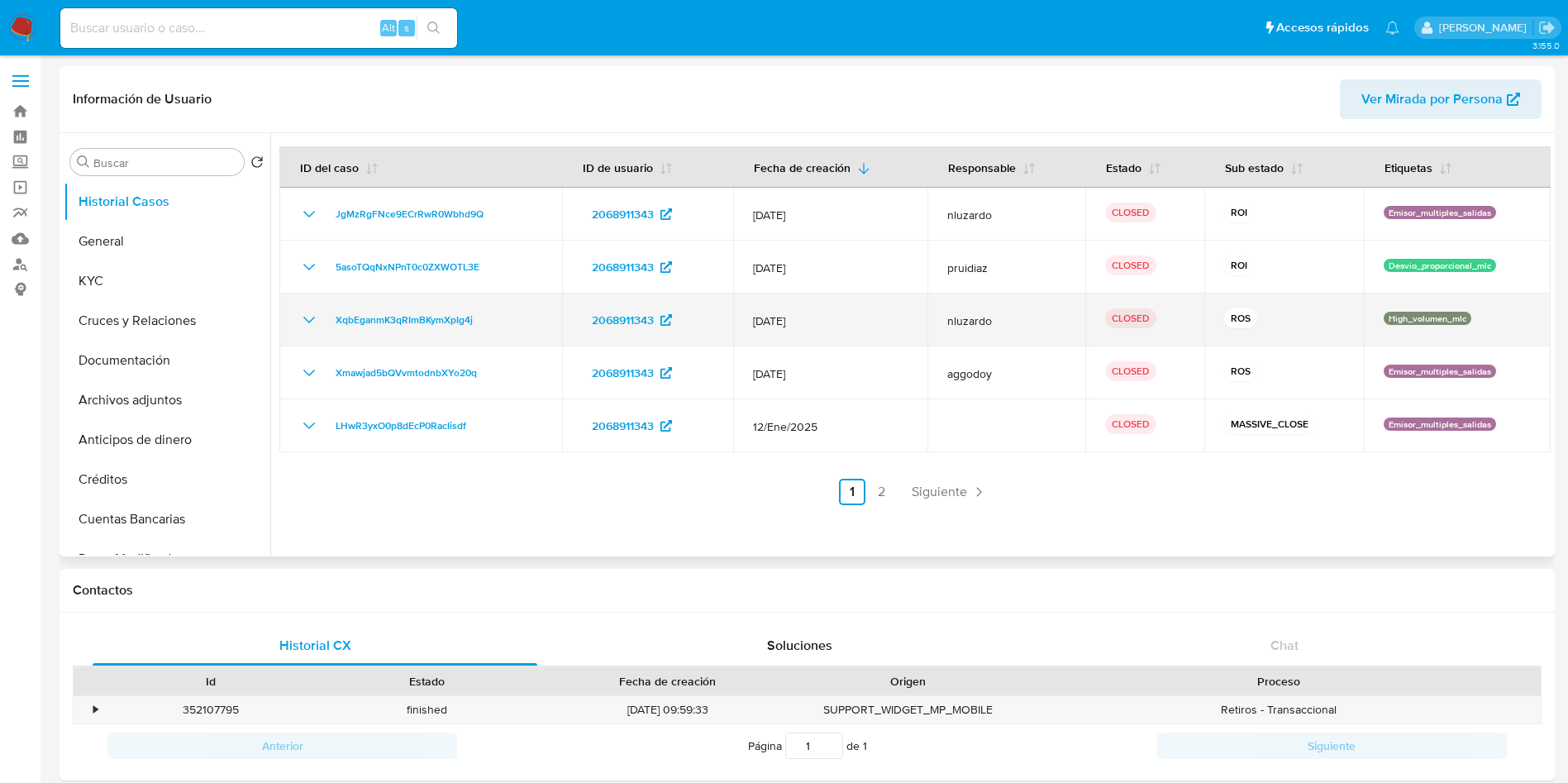
drag, startPoint x: 1316, startPoint y: 314, endPoint x: 1272, endPoint y: 319, distance: 44.3
click at [1272, 319] on div "ROS" at bounding box center [1284, 319] width 121 height 23
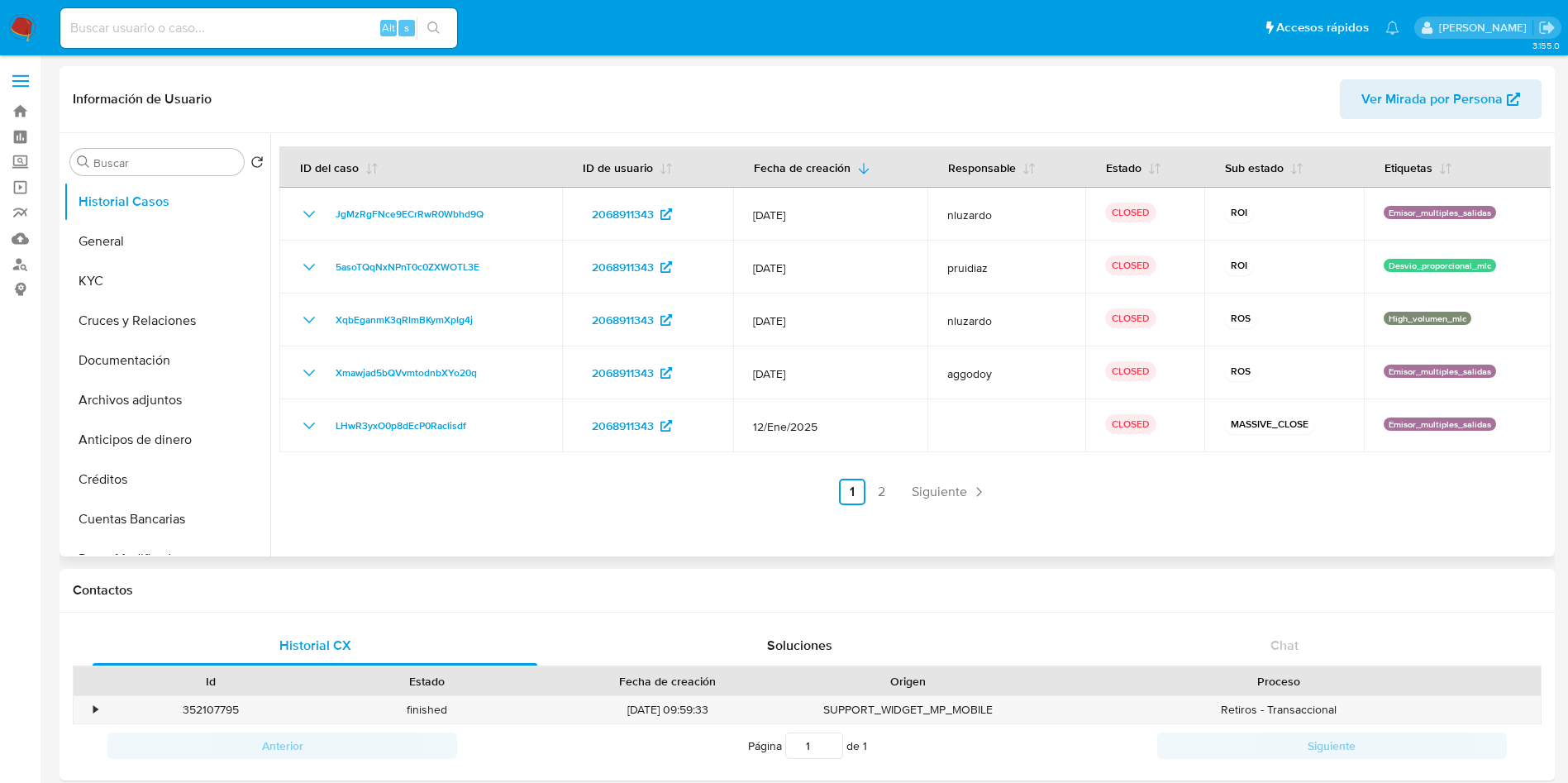
drag, startPoint x: 577, startPoint y: 322, endPoint x: 999, endPoint y: 483, distance: 451.7
click at [956, 447] on tbody "JgMzRgFNce9ECrRwR0Wbhd9Q 2068911343 [DATE] nluzardo CLOSED ROI Emisor_multiples…" at bounding box center [915, 320] width 1271 height 265
click at [1090, 513] on div at bounding box center [910, 345] width 1280 height 423
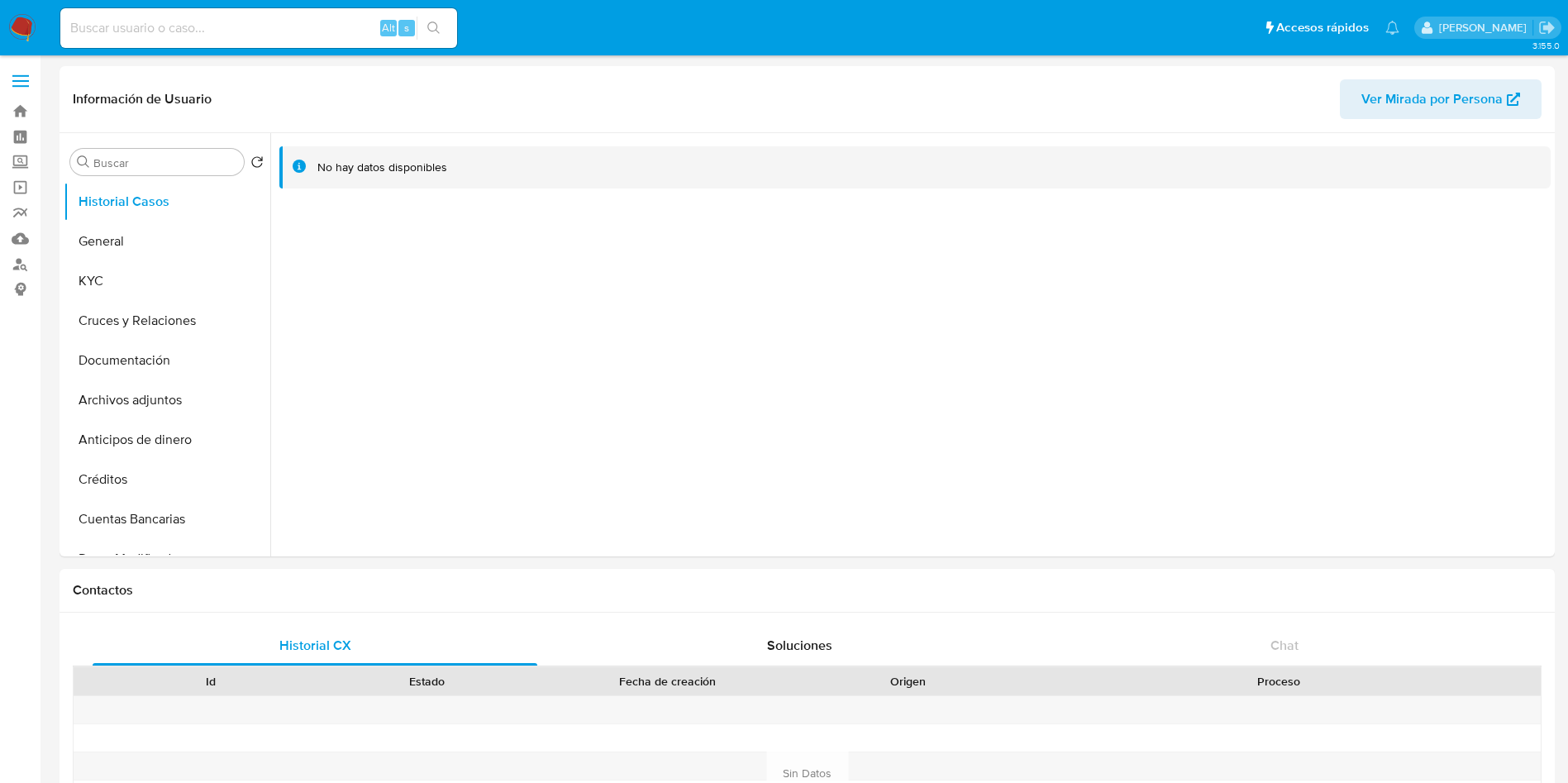
select select "10"
click at [94, 287] on button "KYC" at bounding box center [160, 281] width 193 height 39
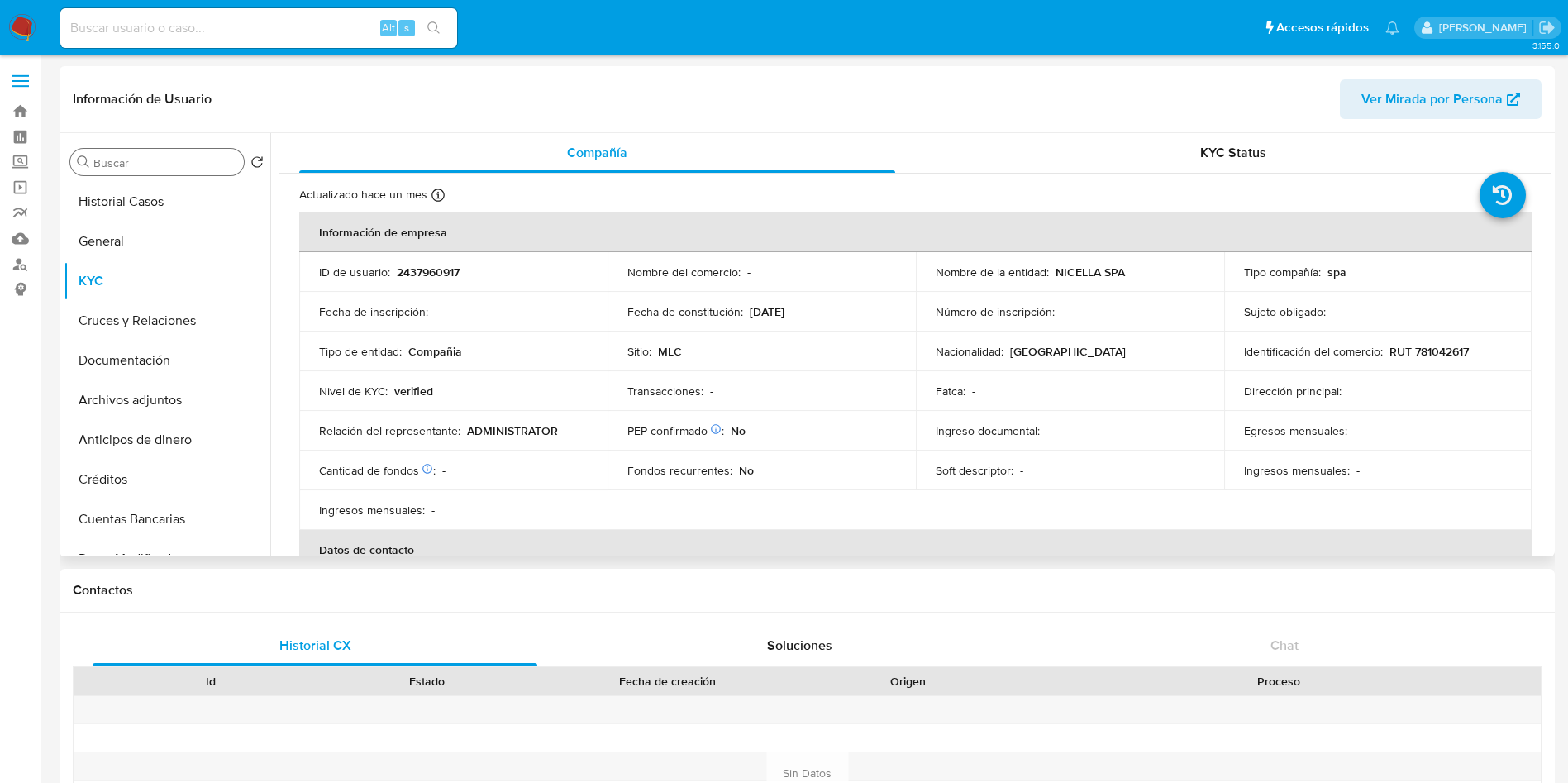
click at [179, 156] on input "Buscar" at bounding box center [165, 163] width 144 height 15
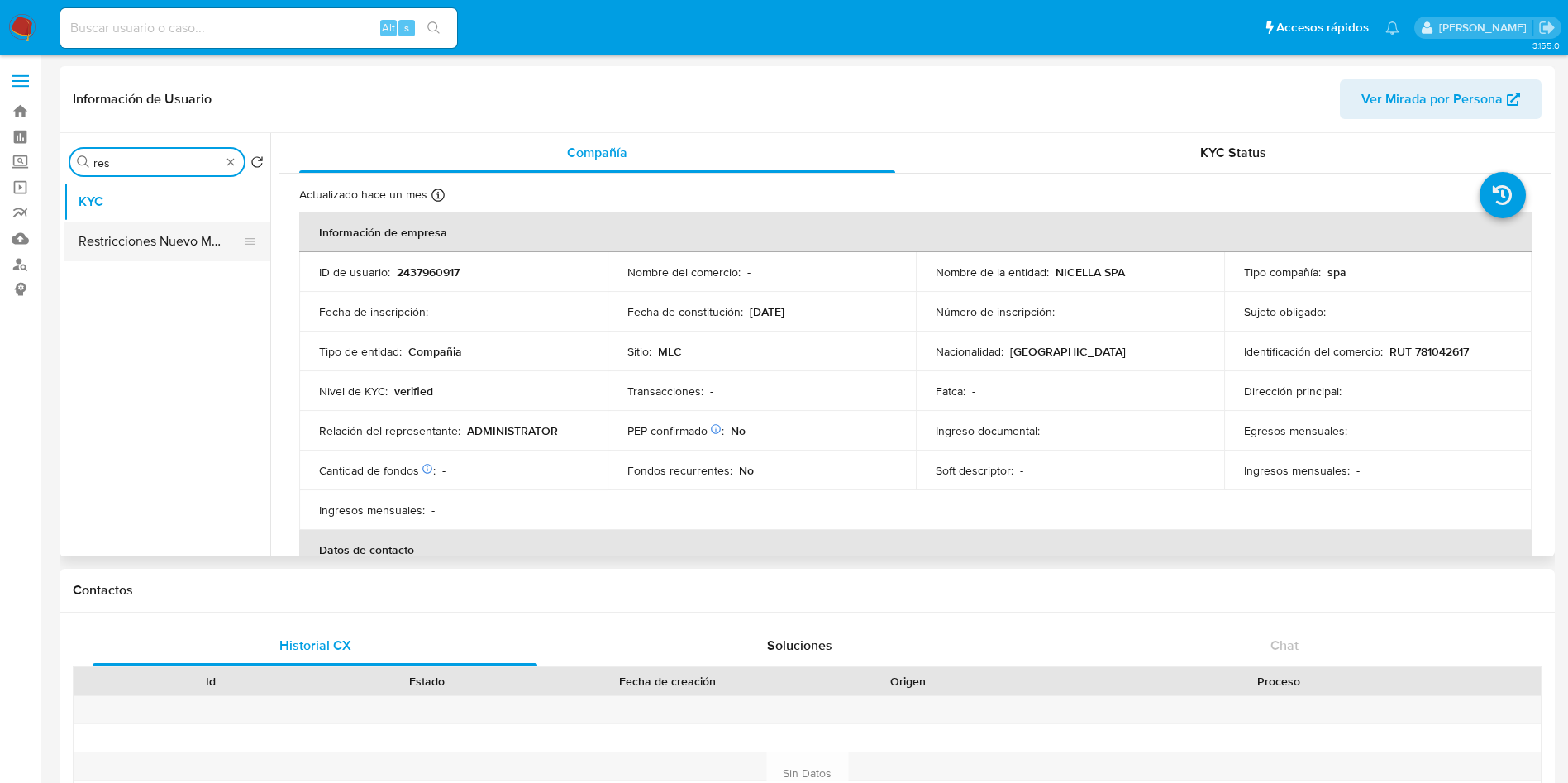
type input "res"
click at [164, 233] on button "Restricciones Nuevo Mundo" at bounding box center [160, 241] width 193 height 39
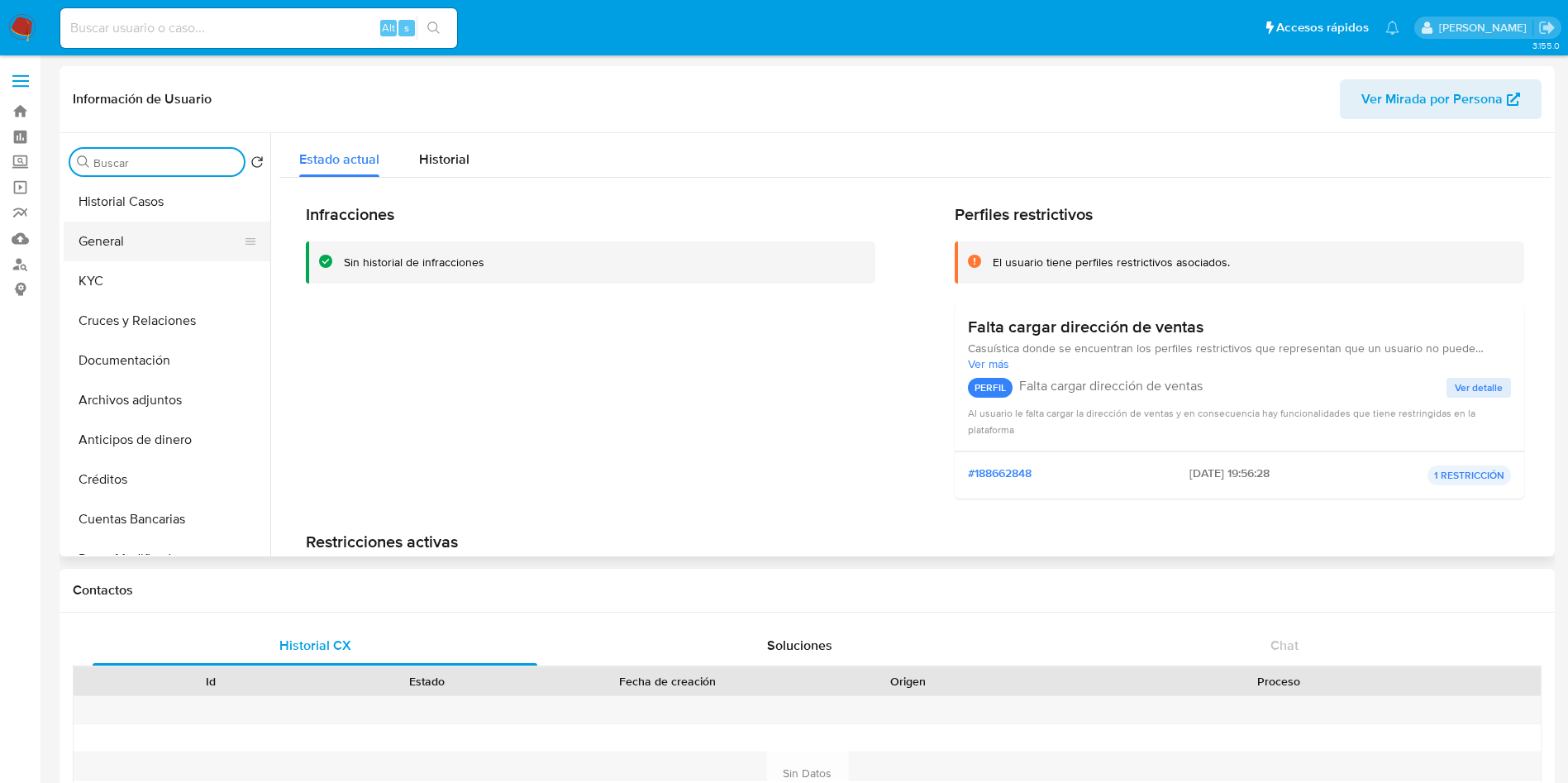
click at [118, 222] on button "General" at bounding box center [160, 241] width 193 height 39
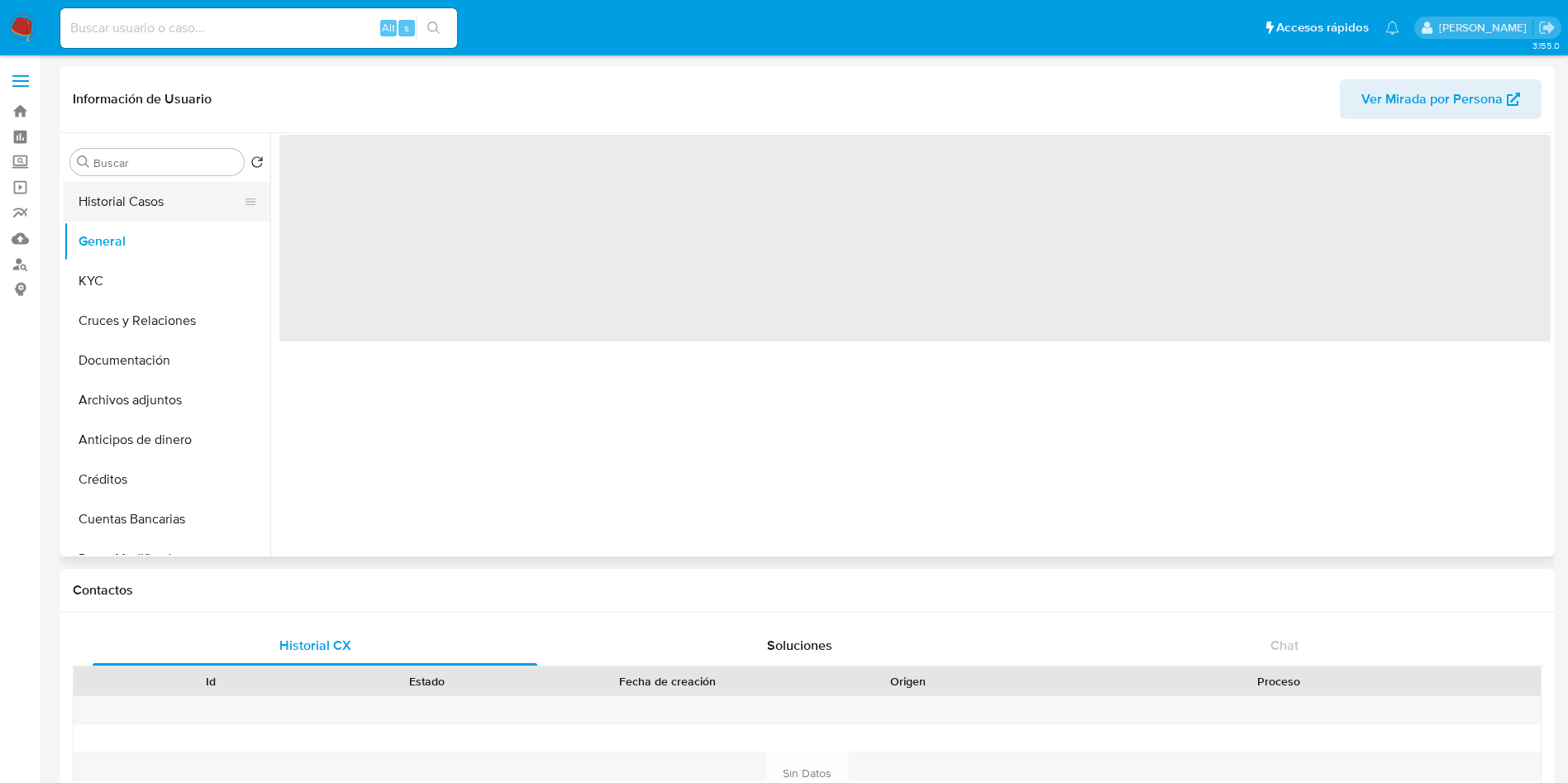
click at [135, 198] on button "Historial Casos" at bounding box center [160, 202] width 193 height 39
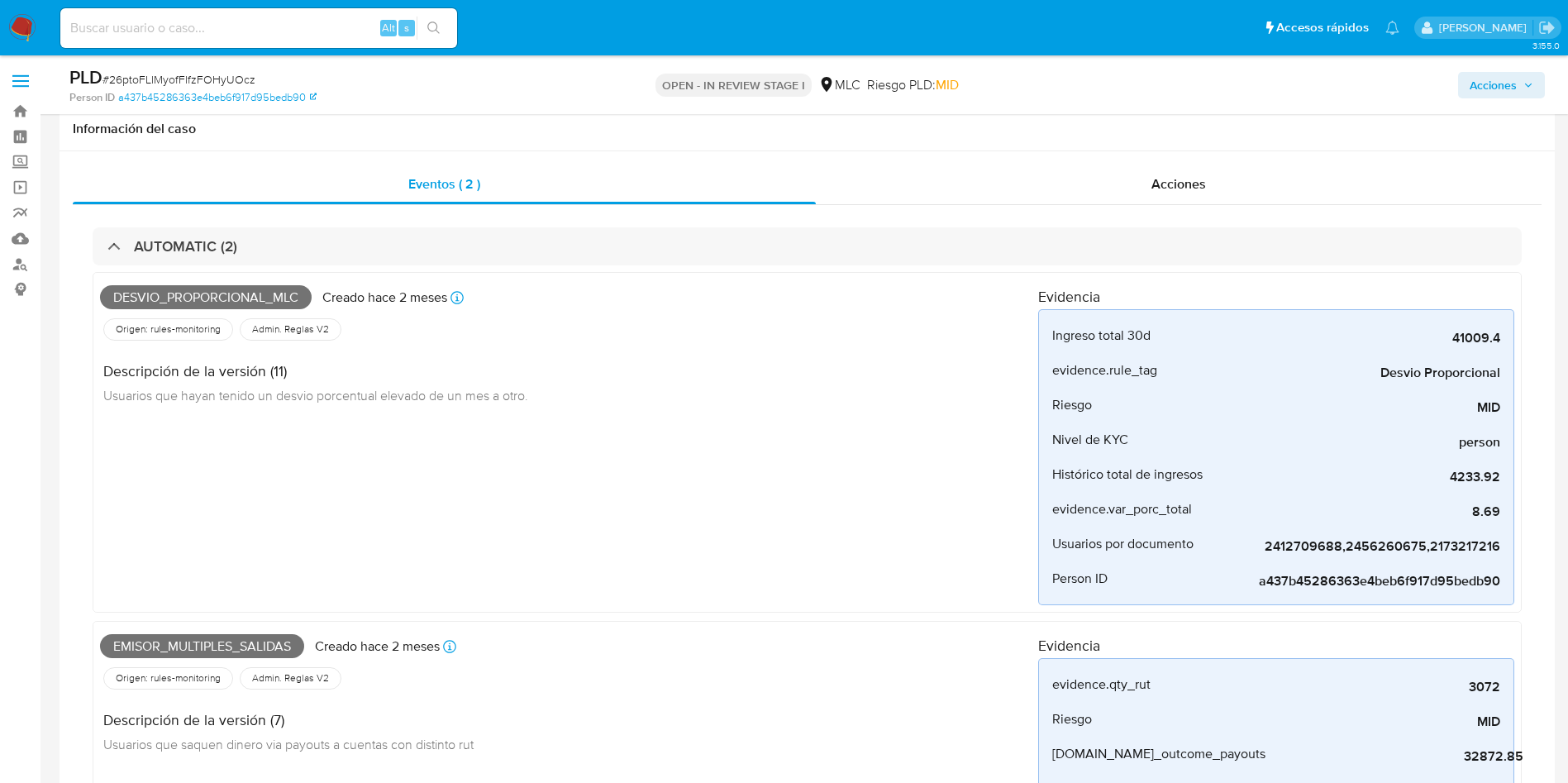
select select "10"
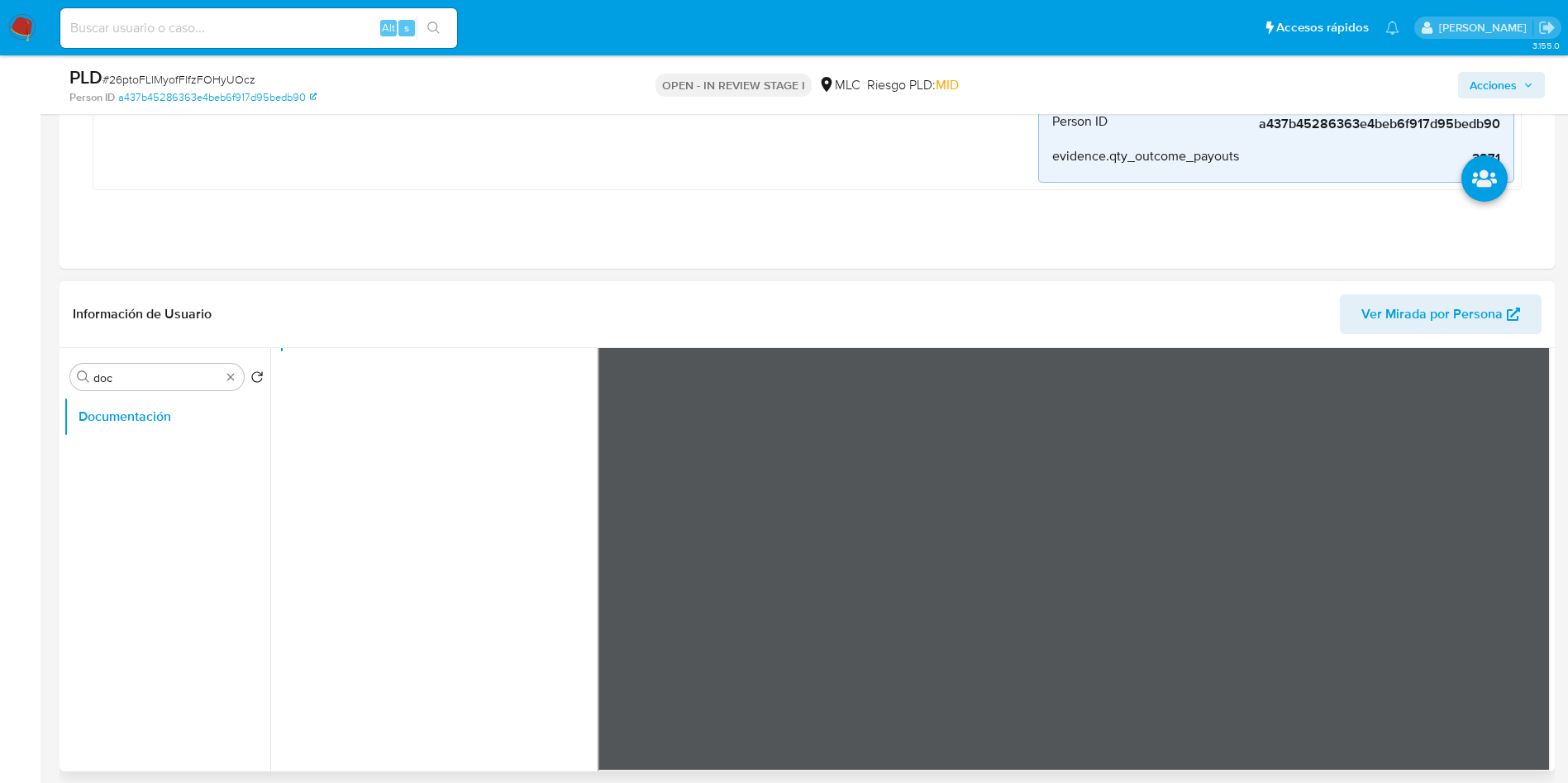
scroll to position [745, 0]
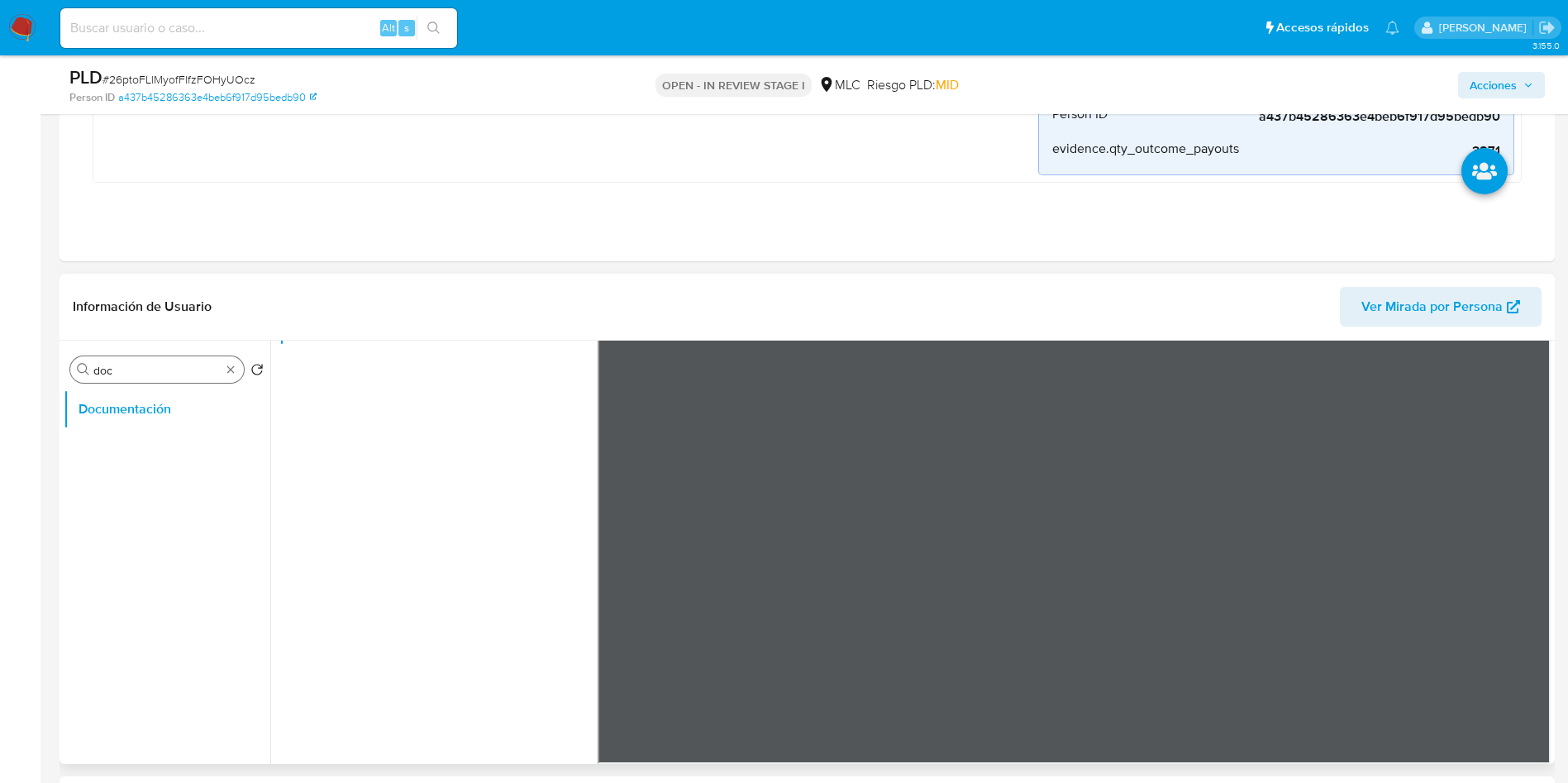
click at [236, 377] on div "Buscar doc" at bounding box center [157, 370] width 174 height 26
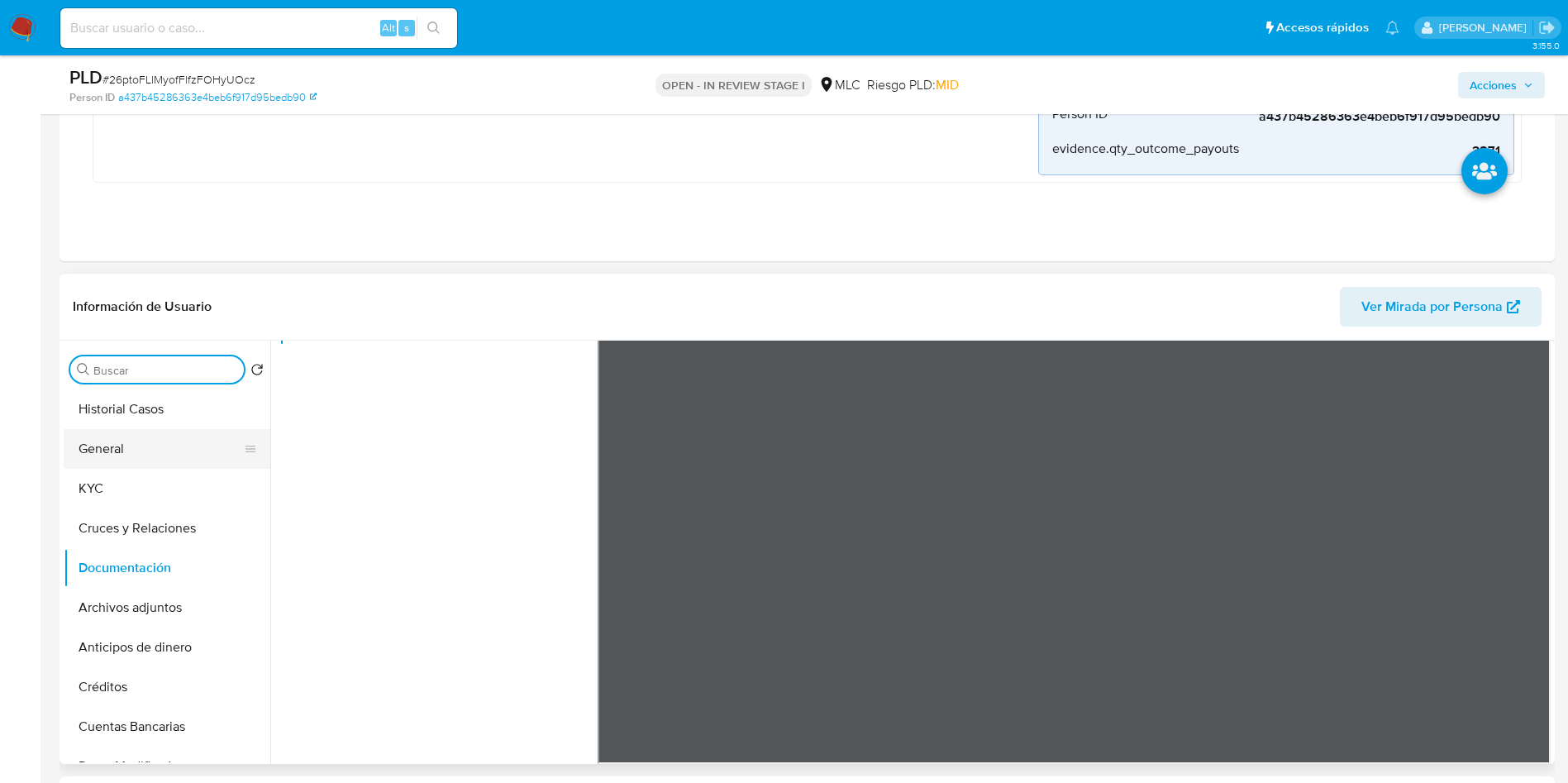
click at [177, 436] on button "General" at bounding box center [160, 449] width 193 height 39
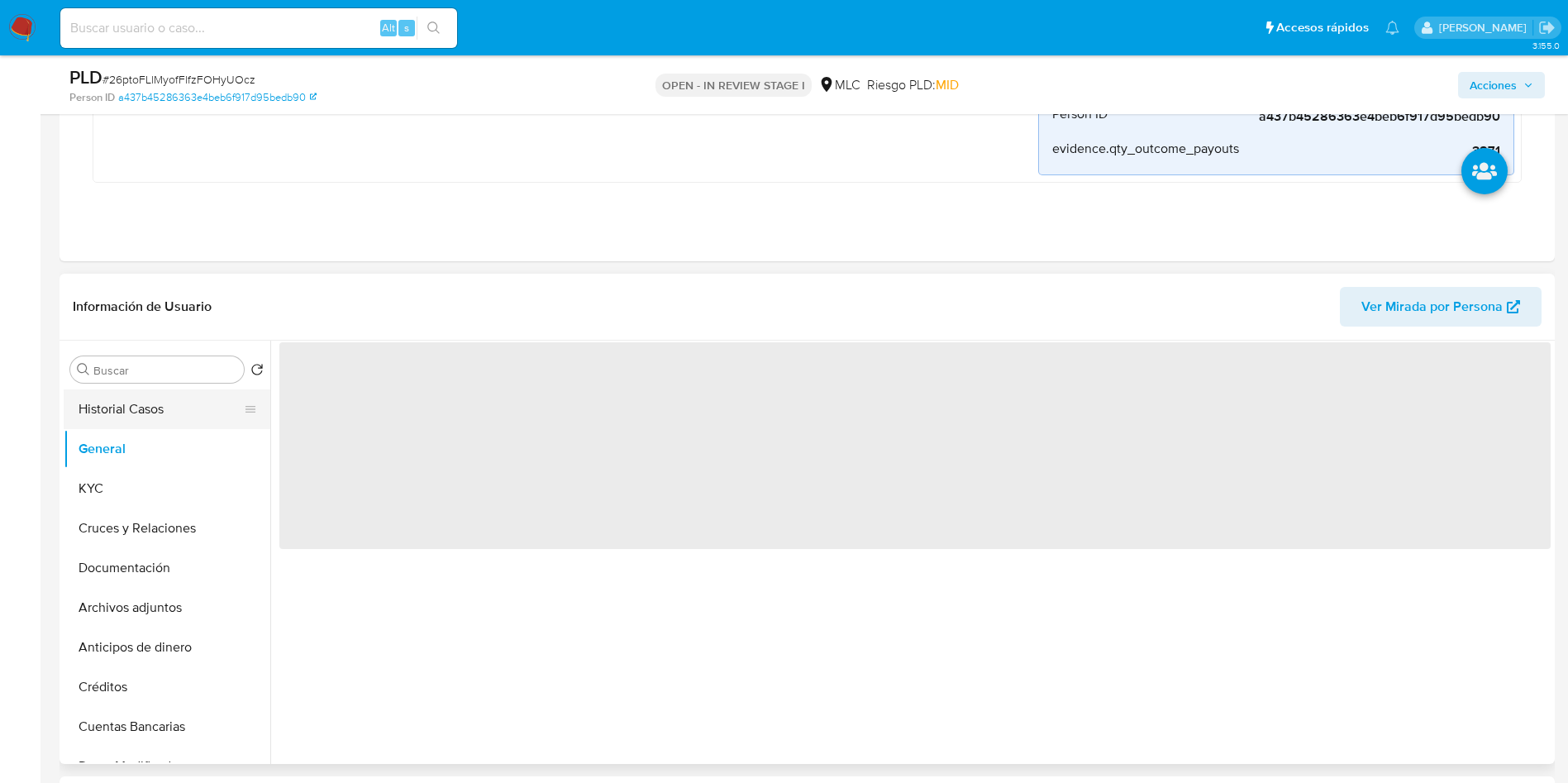
scroll to position [0, 0]
click at [184, 407] on button "Historial Casos" at bounding box center [160, 409] width 193 height 39
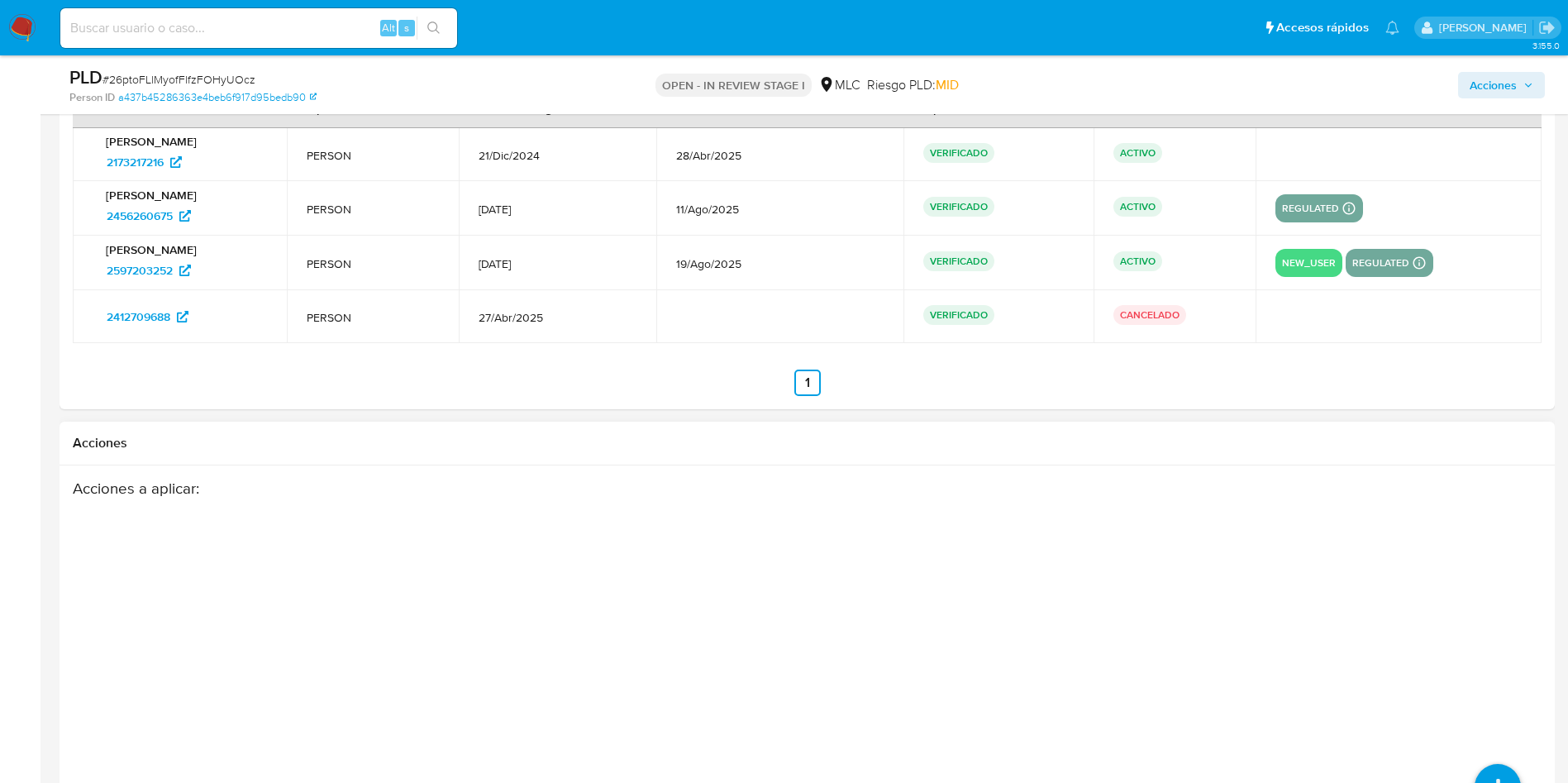
scroll to position [3602, 0]
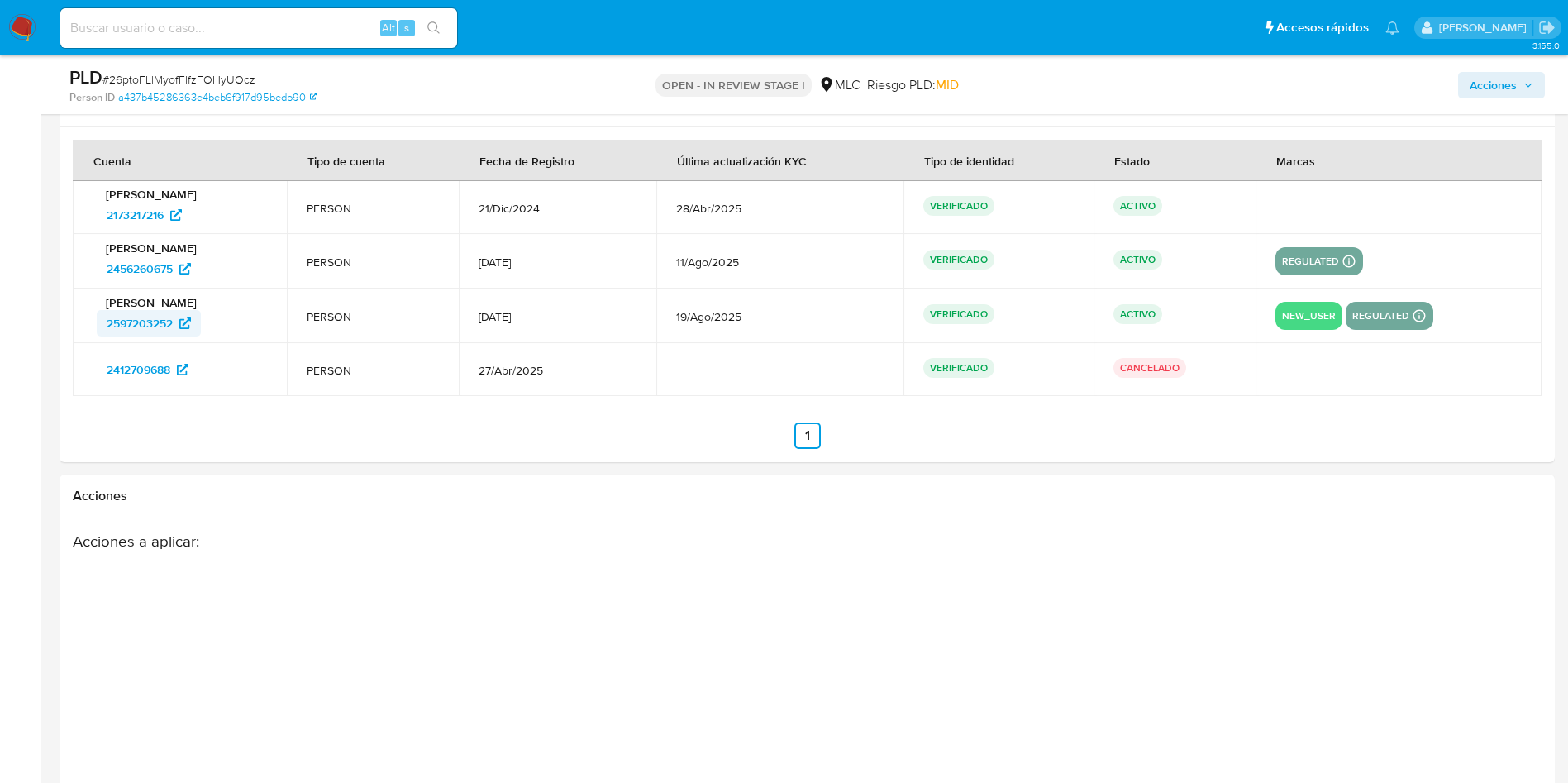
click at [161, 325] on span "2597203252" at bounding box center [140, 323] width 66 height 26
click at [161, 266] on span "2456260675" at bounding box center [140, 269] width 66 height 26
click at [135, 211] on span "2173217216" at bounding box center [135, 215] width 57 height 26
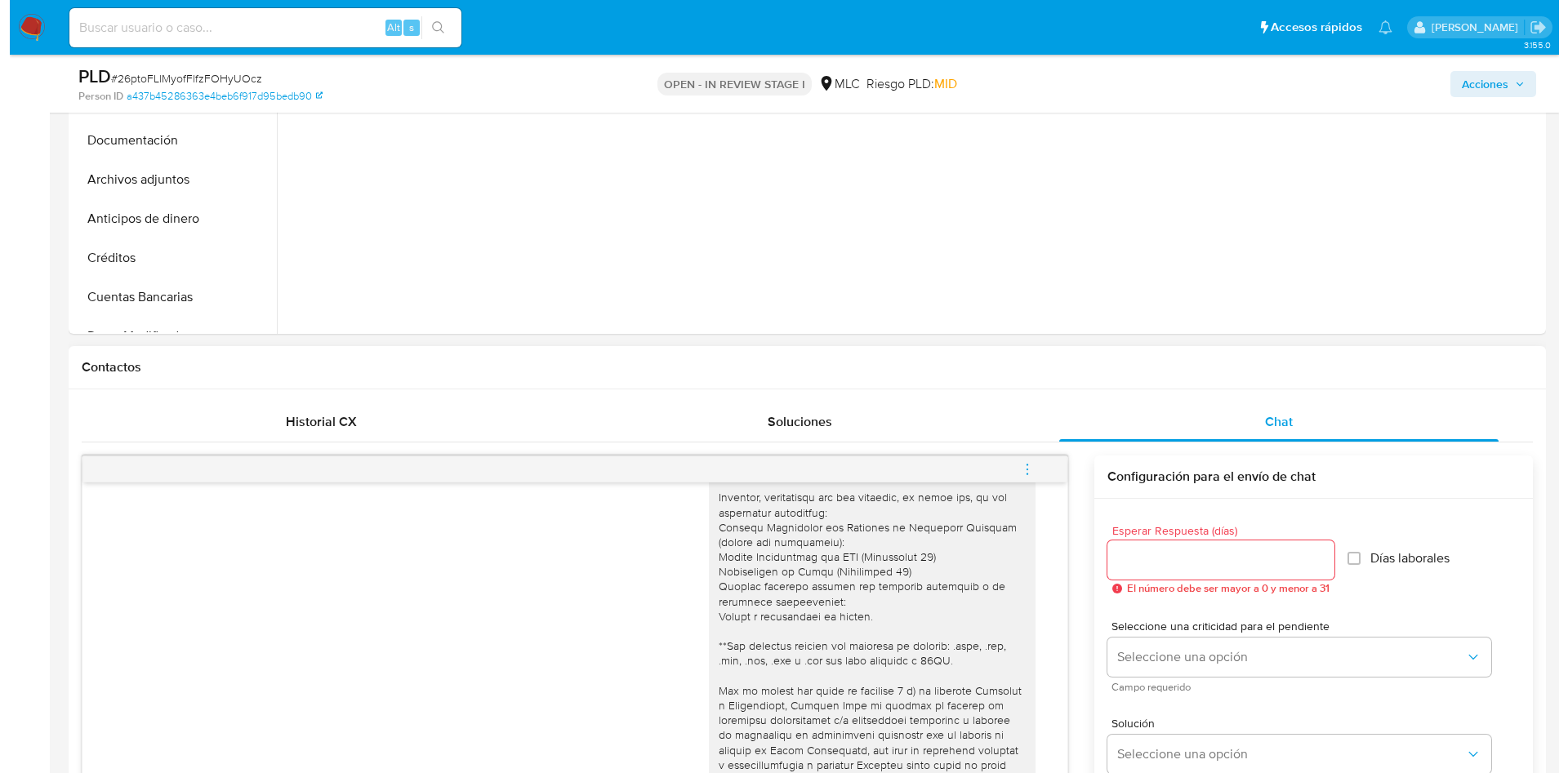
scroll to position [863, 0]
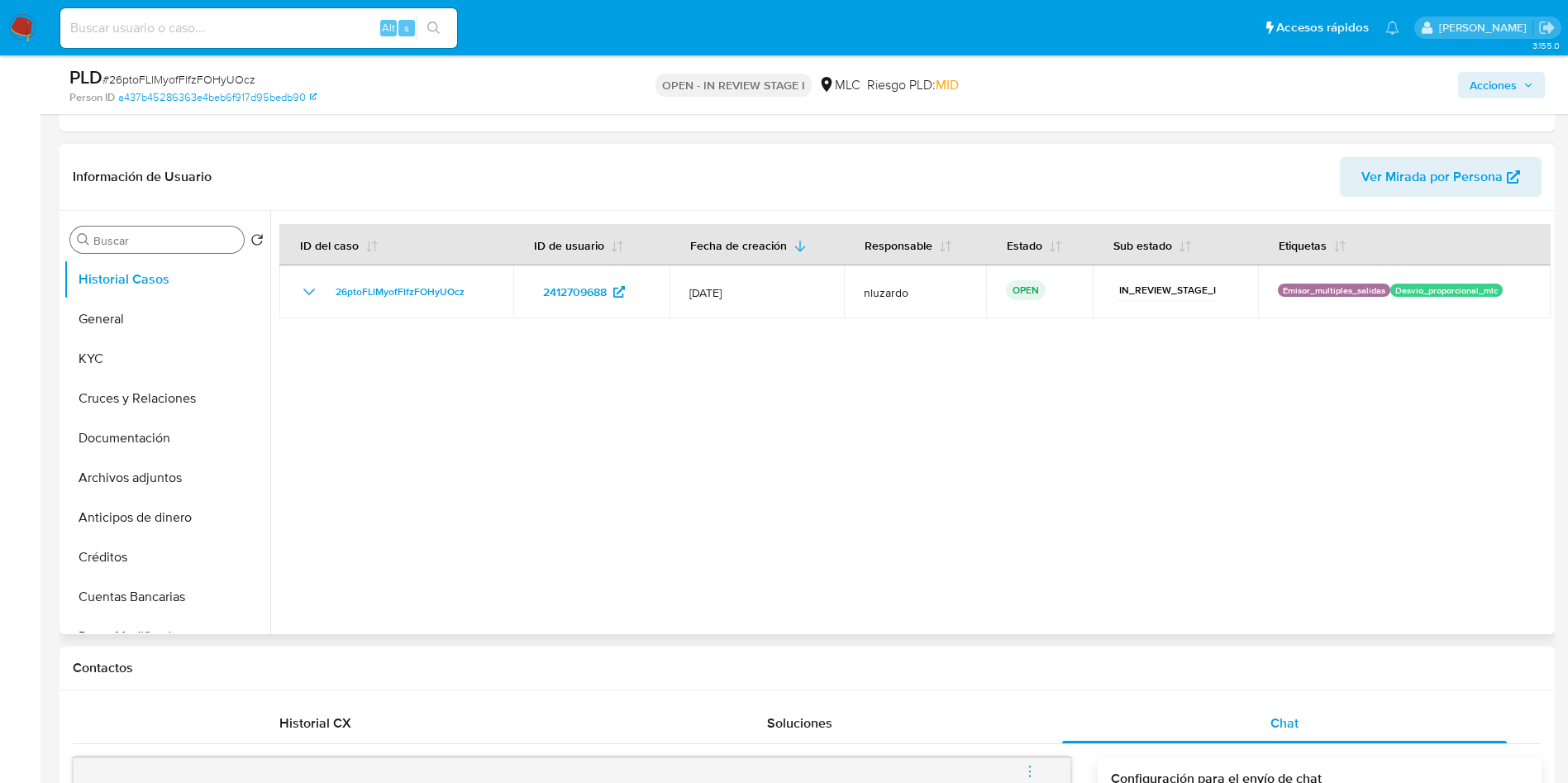
click at [138, 239] on input "doc" at bounding box center [165, 240] width 144 height 15
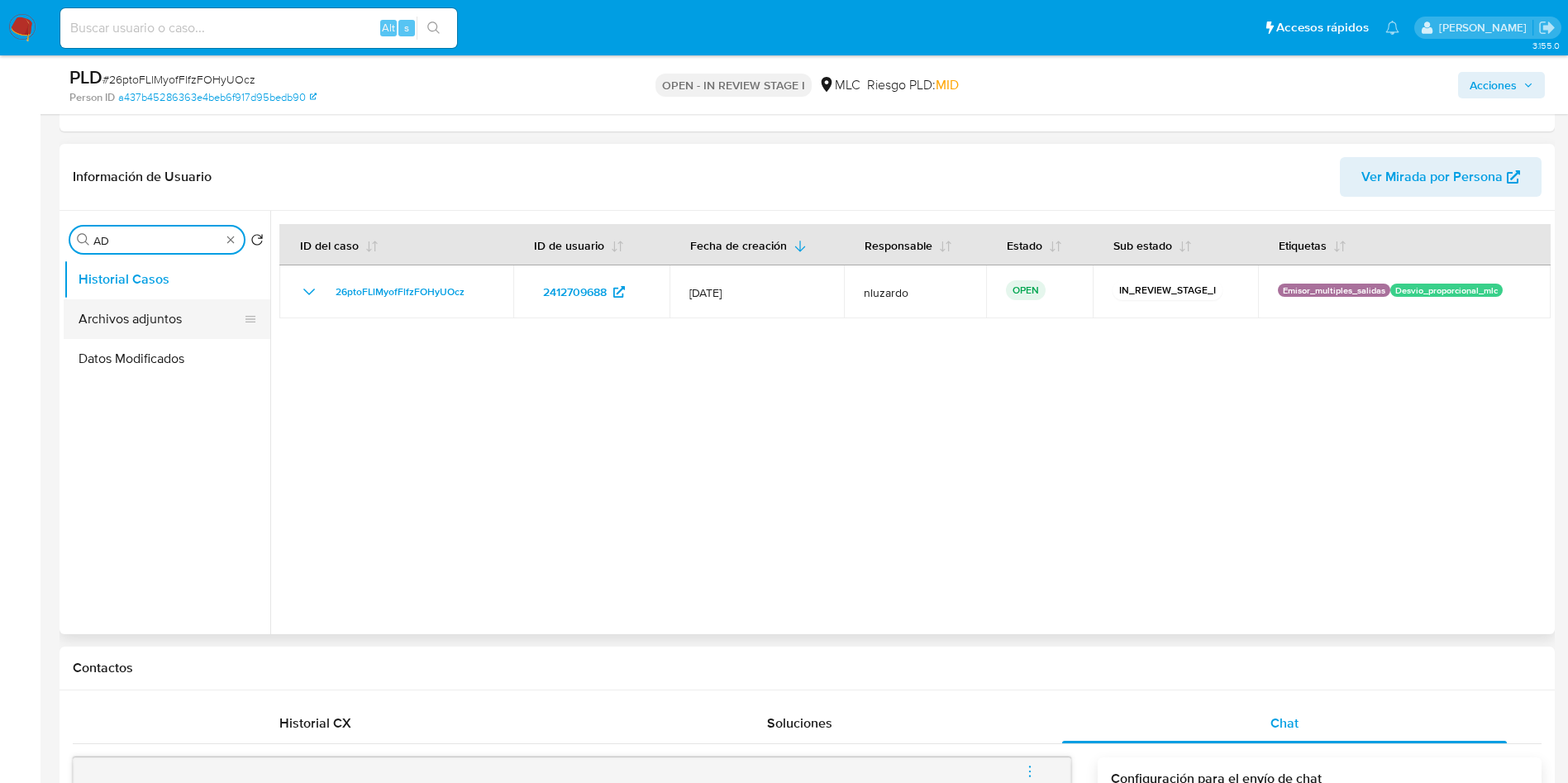
type input "AD"
click at [134, 308] on button "Archivos adjuntos" at bounding box center [160, 319] width 193 height 39
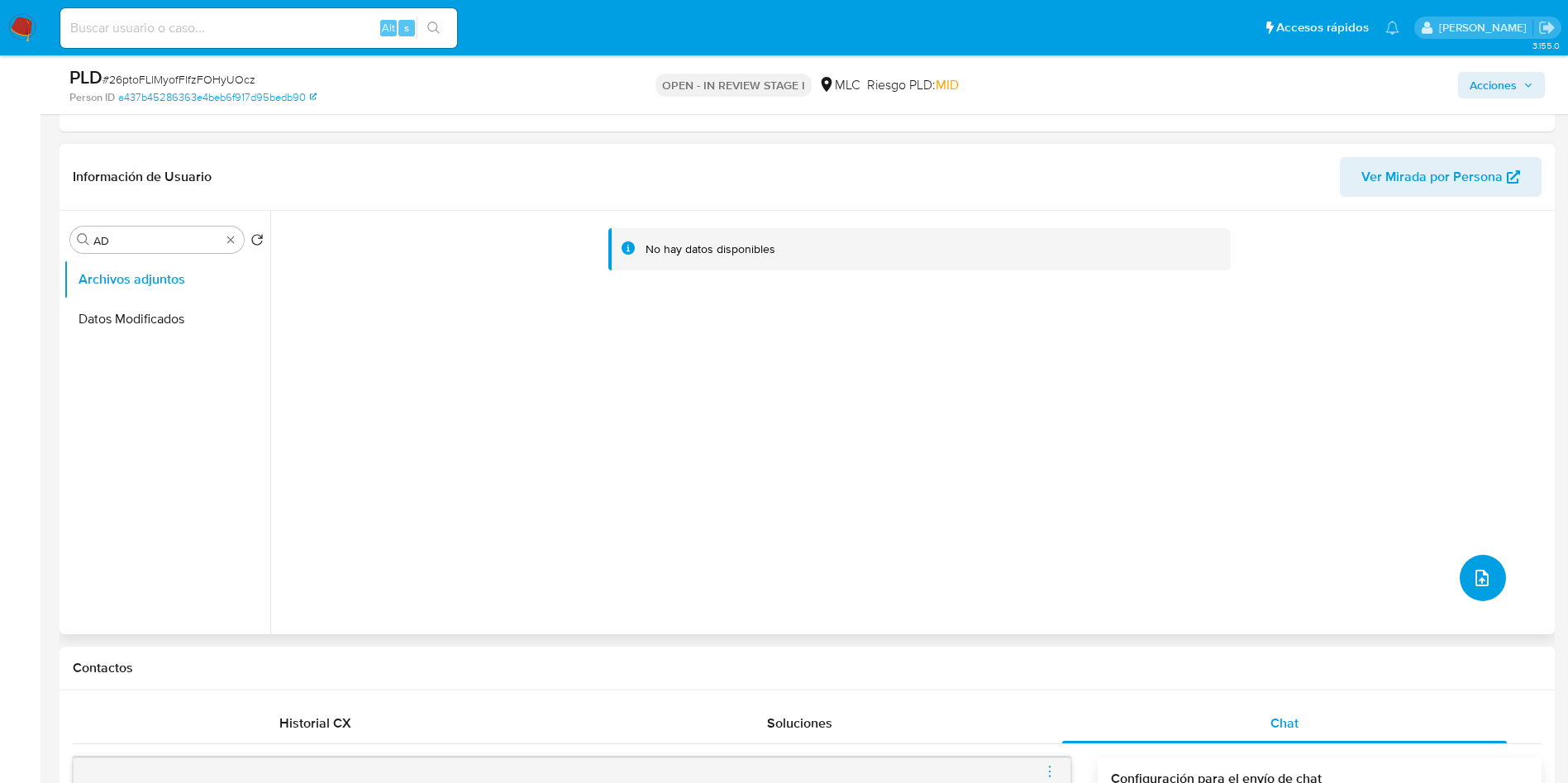
click at [1471, 576] on icon "upload-file" at bounding box center [1481, 577] width 20 height 20
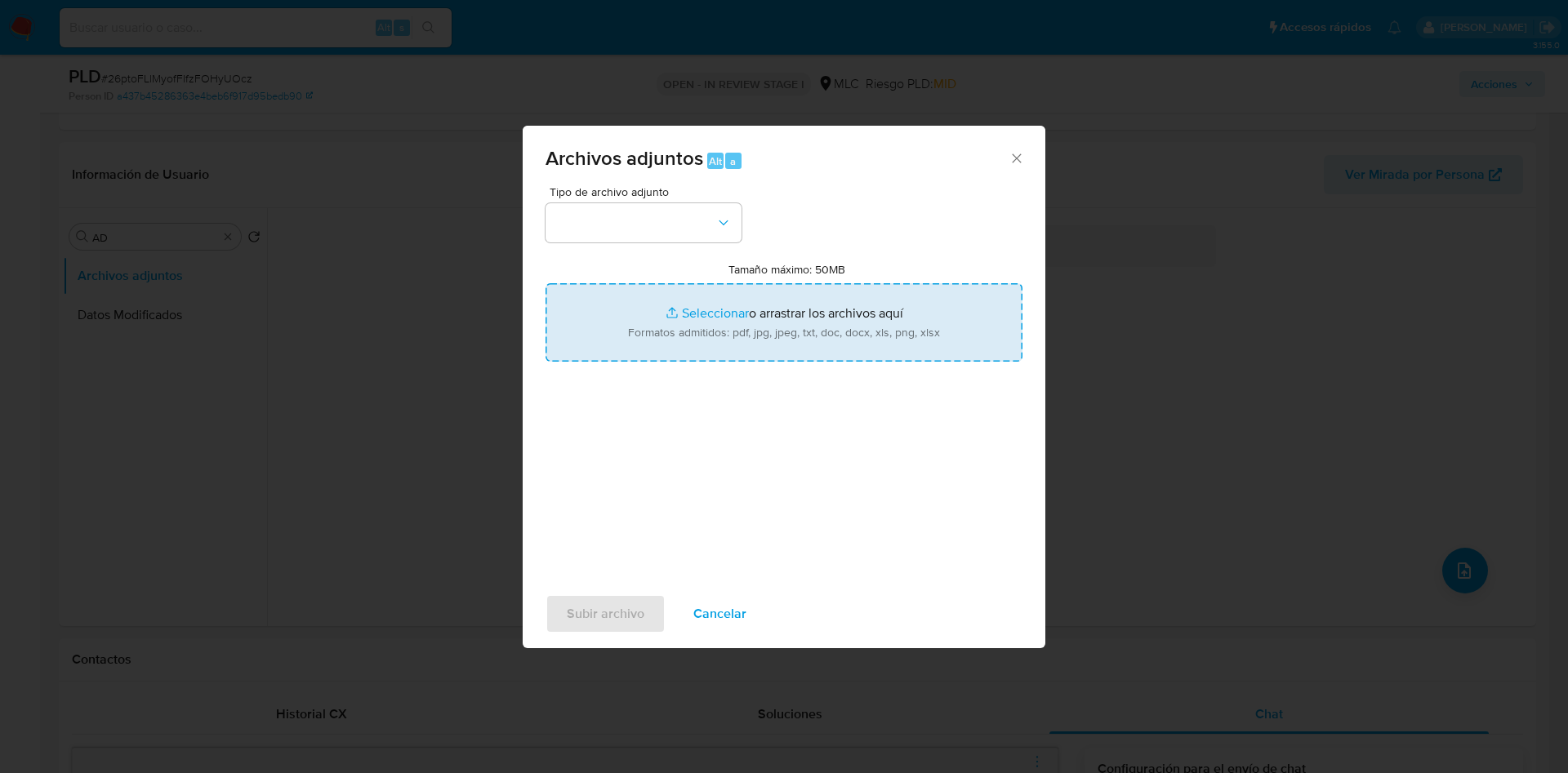
type input "C:\fakepath\2412709688 - Caselog.pdf"
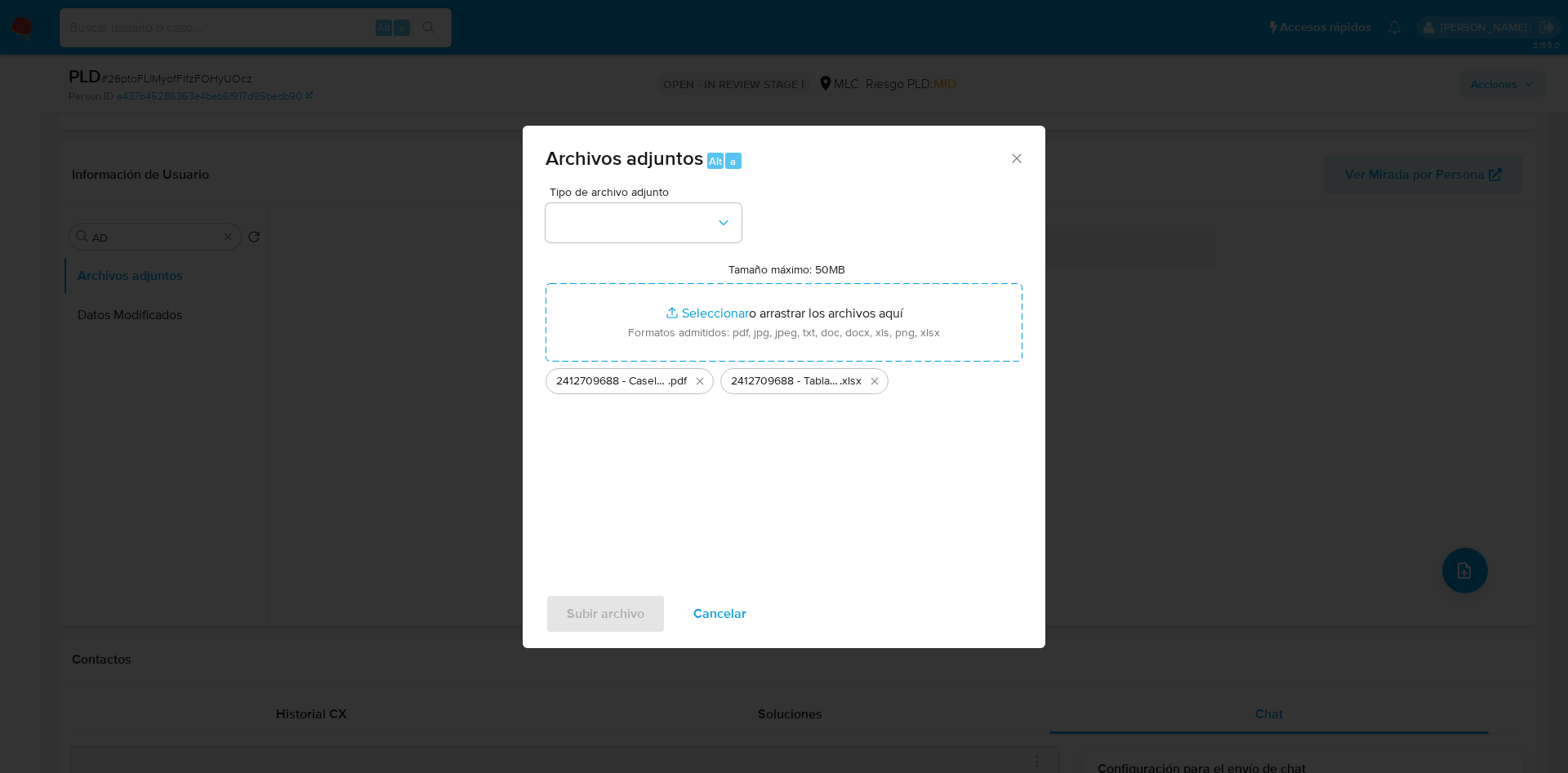
click at [661, 246] on div "Tipo de archivo adjunto Tamaño máximo: 50MB Seleccionar archivos Seleccionar o …" at bounding box center [784, 379] width 477 height 386
click at [707, 235] on button "button" at bounding box center [643, 222] width 196 height 39
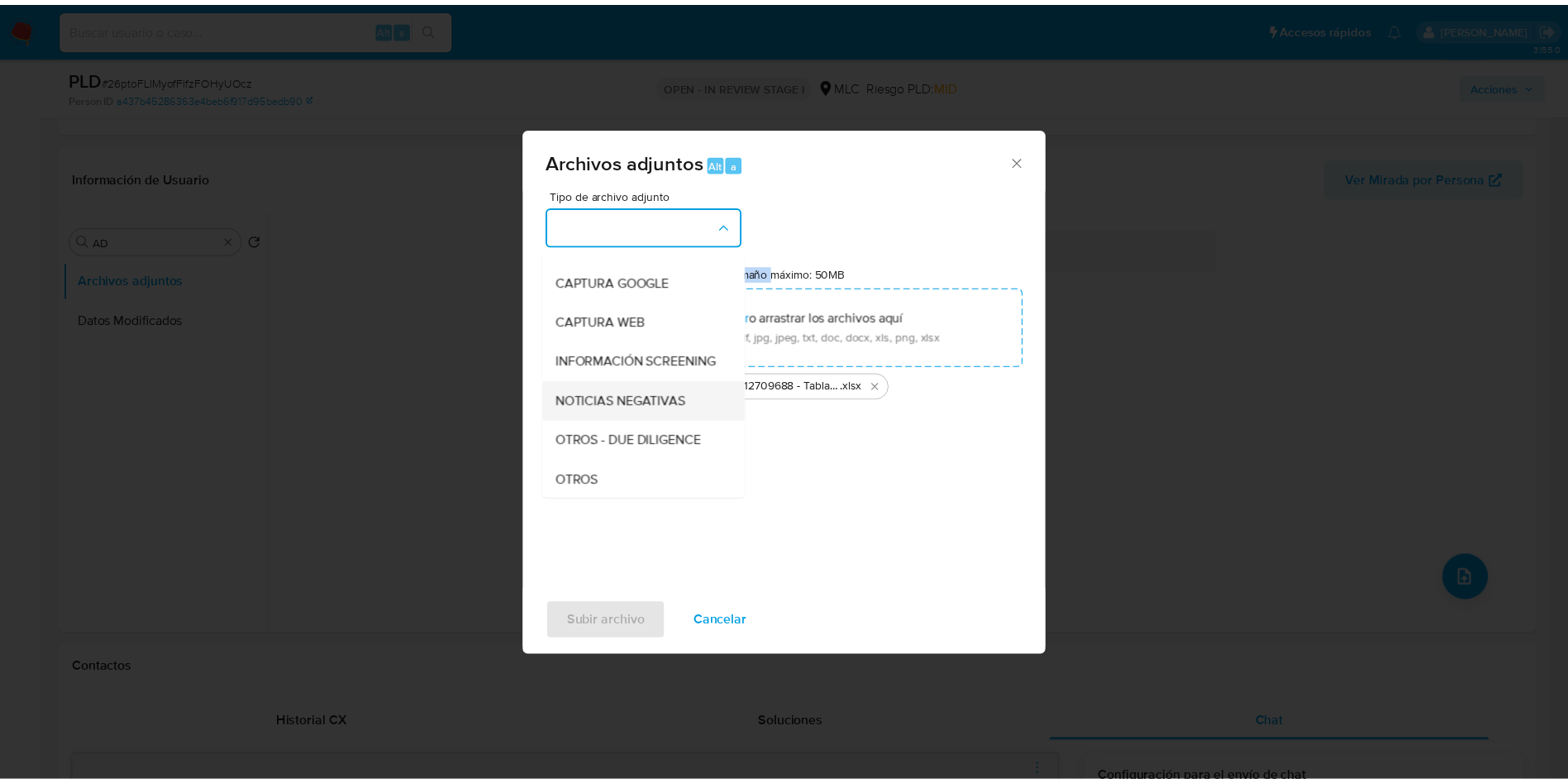
scroll to position [192, 0]
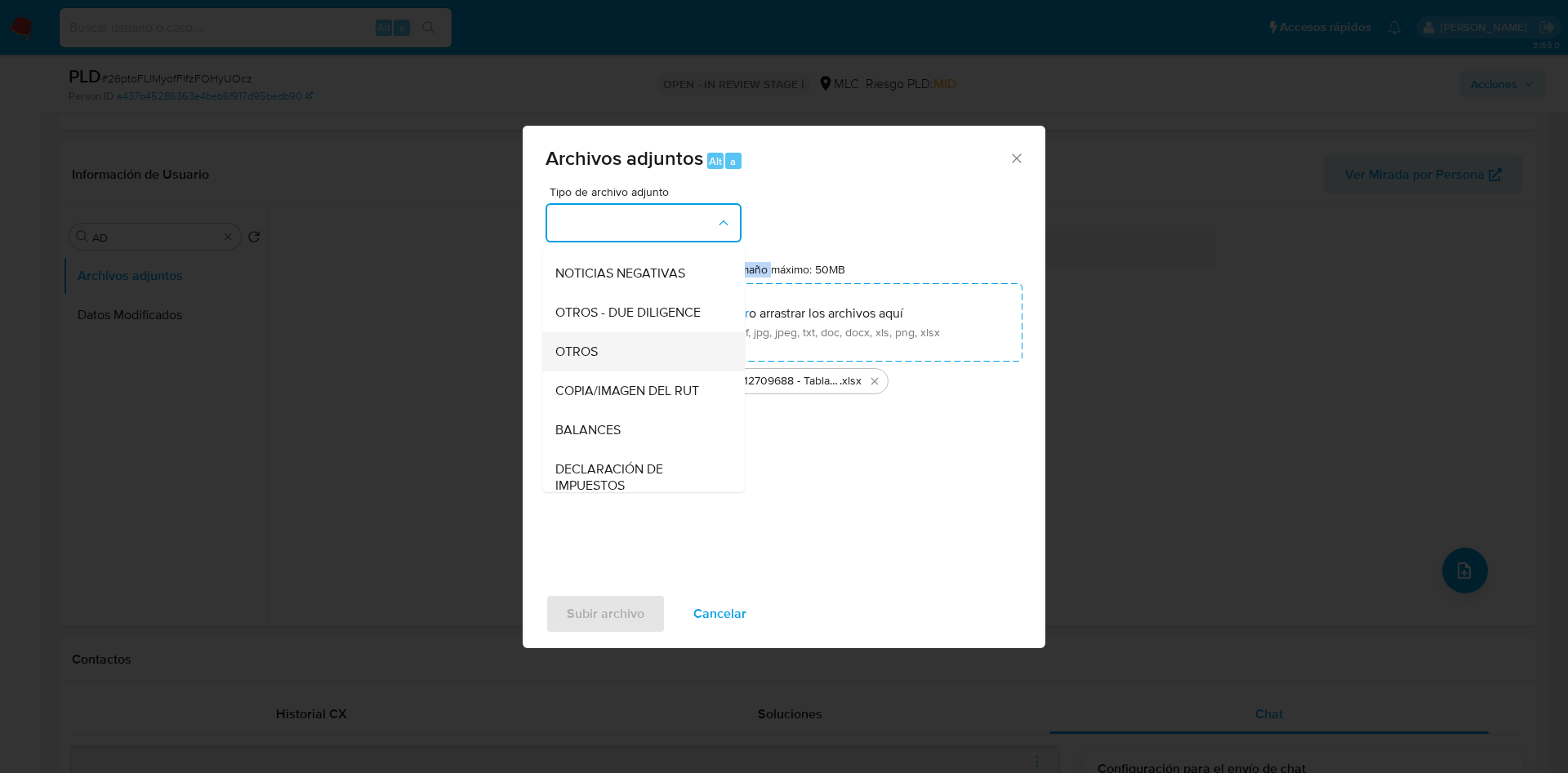
click at [634, 365] on div "OTROS" at bounding box center [639, 351] width 167 height 39
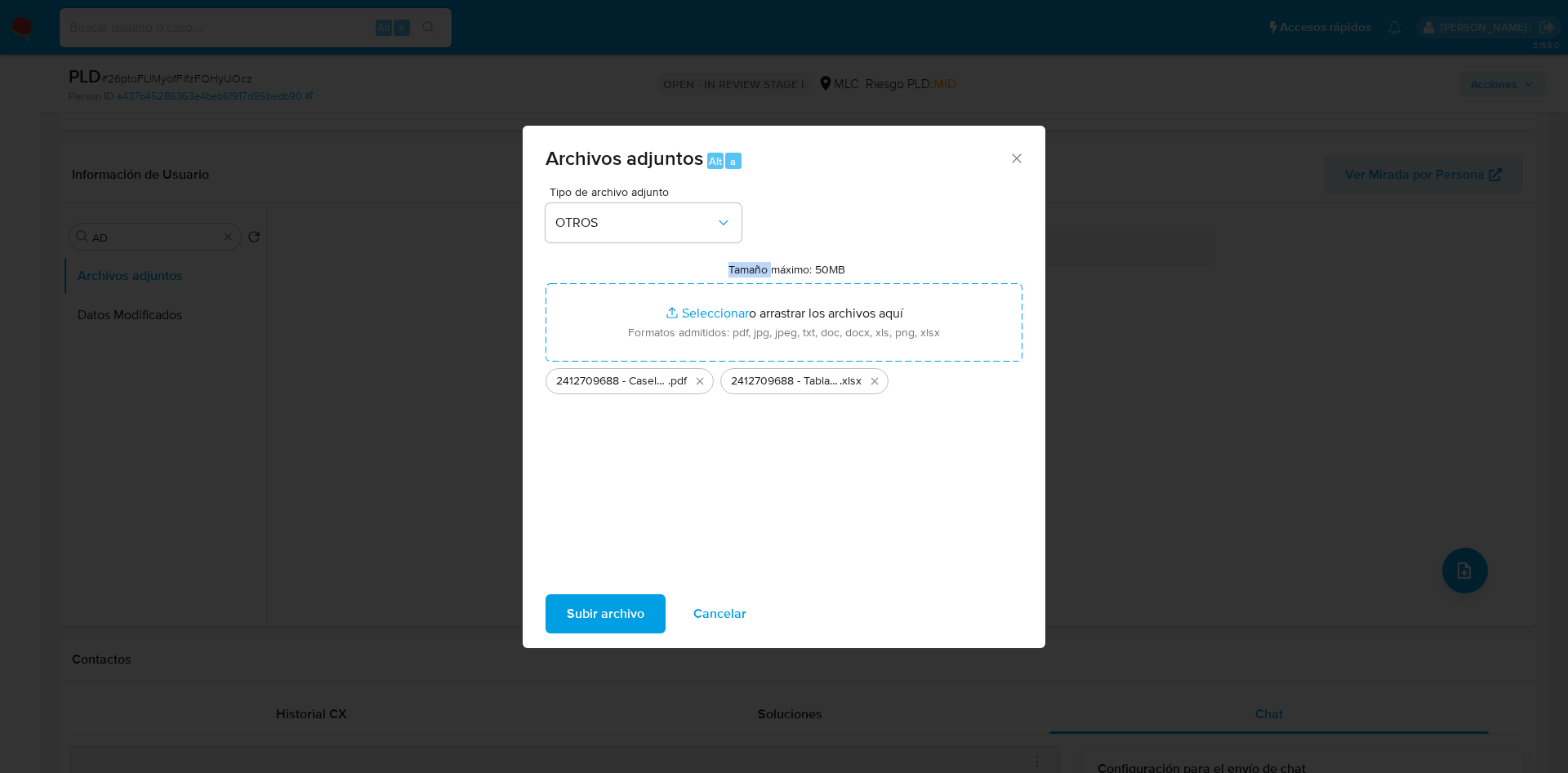
click at [599, 602] on span "Subir archivo" at bounding box center [606, 614] width 78 height 36
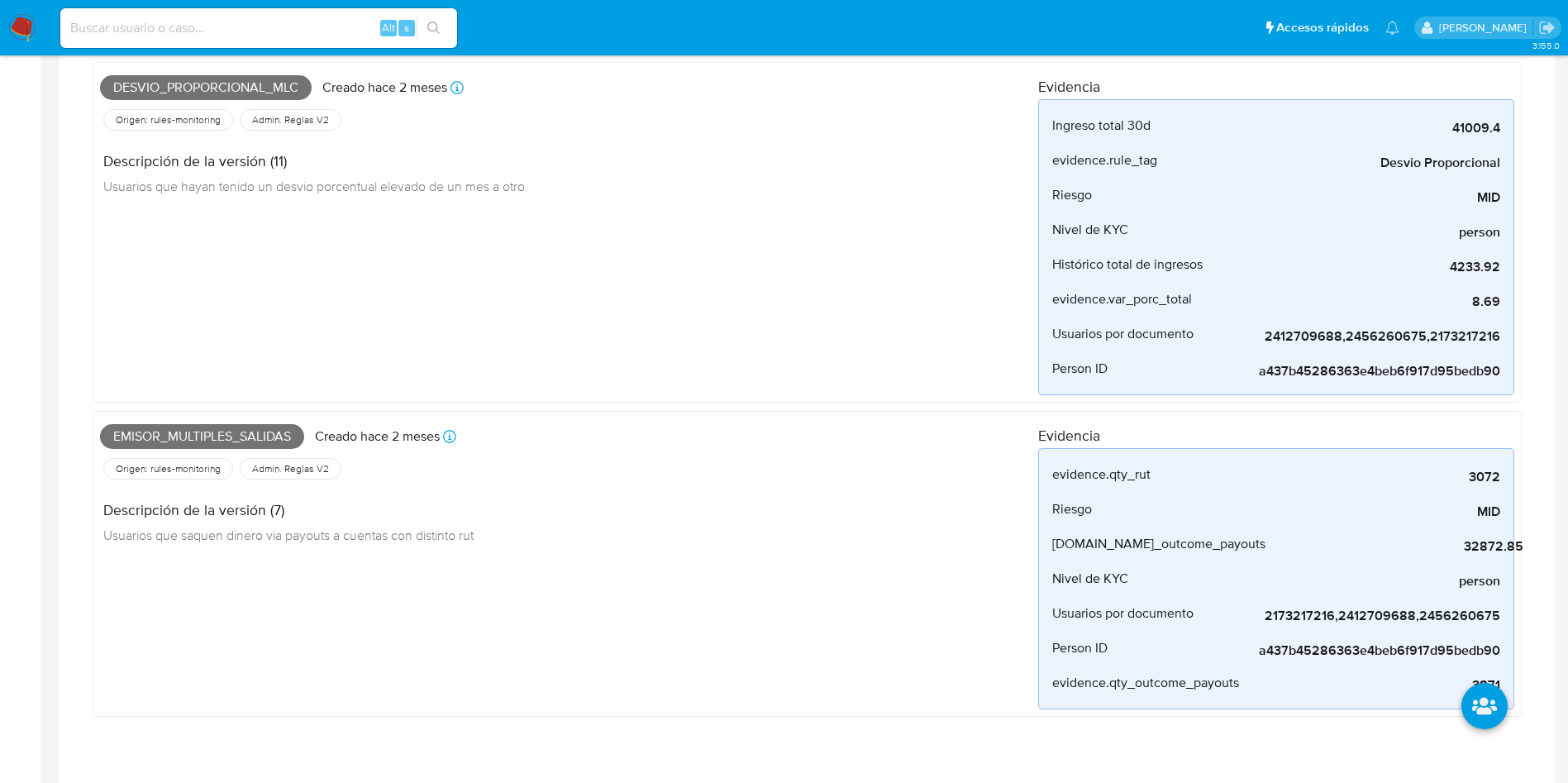
scroll to position [0, 0]
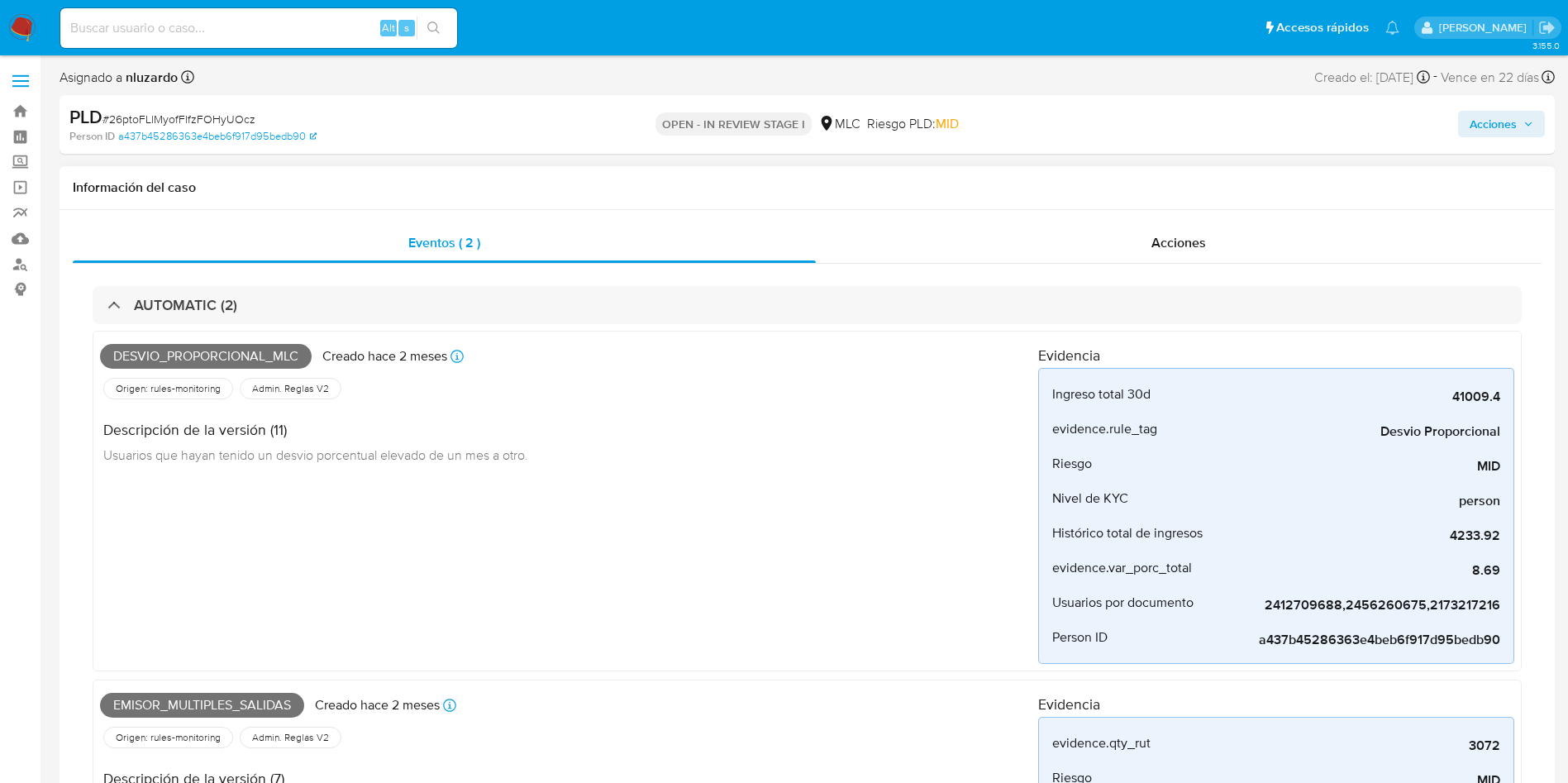
click at [1079, 265] on div "AUTOMATIC (2) Desvio_proporcional_mlc Creado hace 2 meses Creado: 12/06/2025 06…" at bounding box center [806, 643] width 1469 height 759
click at [1101, 248] on div "Acciones" at bounding box center [1178, 243] width 725 height 39
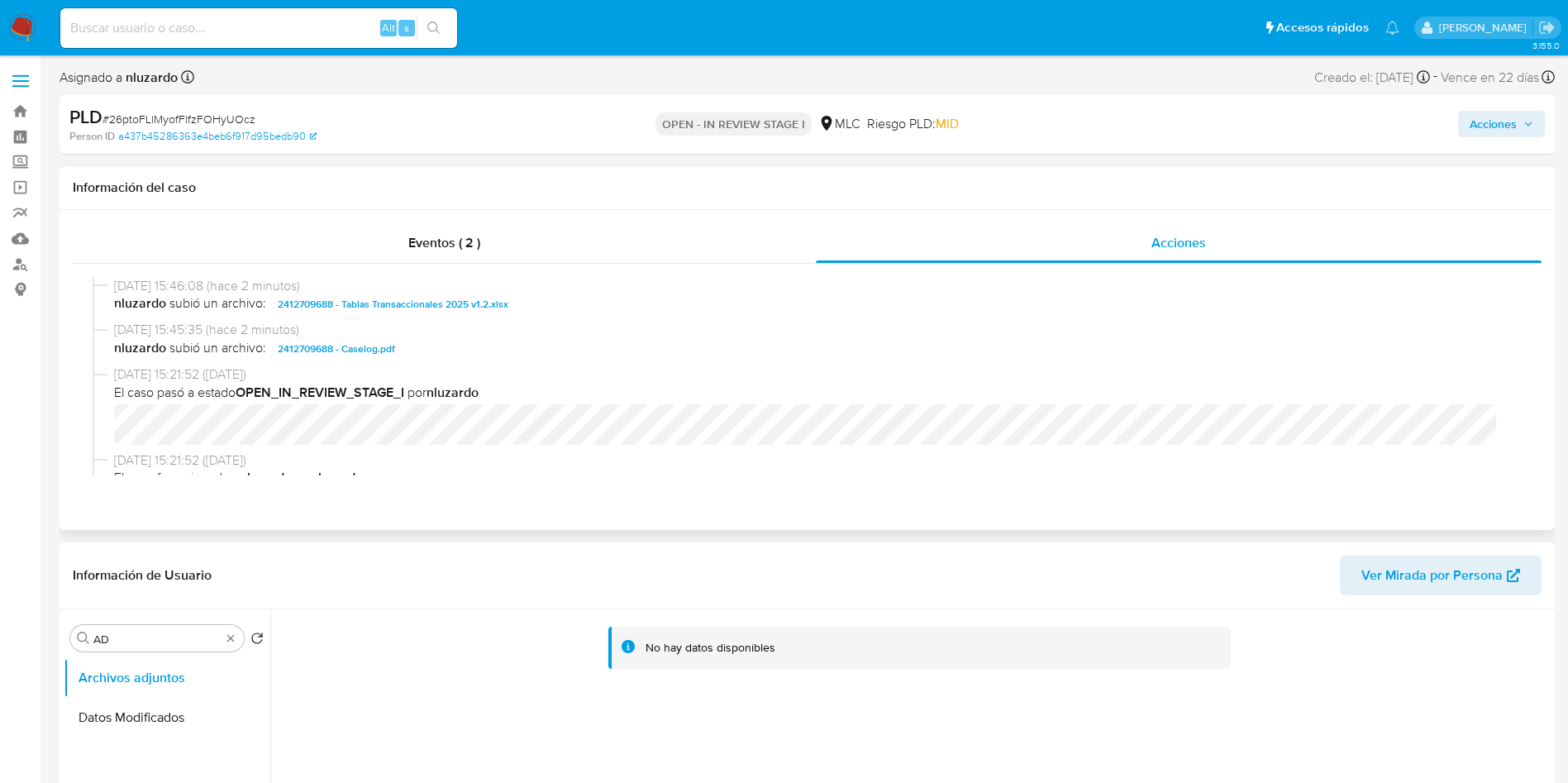
click at [444, 359] on div "19/08/2025 15:45:35 (hace 2 minutos) nluzardo subió un archivo: 2412709688 - Ca…" at bounding box center [807, 344] width 1429 height 45
click at [443, 357] on span "nluzardo subió un archivo: 2412709688 - Caselog.pdf" at bounding box center [814, 348] width 1401 height 20
click at [443, 353] on span "nluzardo subió un archivo: 2412709688 - Caselog.pdf" at bounding box center [814, 348] width 1401 height 20
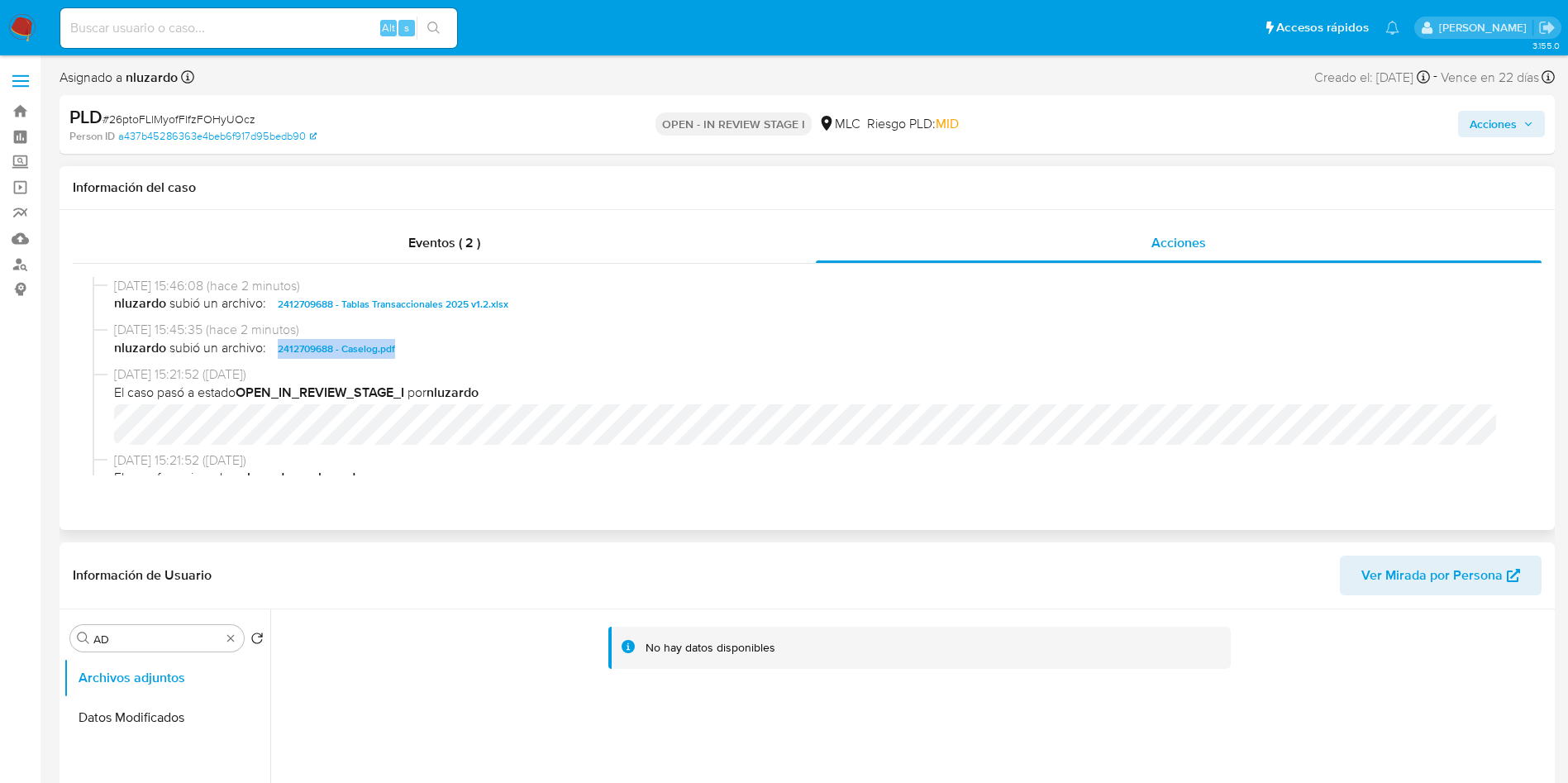
copy span "2412709688 - Caselog.pdf"
click at [461, 361] on div "19/08/2025 15:45:35 (hace 2 minutos) nluzardo subió un archivo: 2412709688 - Ca…" at bounding box center [807, 344] width 1429 height 45
click at [461, 361] on div "19/08/2025 15:45:35 (hace 2 minutos) nluzardo subió un archivo: 2412709688 - Ca…" at bounding box center [807, 344] width 1429 height 45
click at [421, 353] on span "nluzardo subió un archivo: 2412709688 - Caselog.pdf" at bounding box center [814, 348] width 1401 height 20
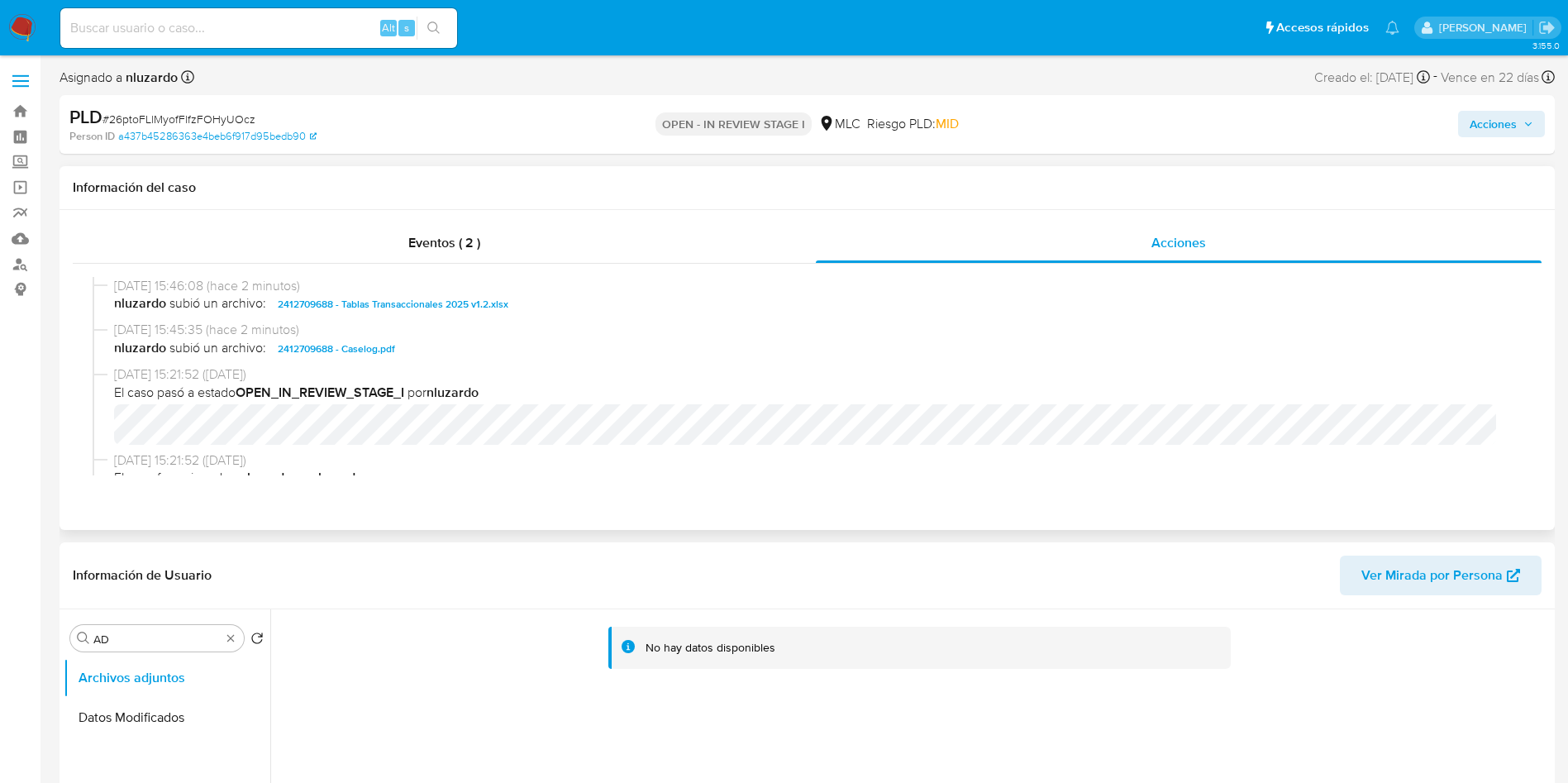
click at [422, 355] on span "nluzardo subió un archivo: 2412709688 - Caselog.pdf" at bounding box center [814, 348] width 1401 height 20
click at [1514, 130] on span "Acciones" at bounding box center [1493, 124] width 47 height 26
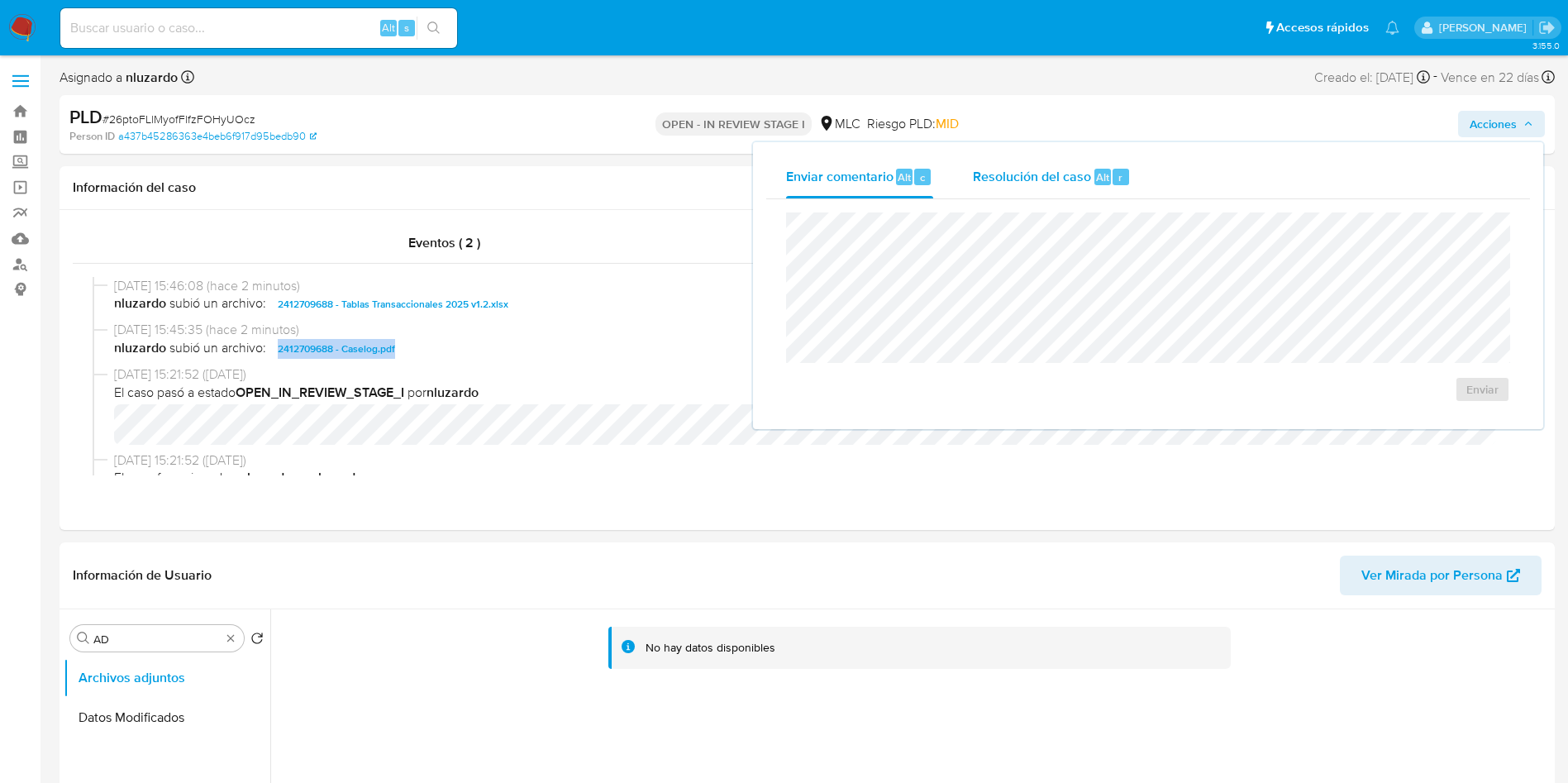
click at [1068, 189] on div "Resolución del caso Alt r" at bounding box center [1052, 177] width 158 height 43
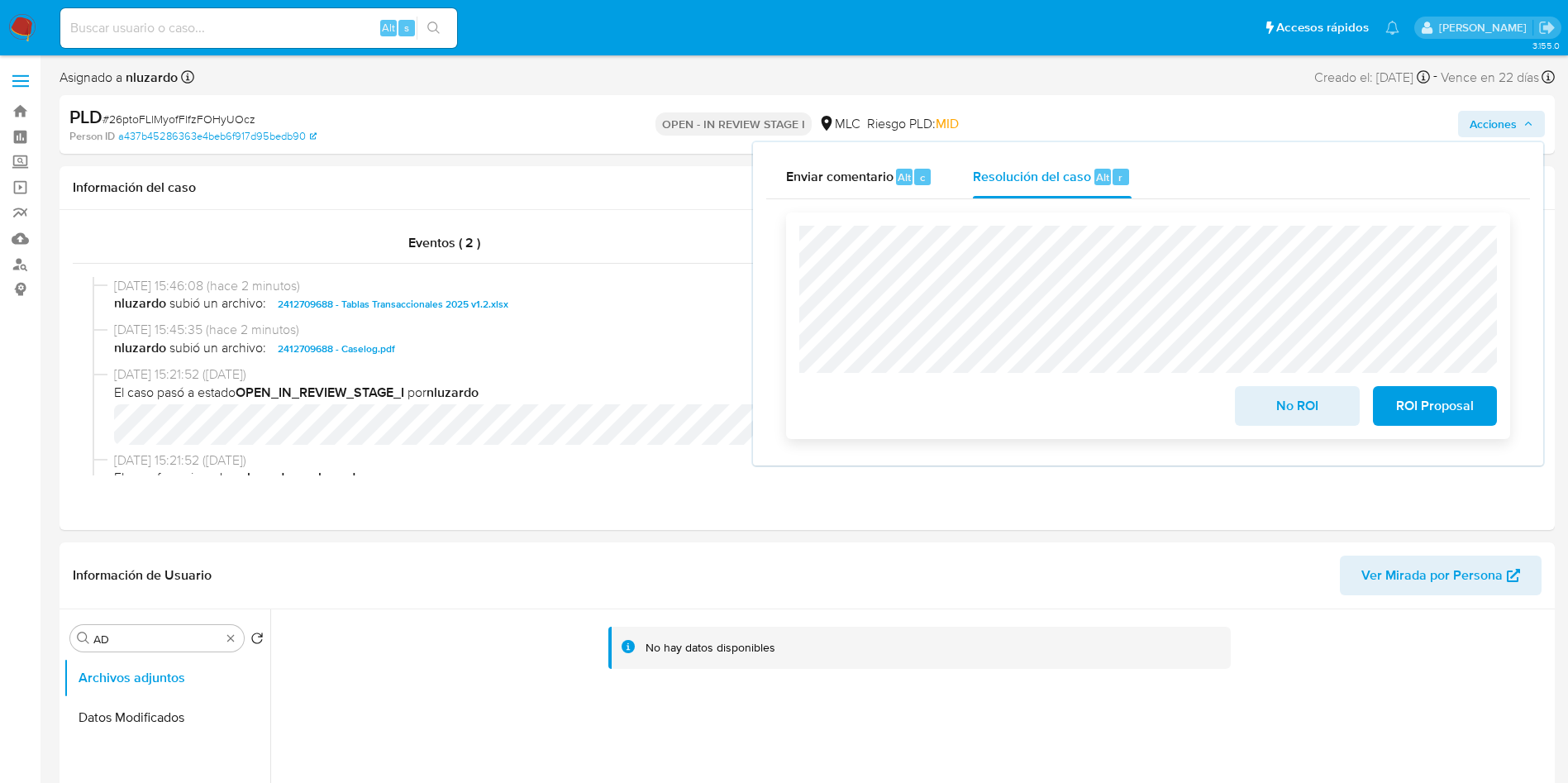
click at [1436, 405] on span "ROI Proposal" at bounding box center [1435, 406] width 81 height 37
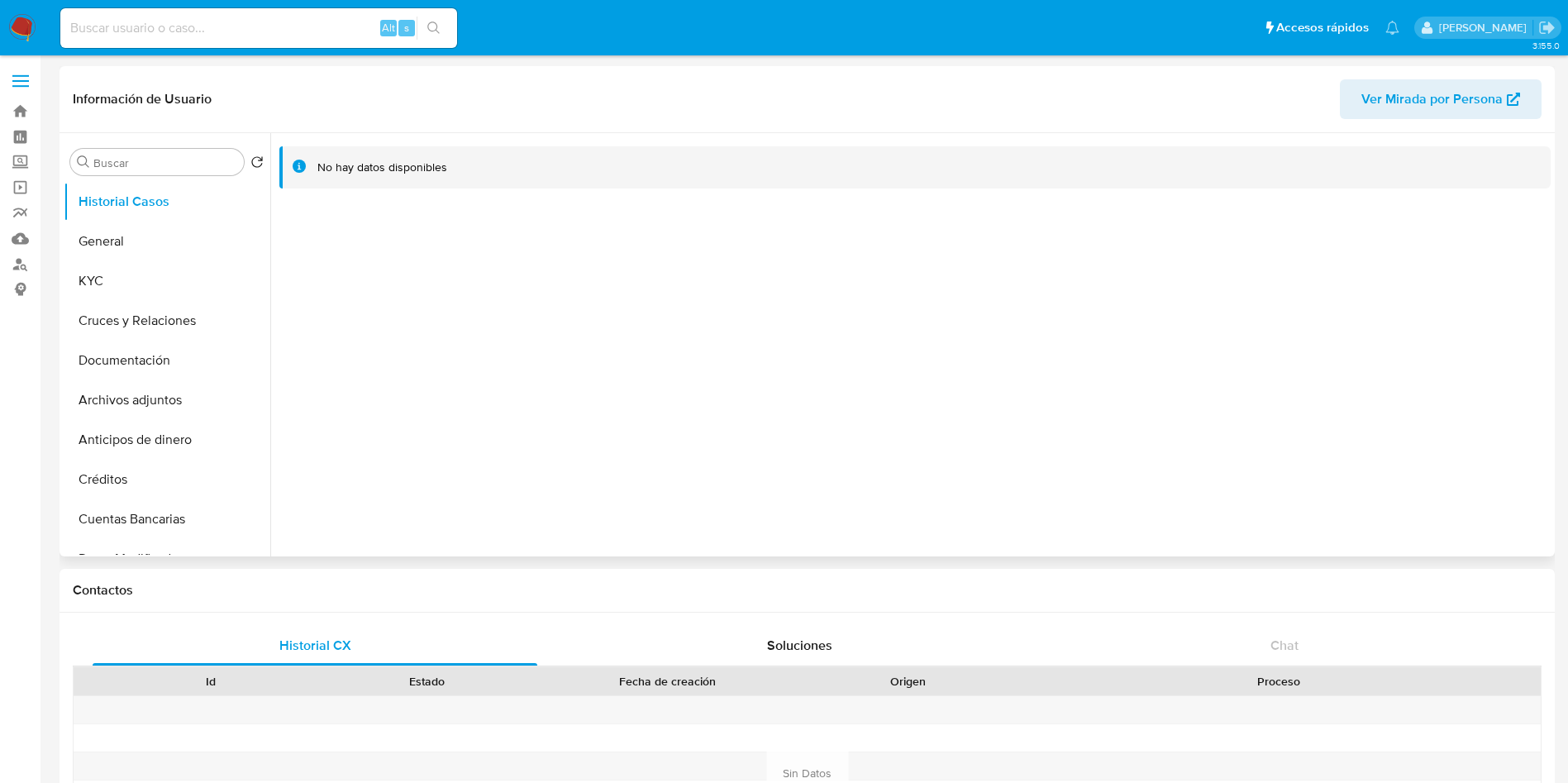
select select "10"
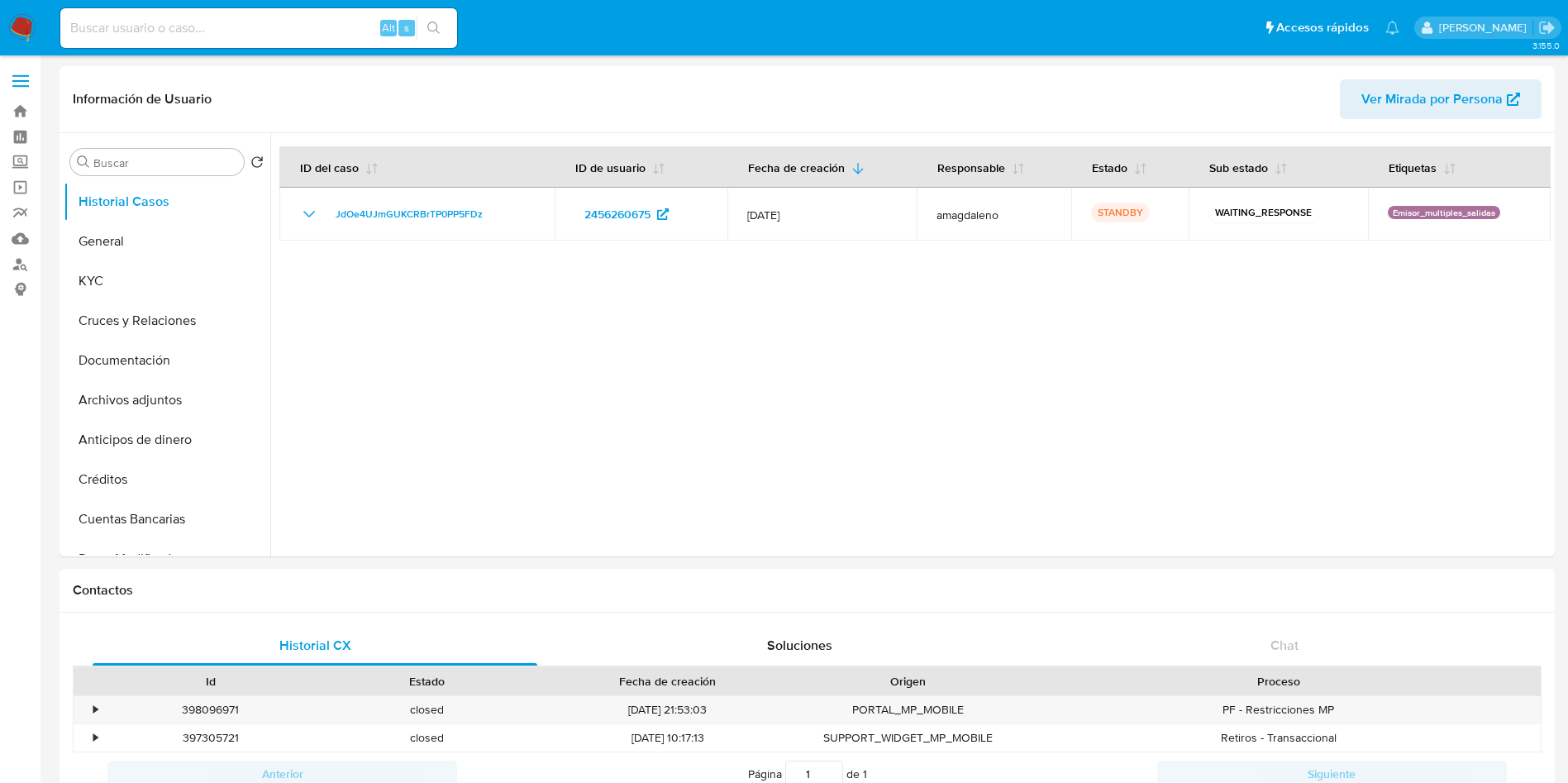
select select "10"
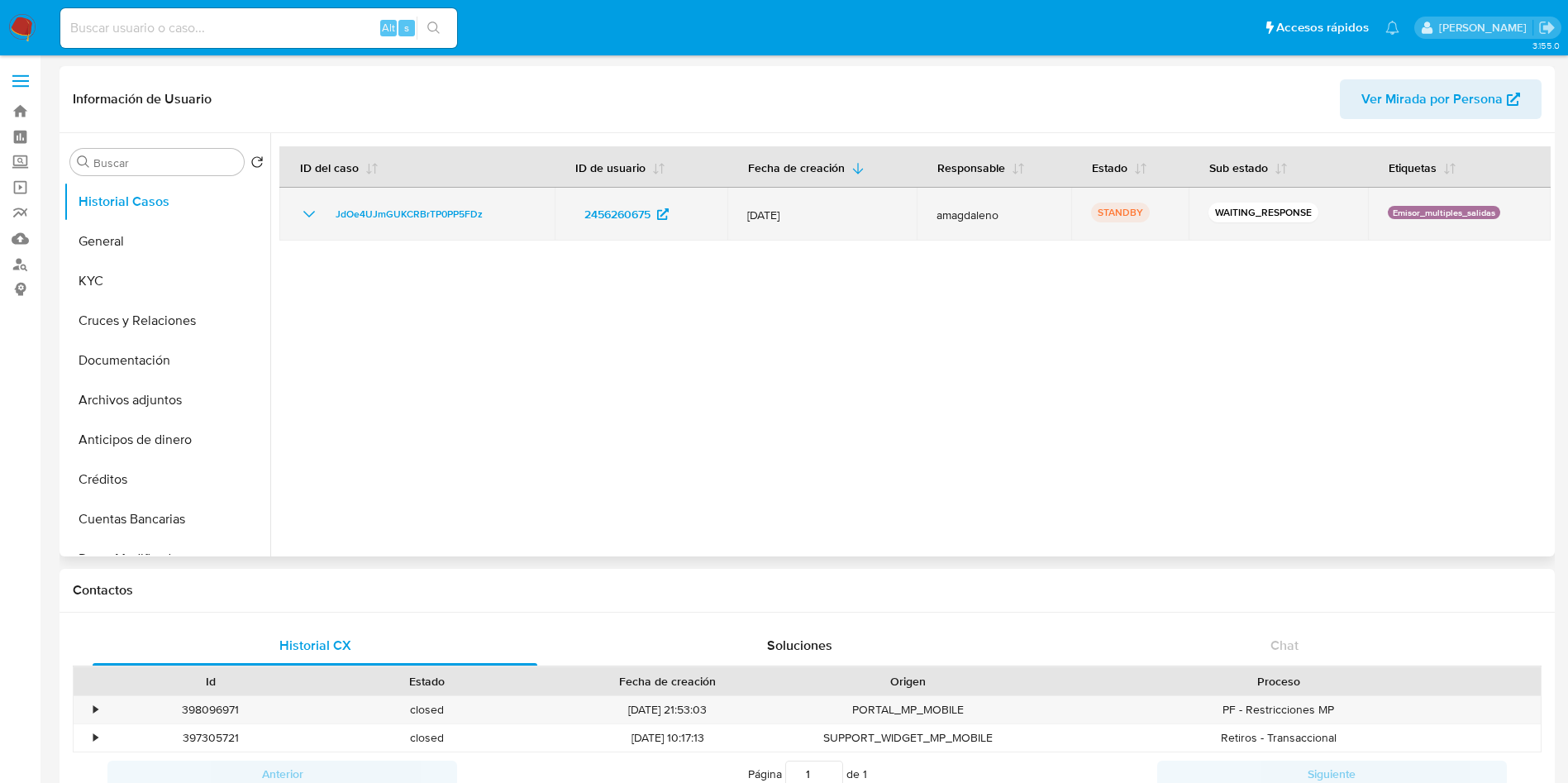
click at [781, 227] on td "[DATE]" at bounding box center [822, 214] width 190 height 53
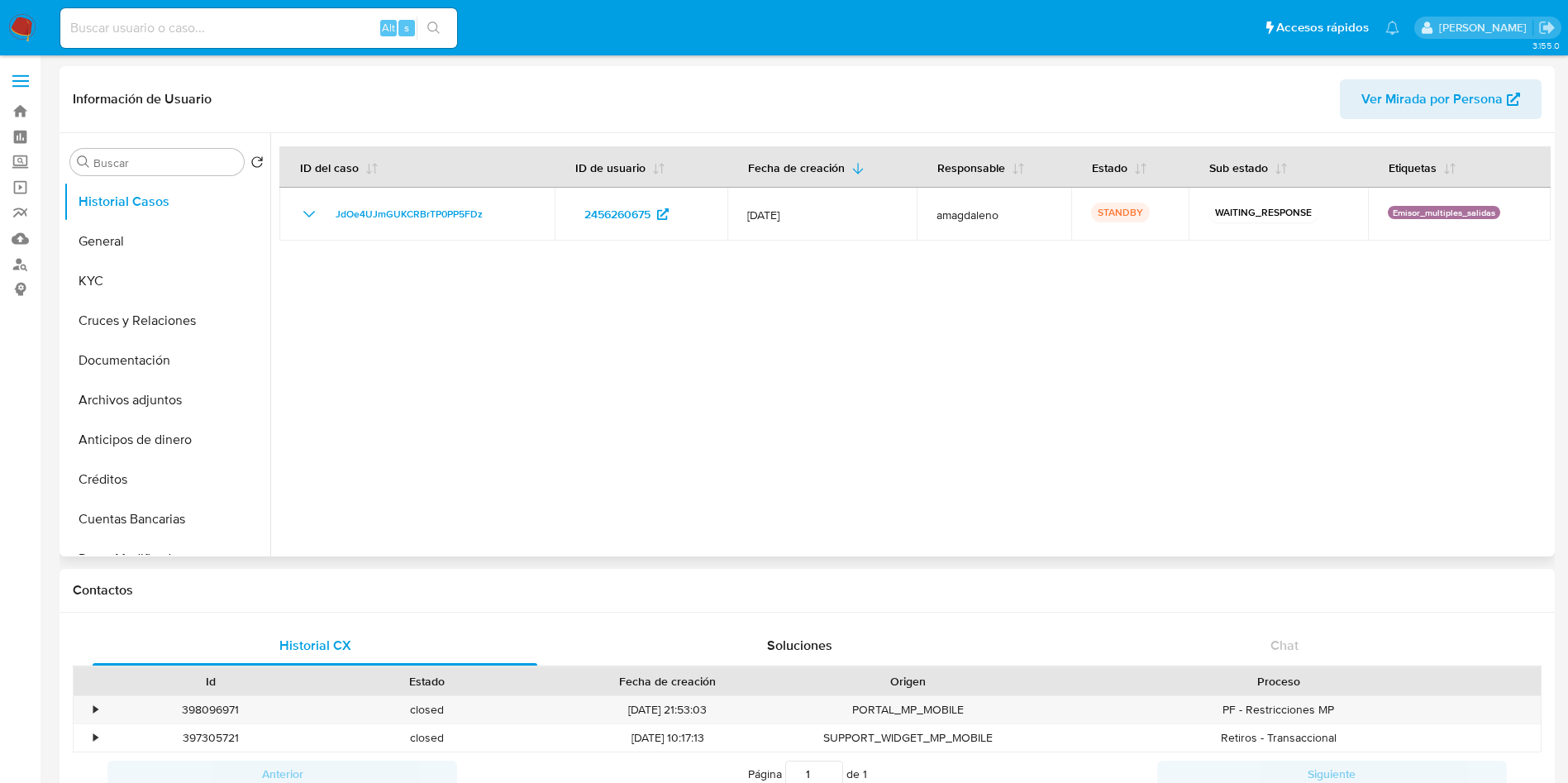
click at [772, 338] on div at bounding box center [910, 345] width 1280 height 423
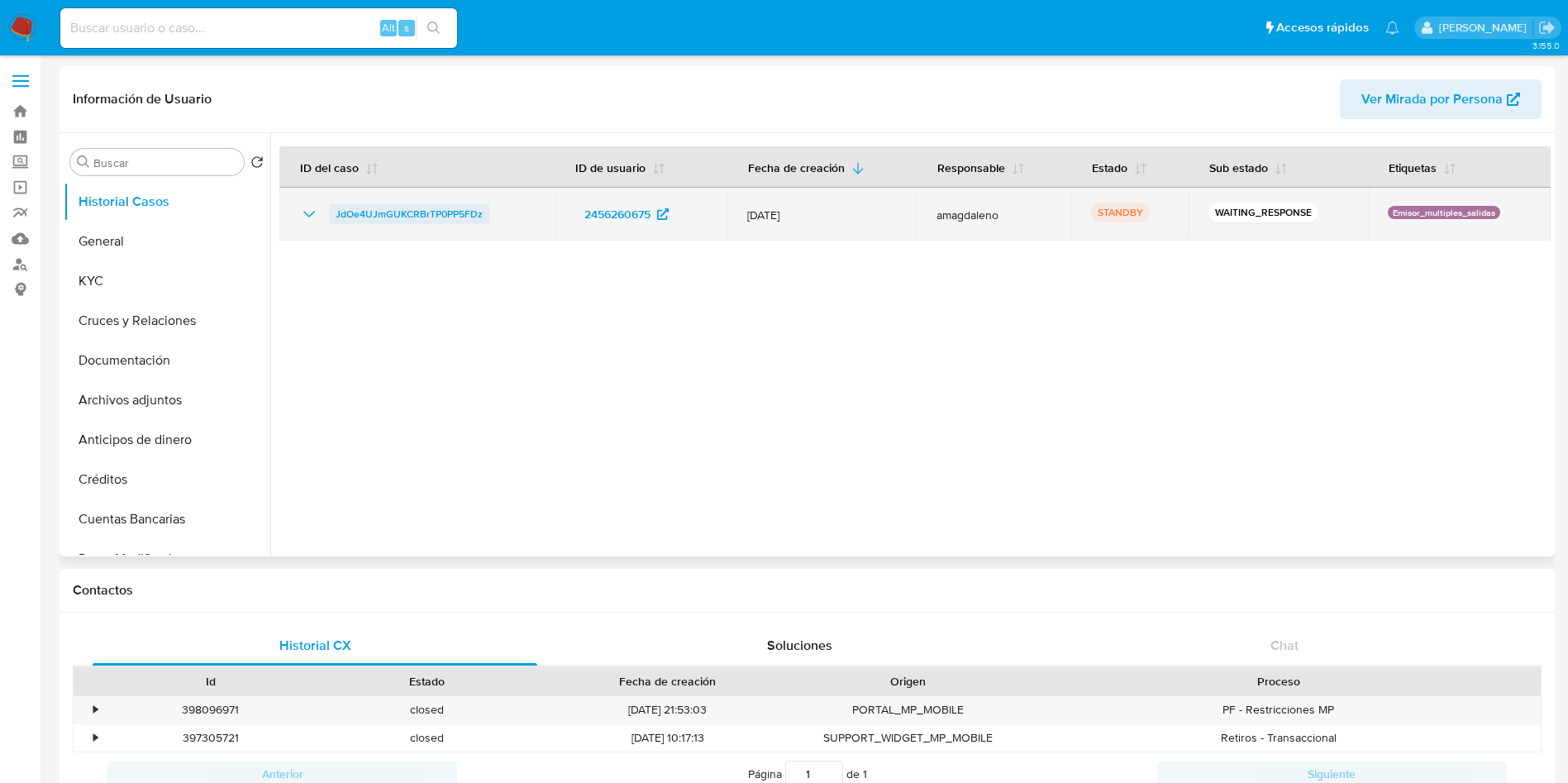
click at [377, 221] on span "JdOe4UJmGUKCRBrTP0PP5FDz" at bounding box center [409, 214] width 147 height 20
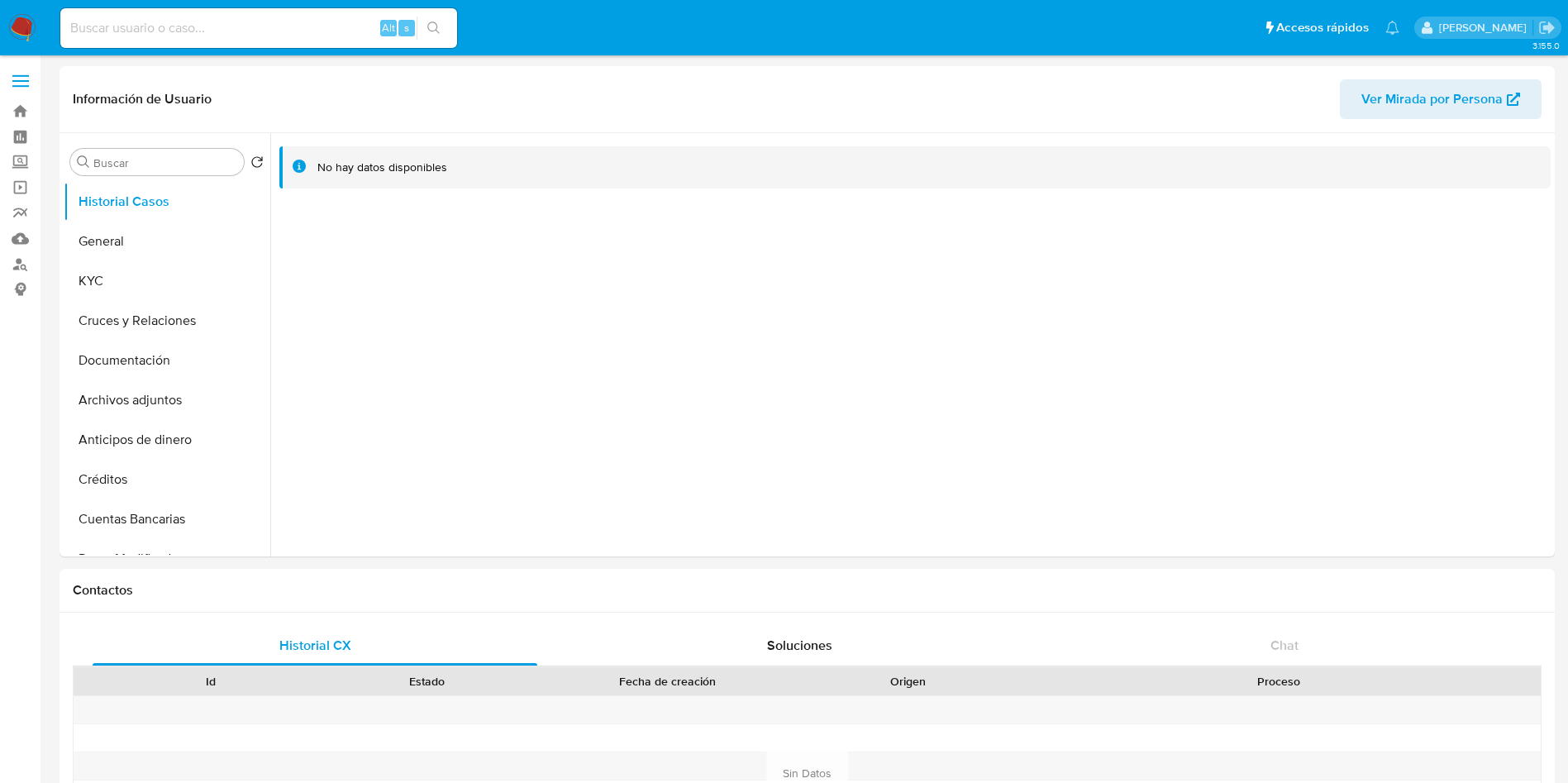
select select "10"
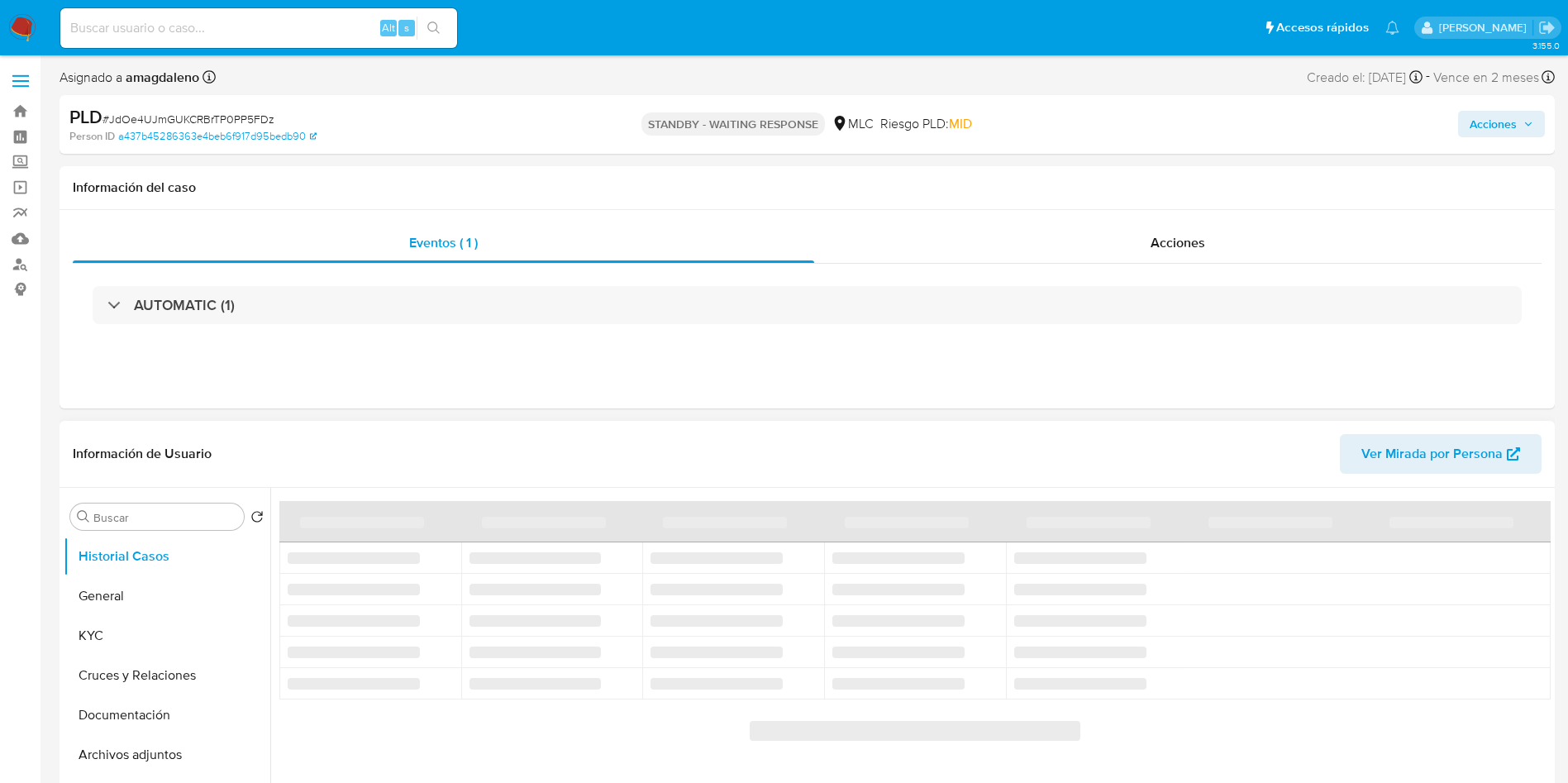
select select "10"
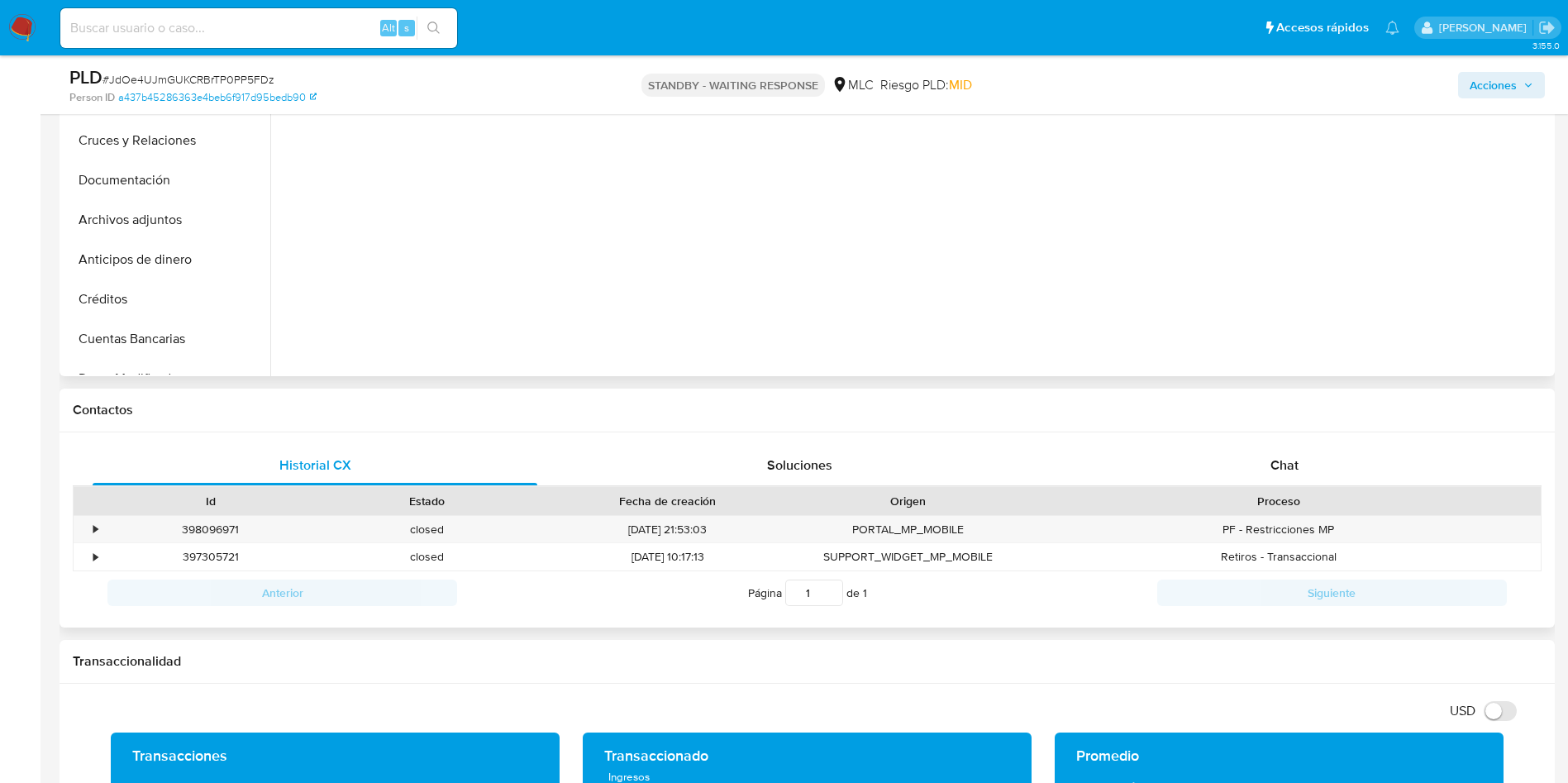
scroll to position [621, 0]
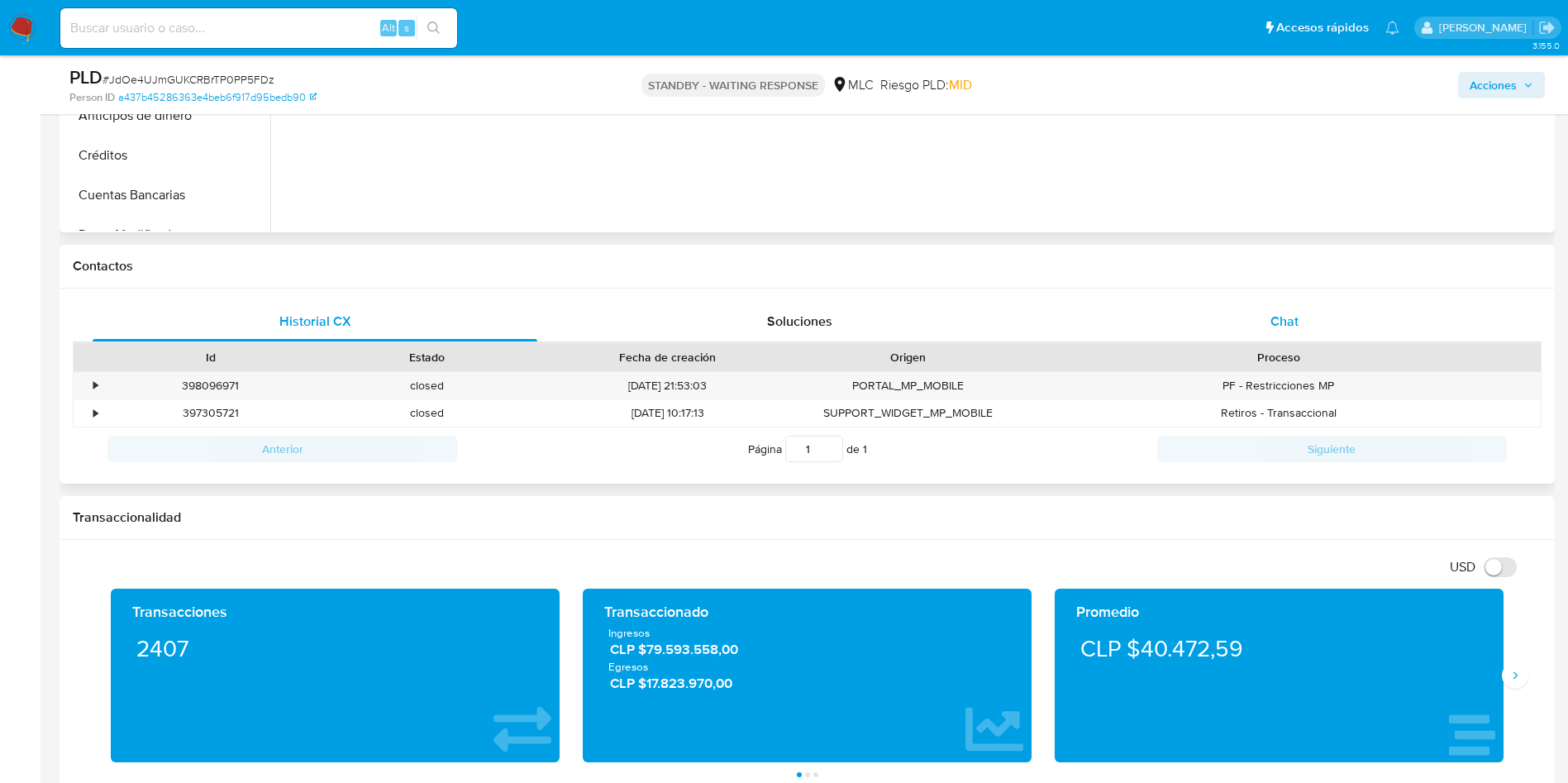
click at [1274, 336] on div "Chat" at bounding box center [1285, 321] width 445 height 39
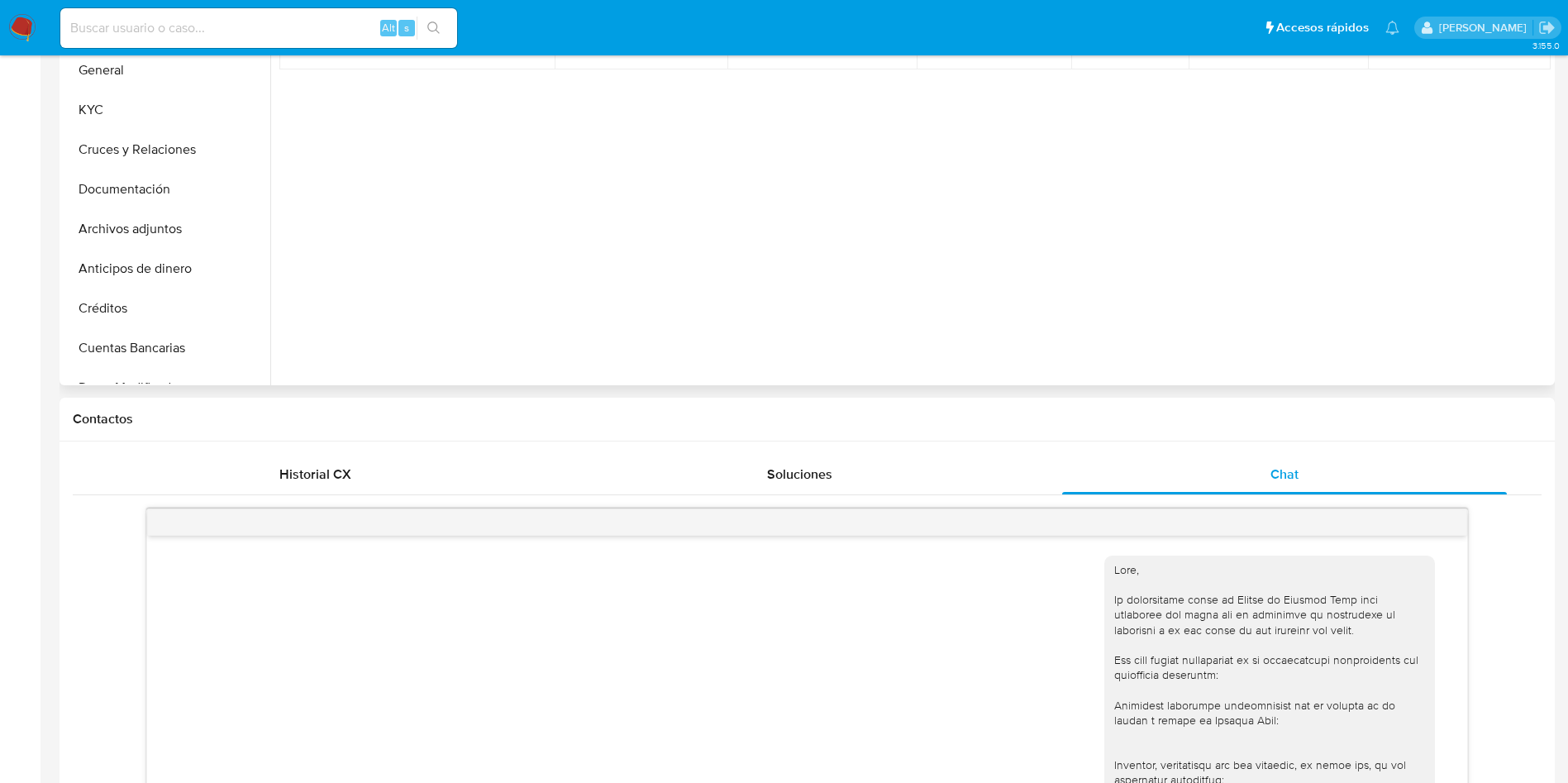
scroll to position [0, 0]
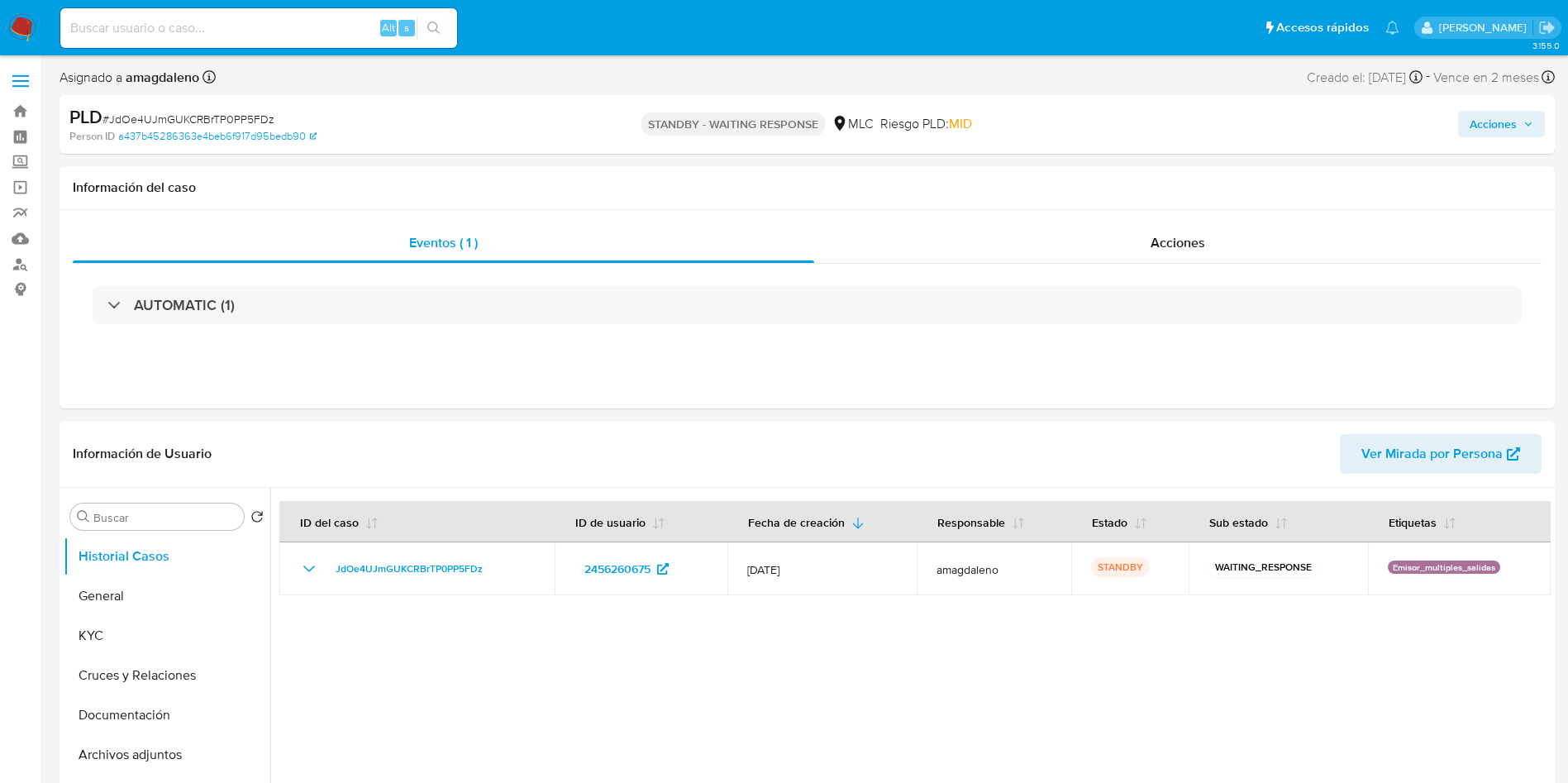
drag, startPoint x: 501, startPoint y: 581, endPoint x: 365, endPoint y: 640, distance: 148.2
click at [364, 639] on div at bounding box center [910, 699] width 1280 height 423
click at [366, 640] on div at bounding box center [910, 699] width 1280 height 423
select select "10"
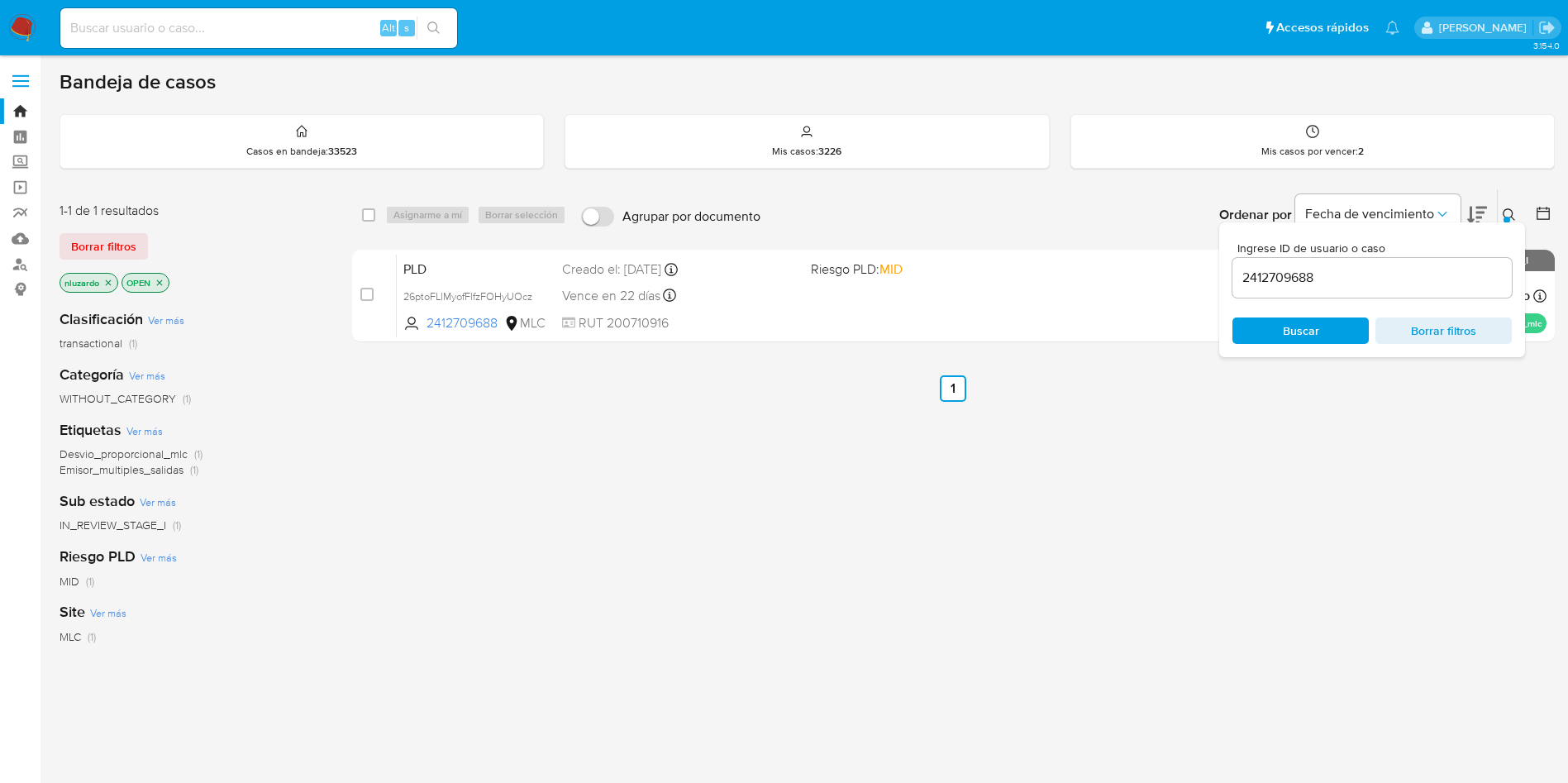
drag, startPoint x: 1437, startPoint y: 379, endPoint x: 1436, endPoint y: 354, distance: 25.0
click at [1435, 379] on ul "Anterior 1 Siguiente" at bounding box center [952, 389] width 1202 height 26
click at [1440, 340] on span "Borrar filtros" at bounding box center [1443, 330] width 114 height 23
click at [1304, 324] on span "Buscar" at bounding box center [1301, 330] width 37 height 26
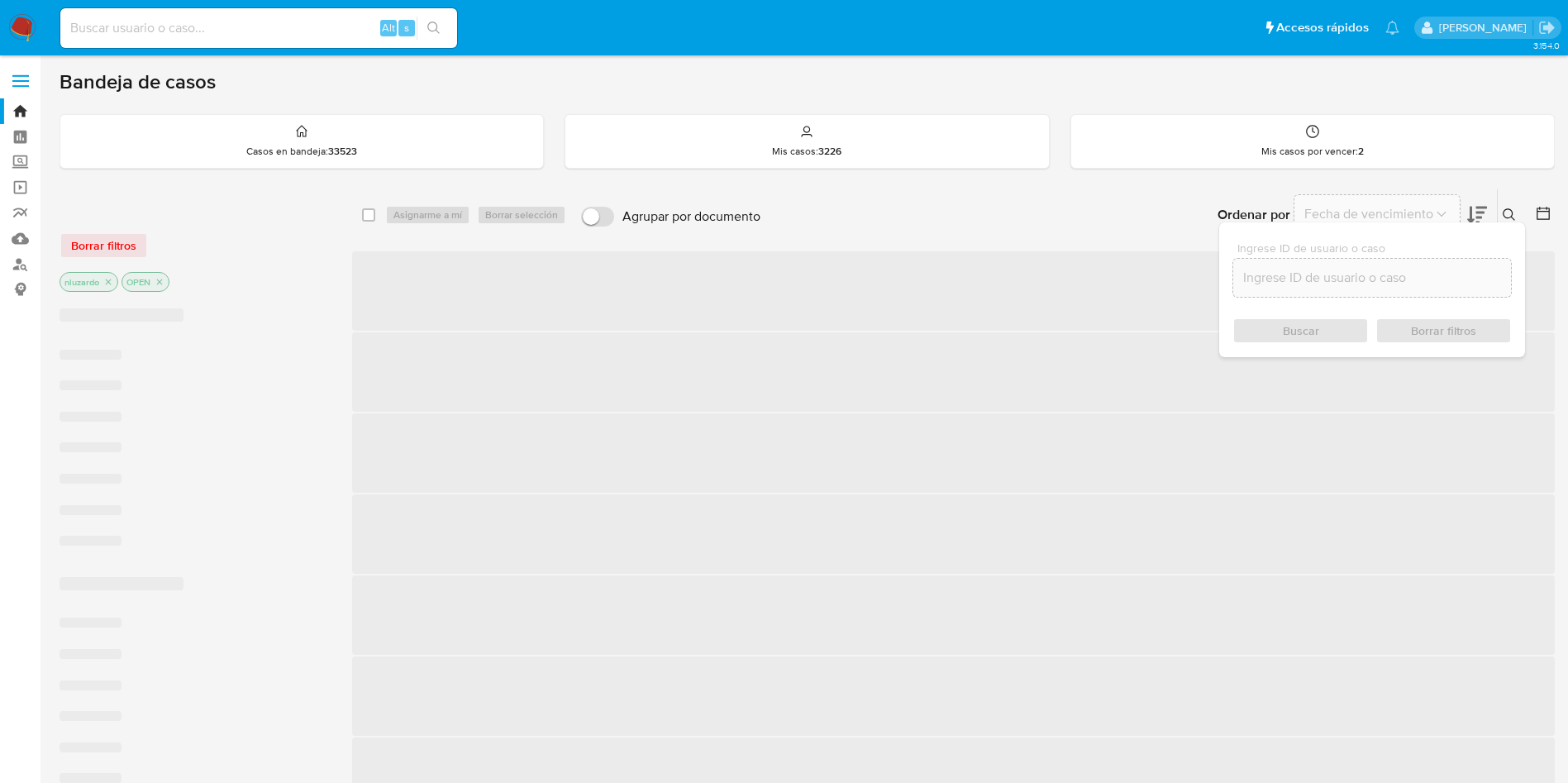
click at [1512, 209] on icon at bounding box center [1509, 215] width 13 height 13
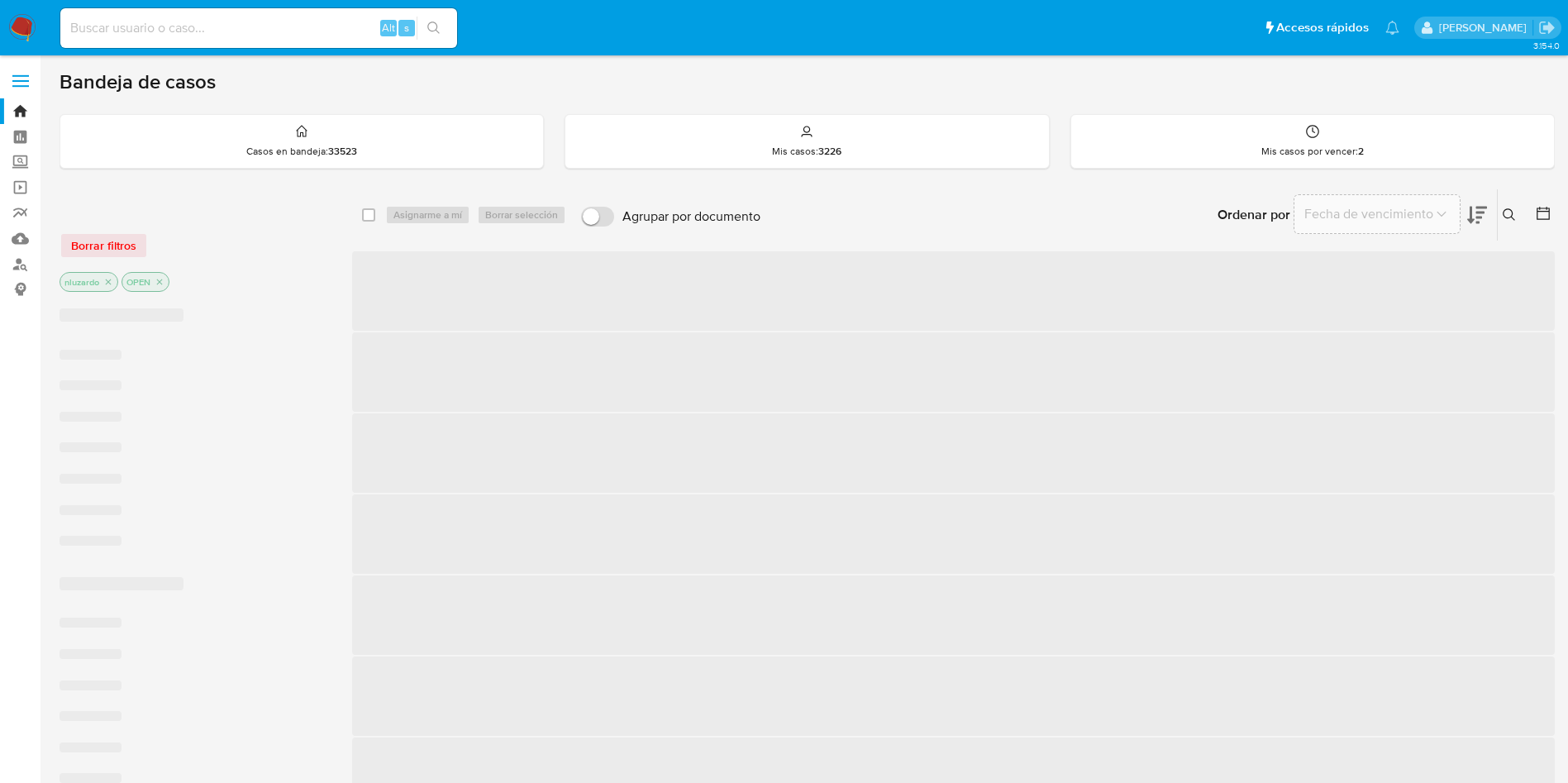
click at [1016, 550] on span "‌" at bounding box center [952, 534] width 1202 height 80
